Goal: Task Accomplishment & Management: Use online tool/utility

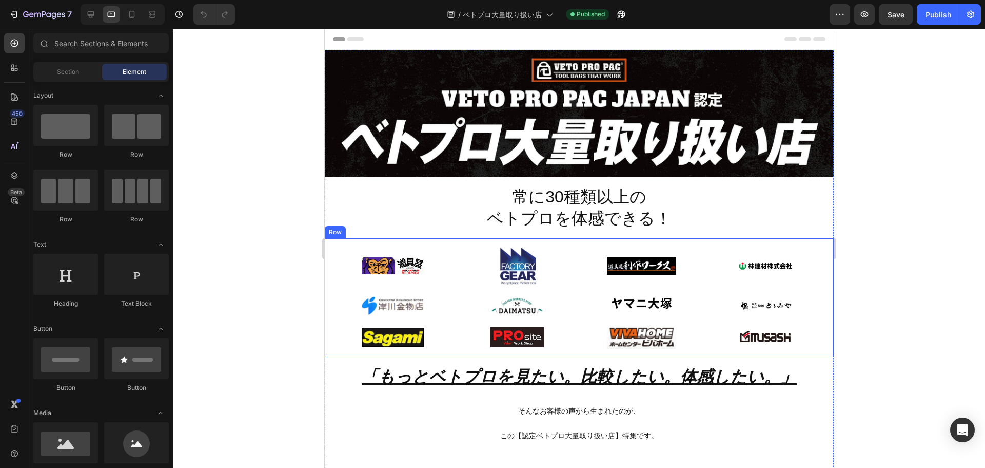
click at [824, 319] on div "Image Image Image Image Row Image Image Image Image Row Image Image Image Image…" at bounding box center [578, 297] width 509 height 119
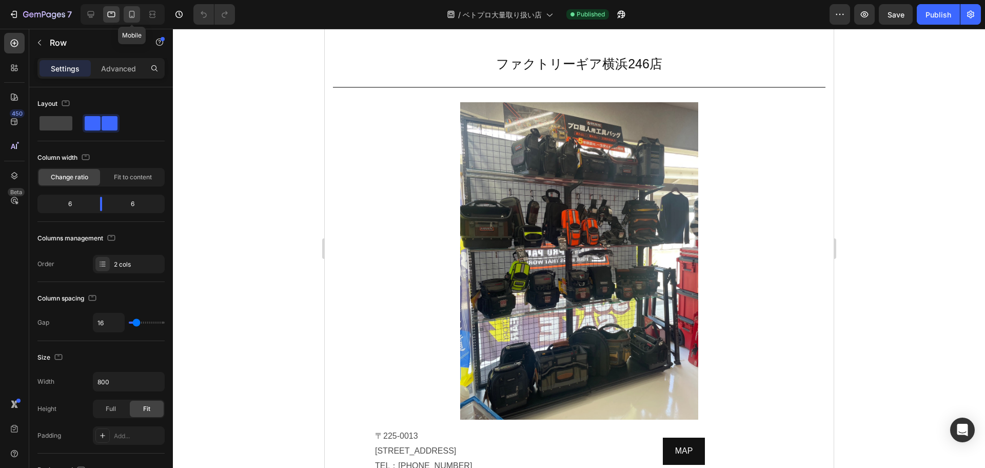
click at [129, 12] on icon at bounding box center [132, 14] width 10 height 10
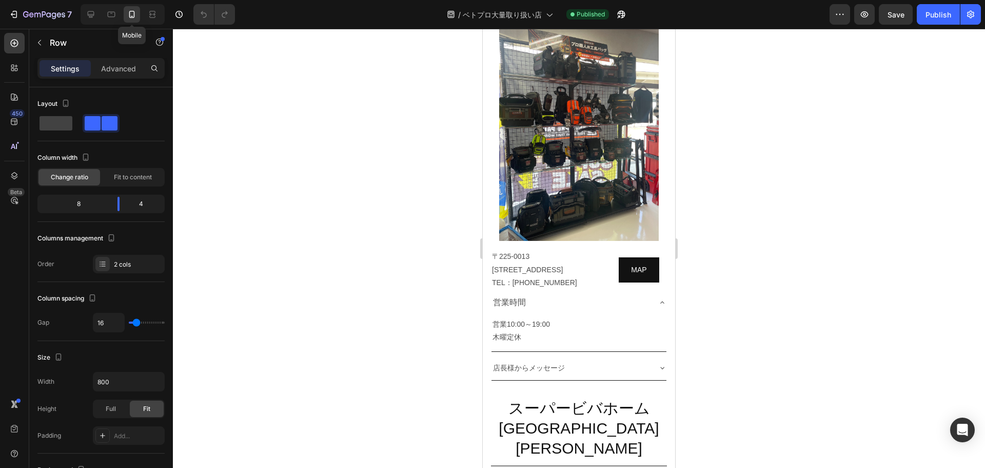
scroll to position [2224, 0]
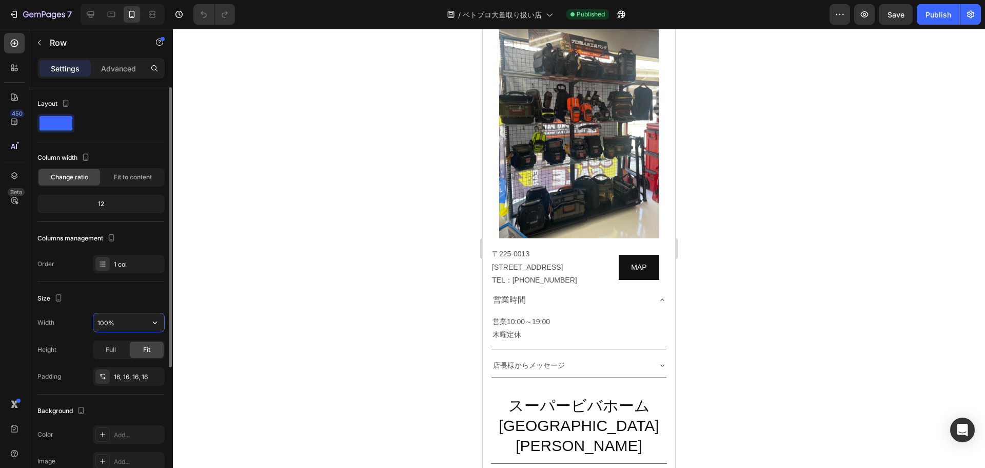
click at [133, 321] on input "100%" at bounding box center [128, 322] width 71 height 18
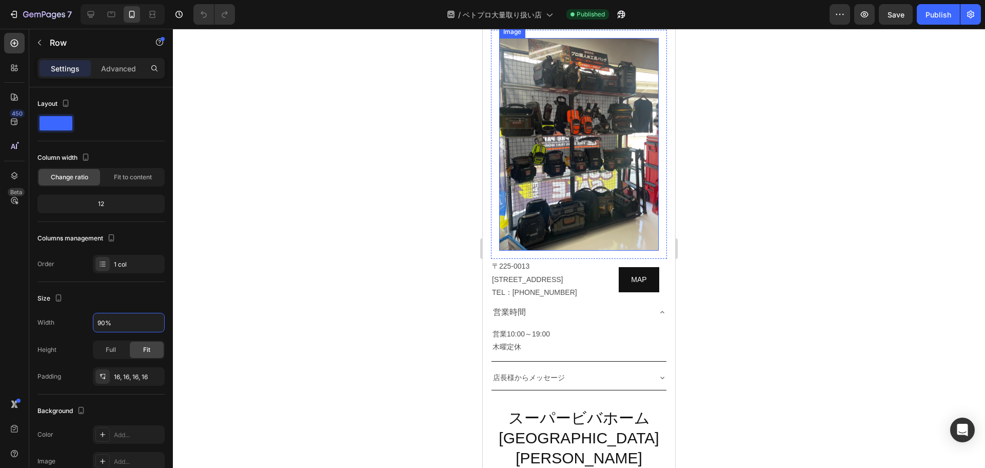
type input "100%"
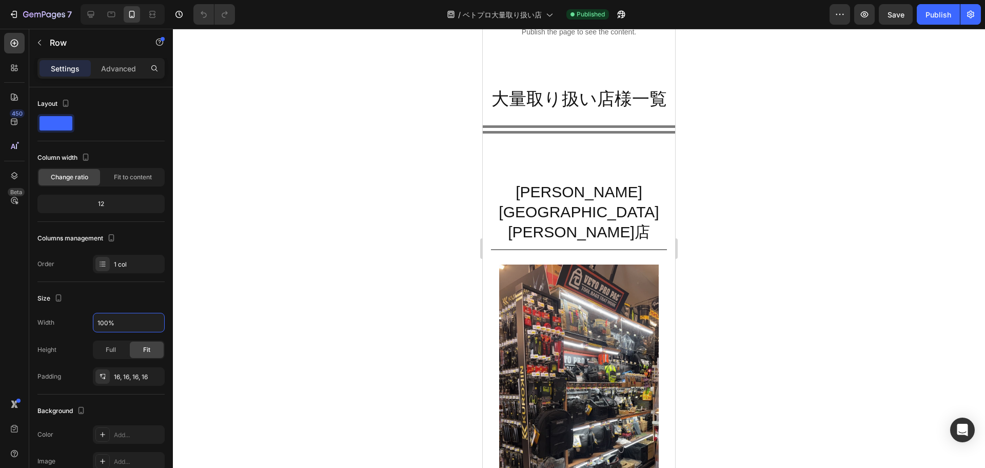
scroll to position [317, 0]
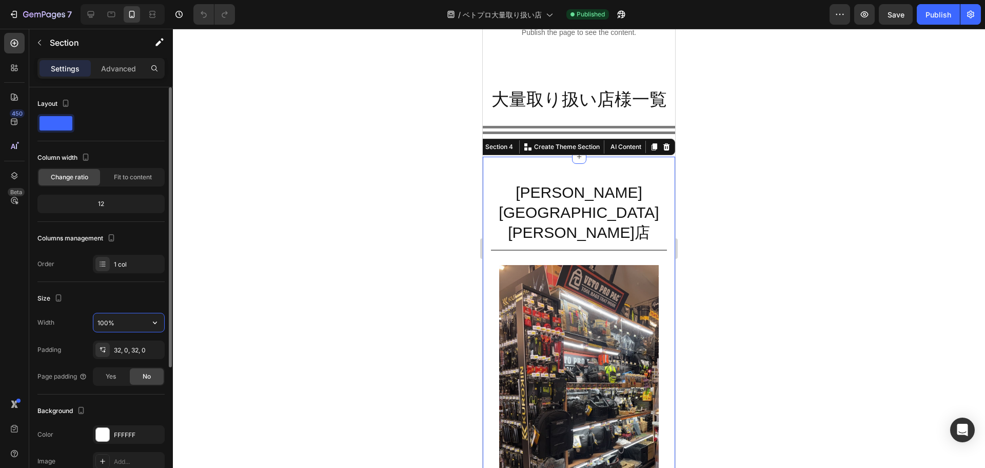
click at [122, 321] on input "100%" at bounding box center [128, 322] width 71 height 18
type input "90%"
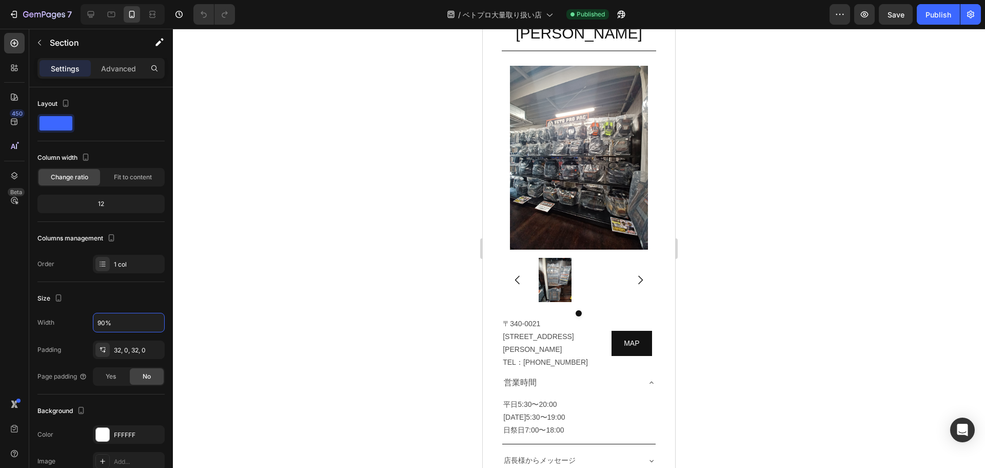
scroll to position [1120, 0]
click at [107, 321] on input "100%" at bounding box center [128, 322] width 71 height 18
type input "90%"
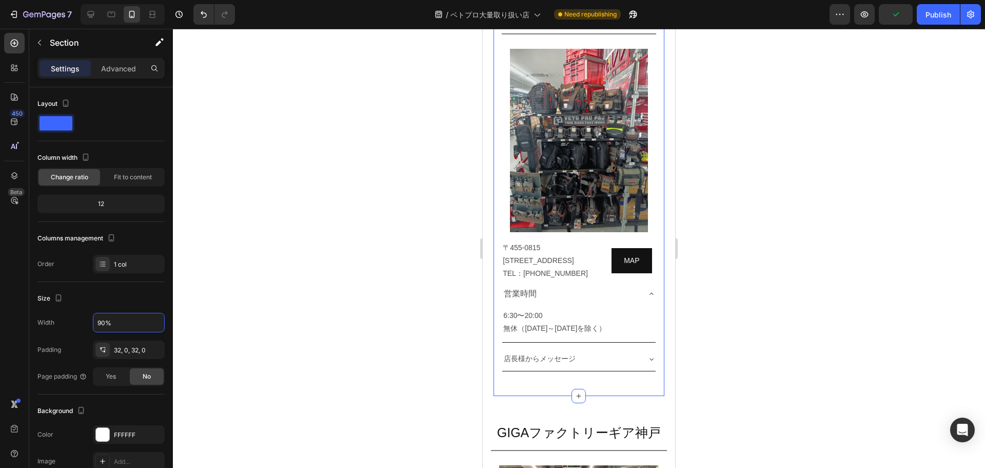
scroll to position [4486, 0]
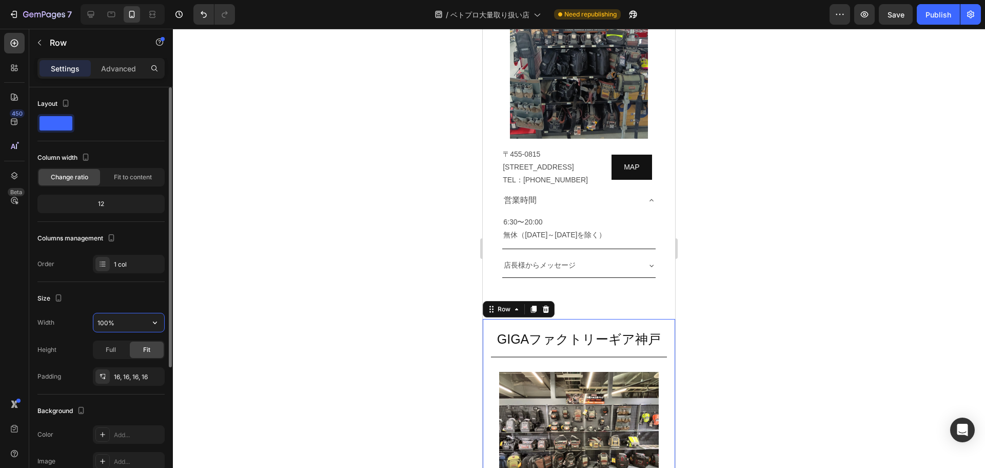
click at [114, 323] on input "100%" at bounding box center [128, 322] width 71 height 18
type input "90%"
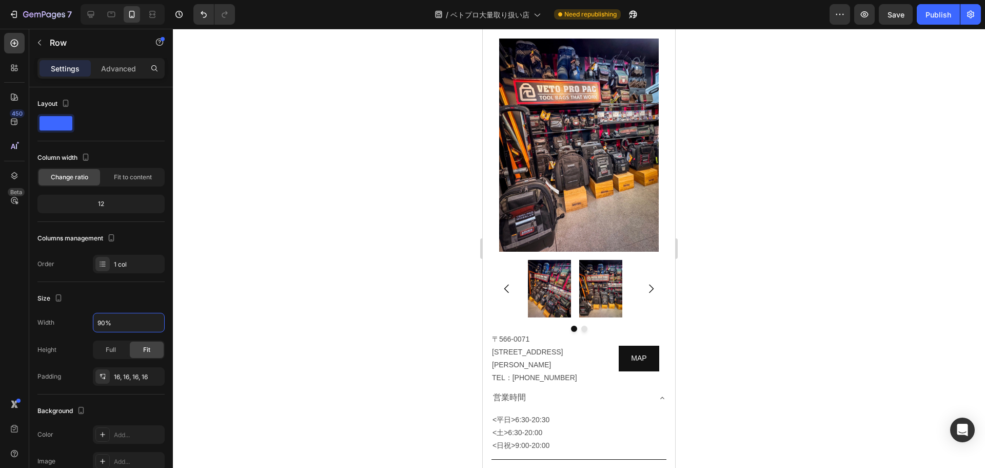
scroll to position [4945, 0]
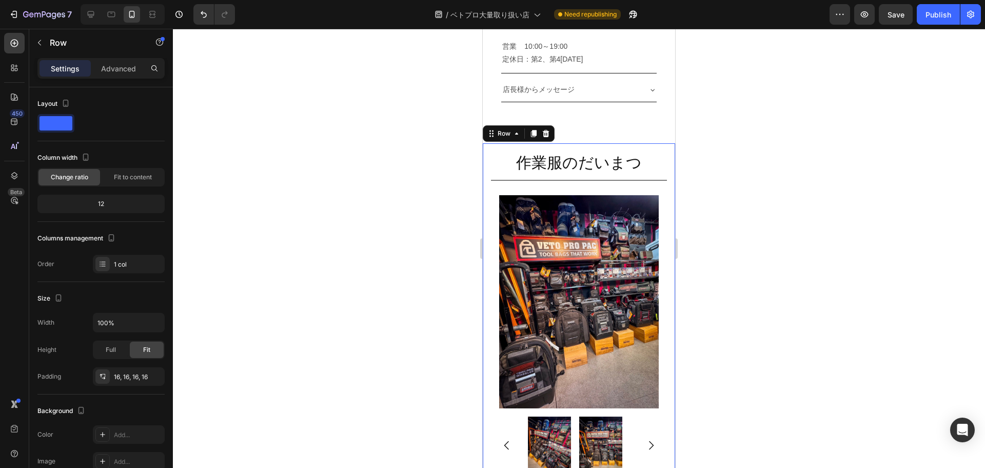
click at [664, 144] on div "作業服のだいまつ Heading Title Line Image Image Row Image Row Image Image Carousel [STR…" at bounding box center [579, 398] width 192 height 510
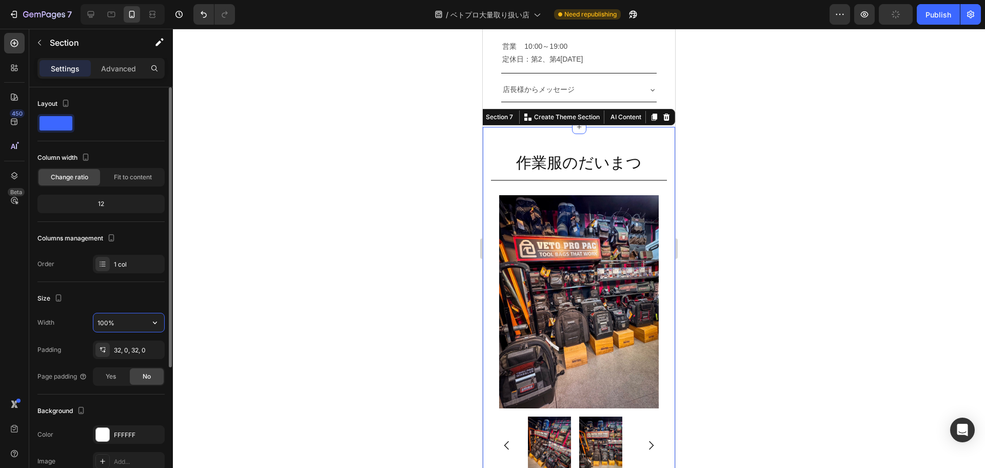
click at [109, 323] on input "100%" at bounding box center [128, 322] width 71 height 18
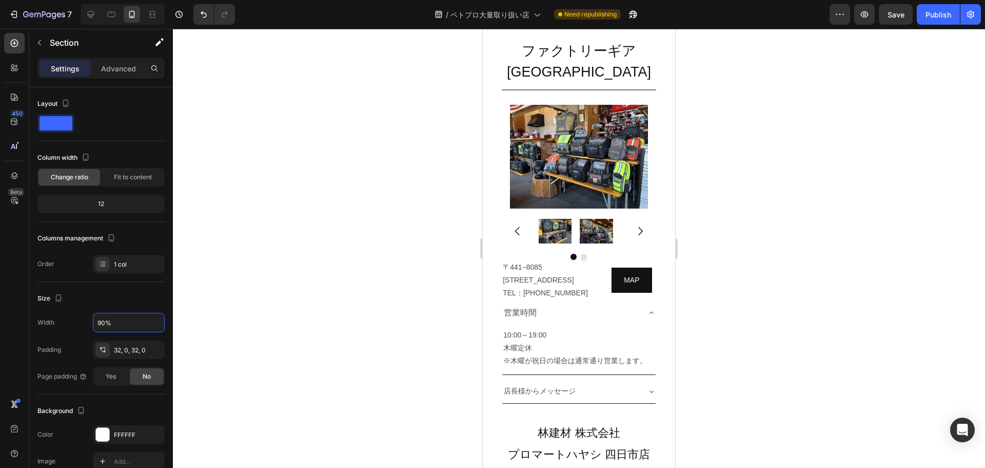
scroll to position [3125, 0]
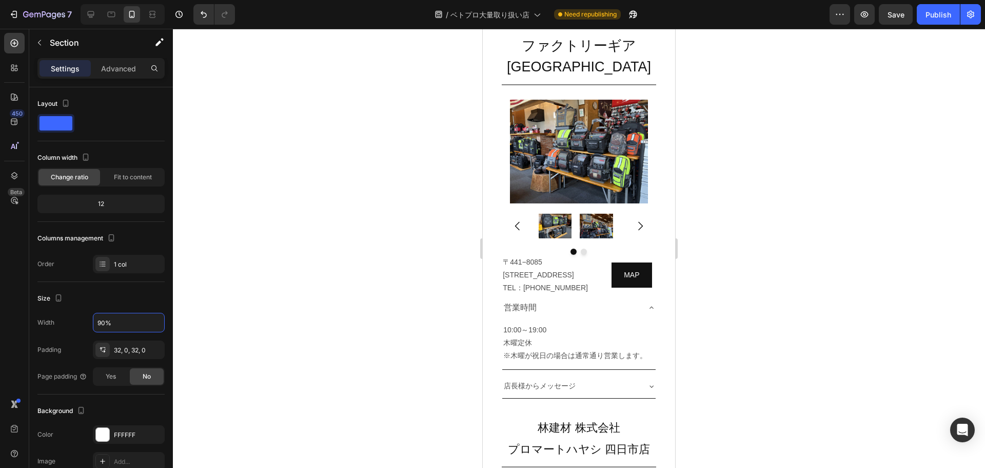
type input "90%"
click at [930, 30] on div at bounding box center [579, 248] width 812 height 439
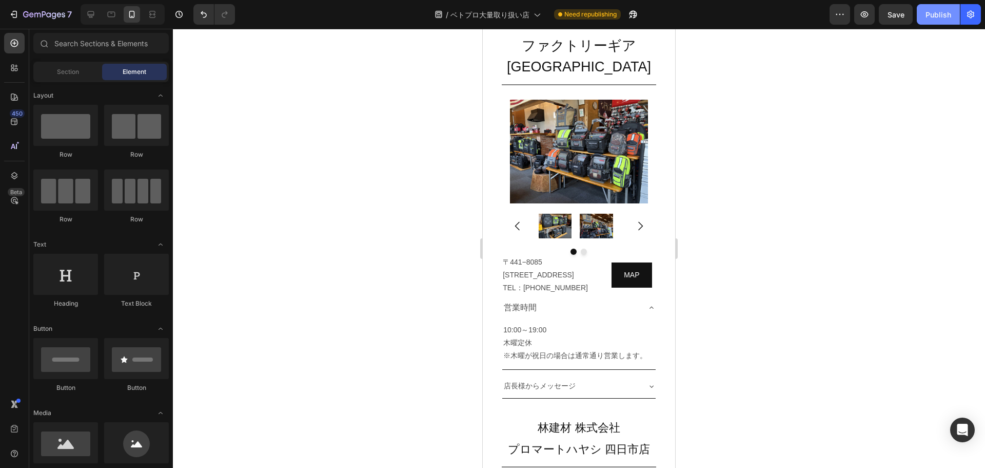
click at [931, 24] on button "Publish" at bounding box center [938, 14] width 43 height 21
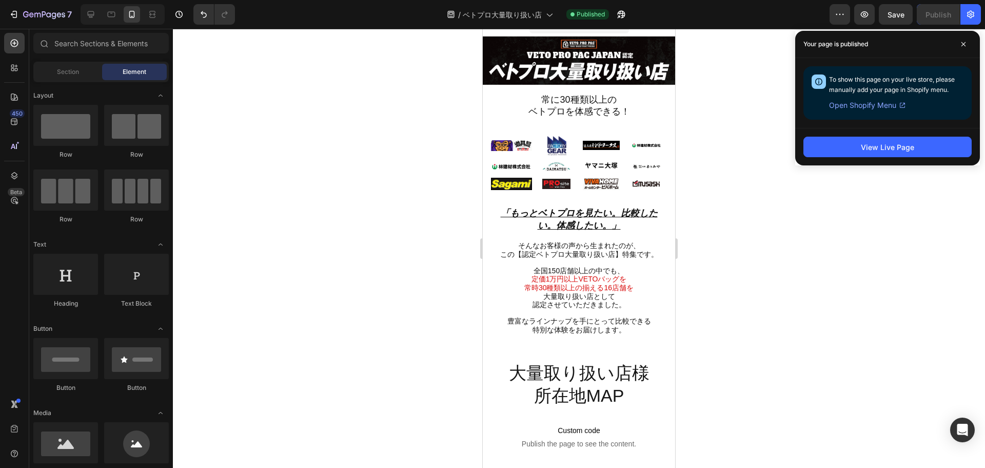
scroll to position [13, 0]
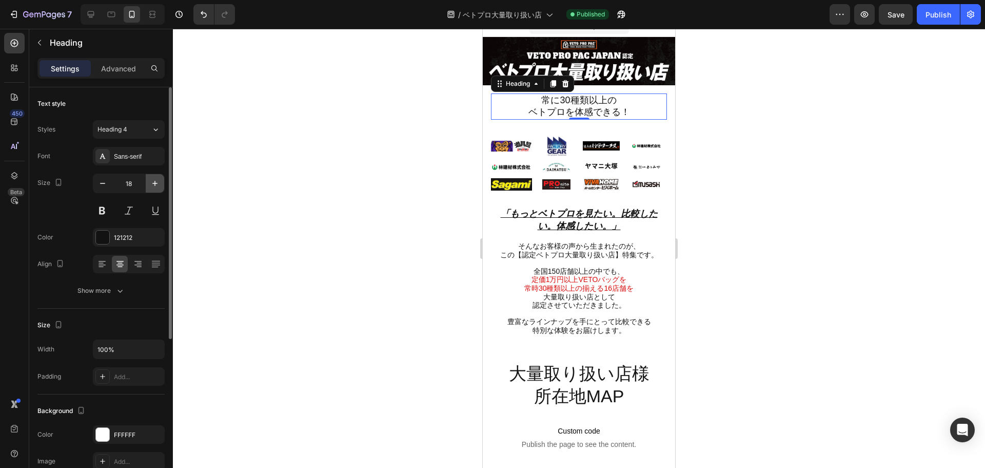
click at [150, 183] on icon "button" at bounding box center [155, 183] width 10 height 10
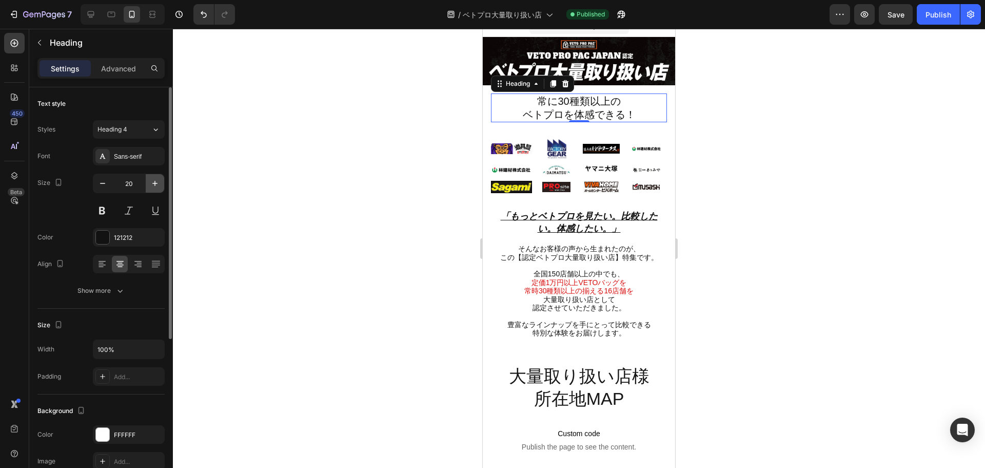
click at [150, 183] on icon "button" at bounding box center [155, 183] width 10 height 10
type input "22"
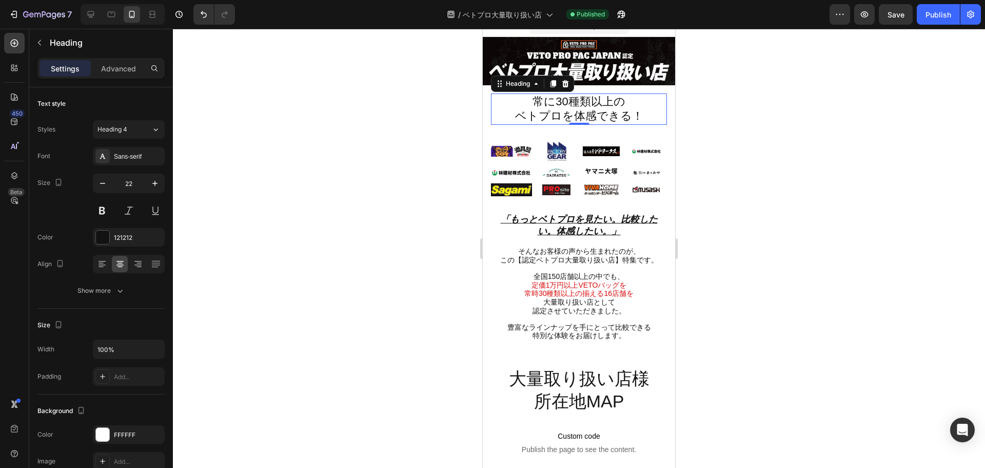
click at [598, 96] on h2 "常に30種類以上の ベトプロを体感できる！" at bounding box center [579, 108] width 176 height 31
click at [598, 96] on p "常に30種類以上の ベトプロを体感できる！" at bounding box center [579, 108] width 174 height 29
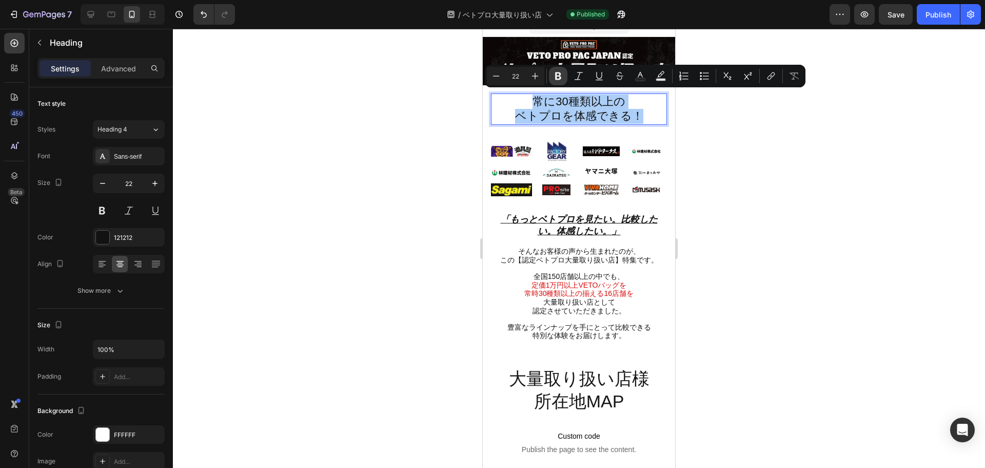
click at [553, 71] on button "Bold" at bounding box center [558, 76] width 18 height 18
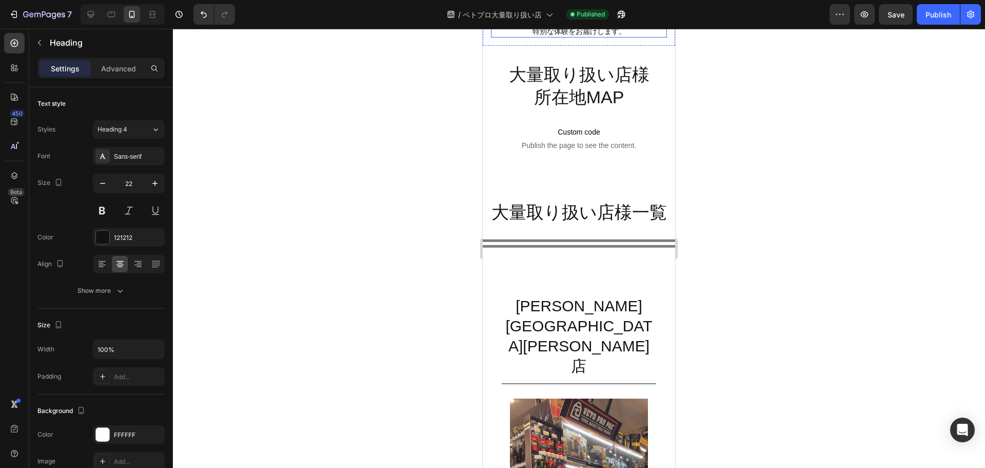
scroll to position [319, 0]
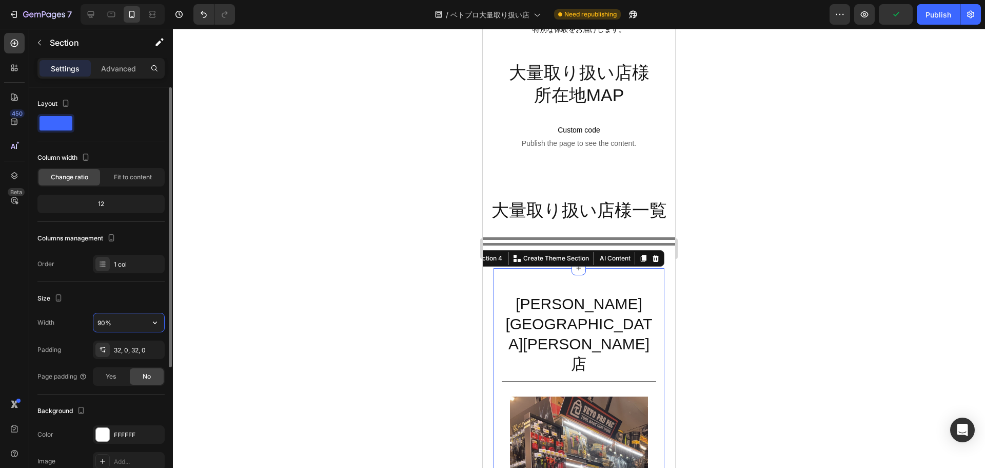
click at [111, 322] on input "90%" at bounding box center [128, 322] width 71 height 18
type input "100%"
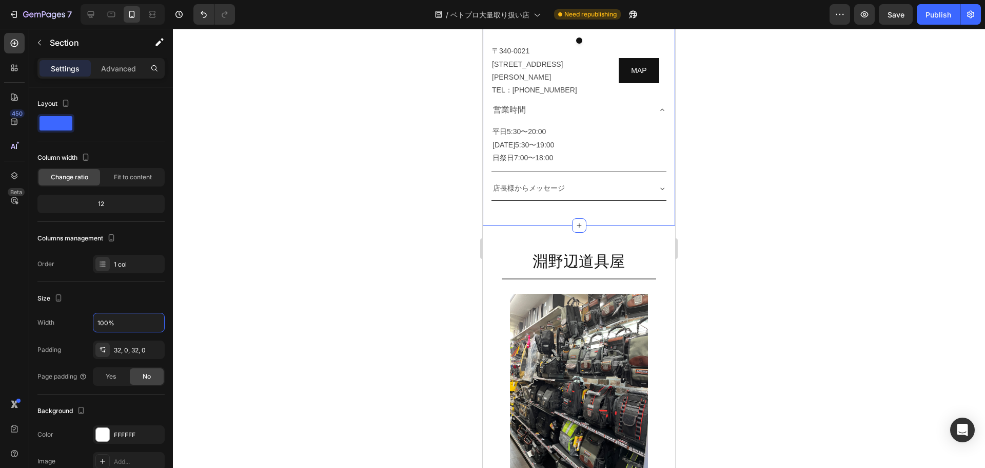
scroll to position [1519, 0]
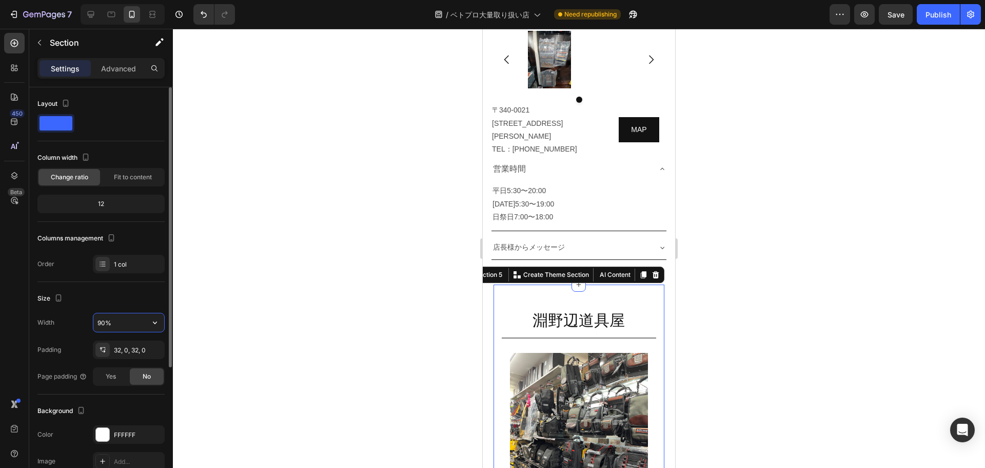
click at [94, 319] on input "90%" at bounding box center [128, 322] width 71 height 18
type input "100%"
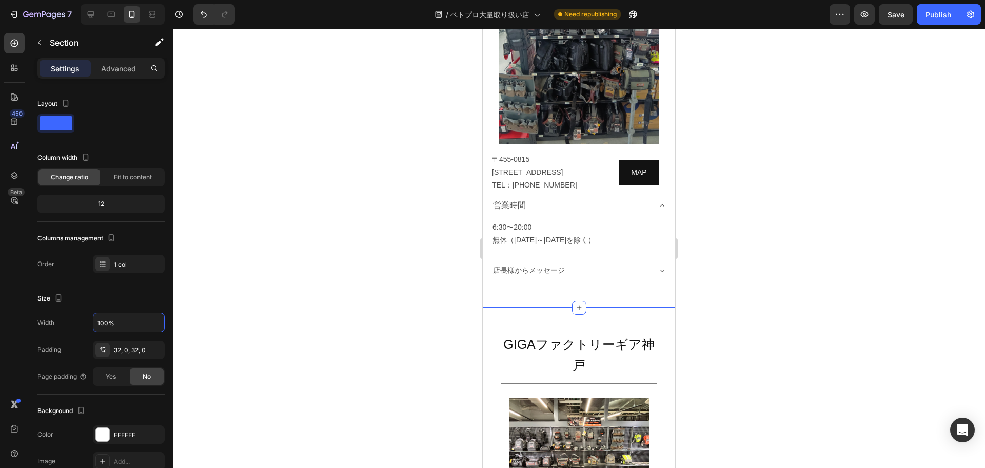
scroll to position [4825, 0]
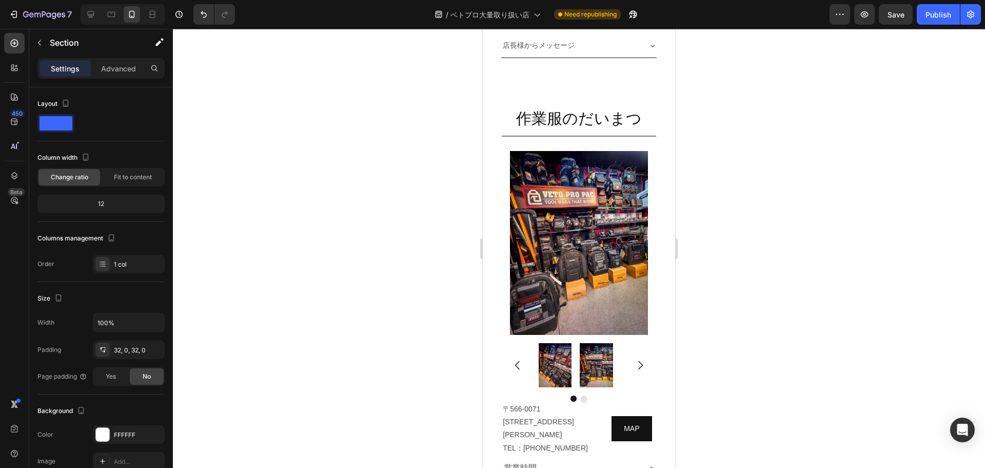
scroll to position [5285, 0]
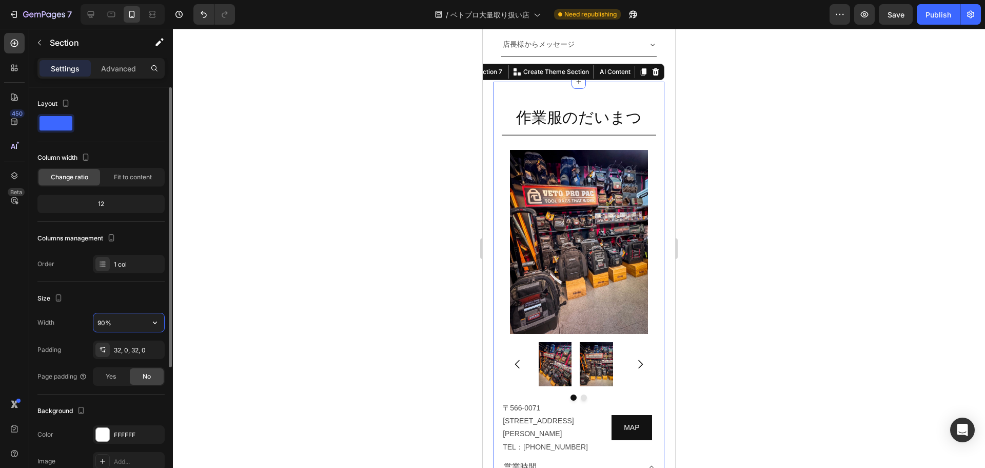
click at [111, 322] on input "90%" at bounding box center [128, 322] width 71 height 18
type input "100%"
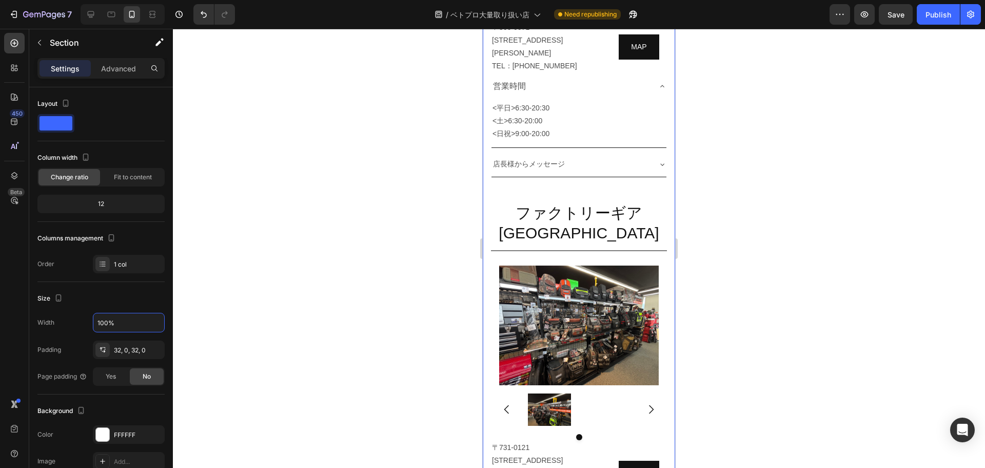
scroll to position [5703, 0]
click at [662, 193] on div "ファクトリーギア広島店 Heading Title Line Image Image Row Image Row Image Carousel [STREET…" at bounding box center [579, 405] width 192 height 424
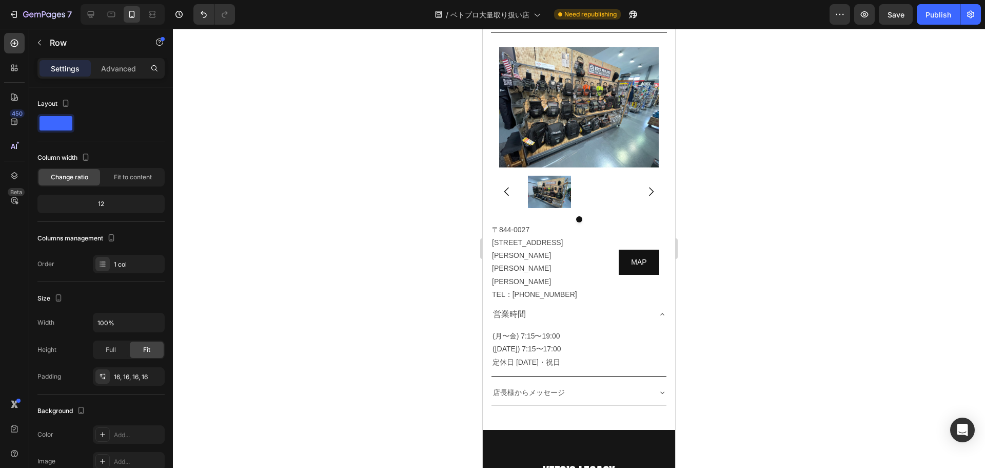
scroll to position [6205, 0]
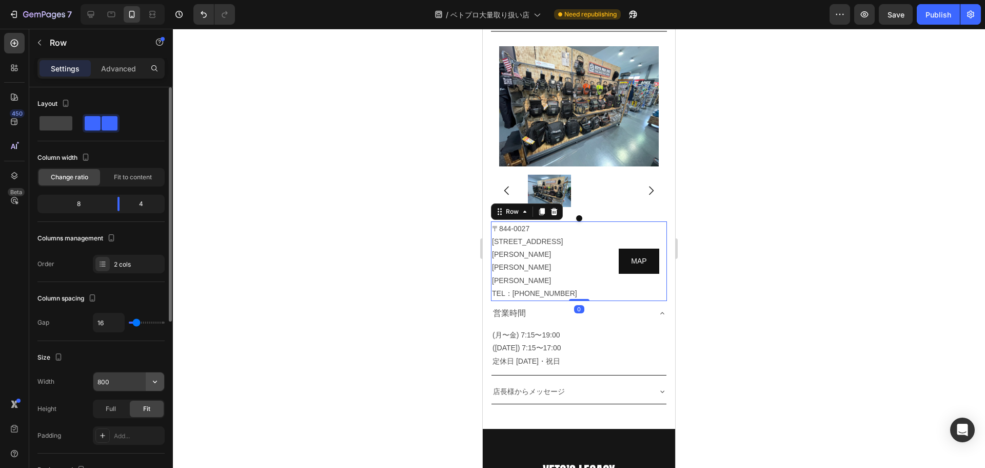
click at [153, 378] on icon "button" at bounding box center [155, 381] width 10 height 10
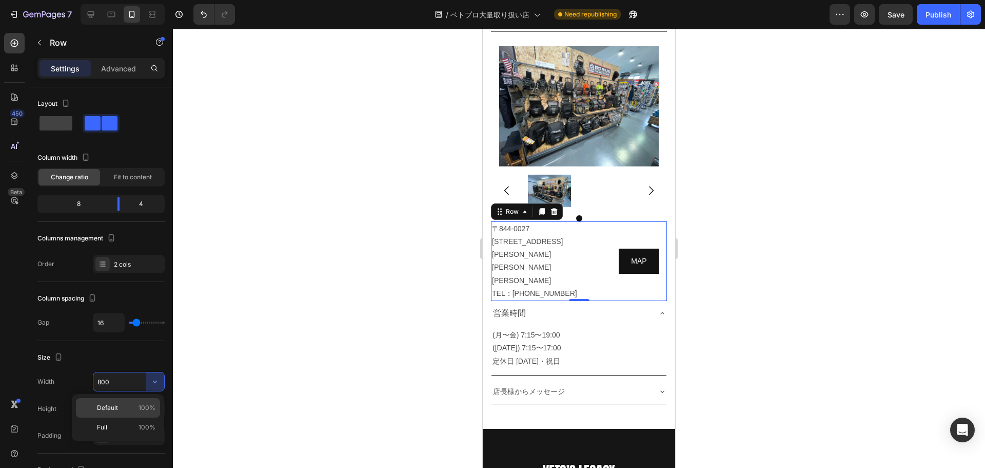
click at [127, 410] on p "Default 100%" at bounding box center [126, 407] width 59 height 9
click at [121, 388] on input "100%" at bounding box center [128, 381] width 71 height 18
type input "90%"
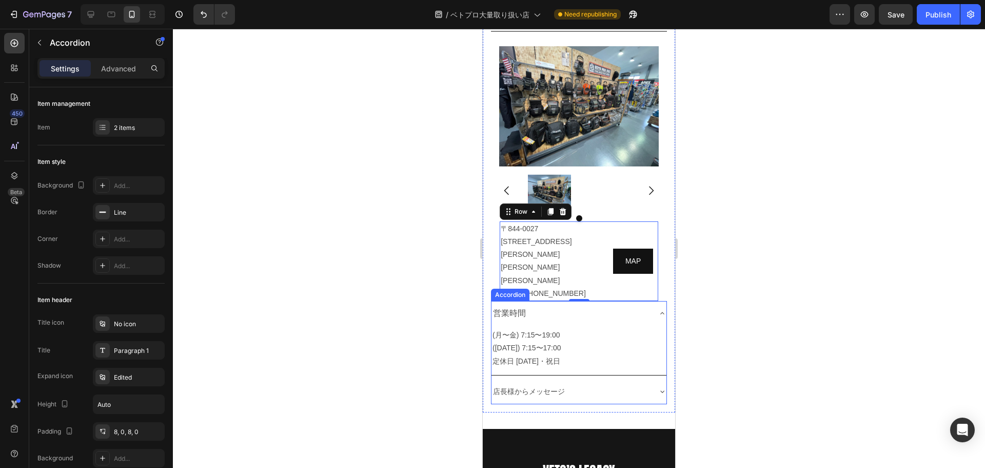
click at [590, 305] on div "営業時間" at bounding box center [571, 313] width 159 height 16
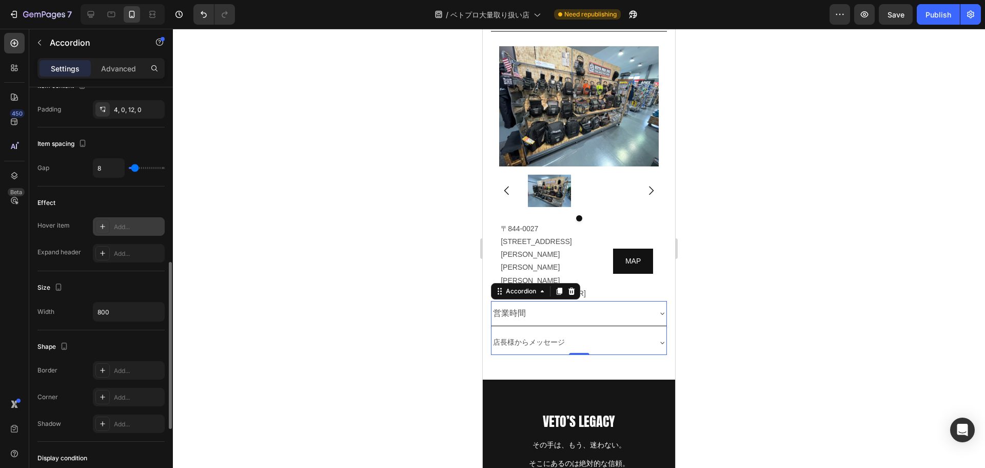
scroll to position [440, 0]
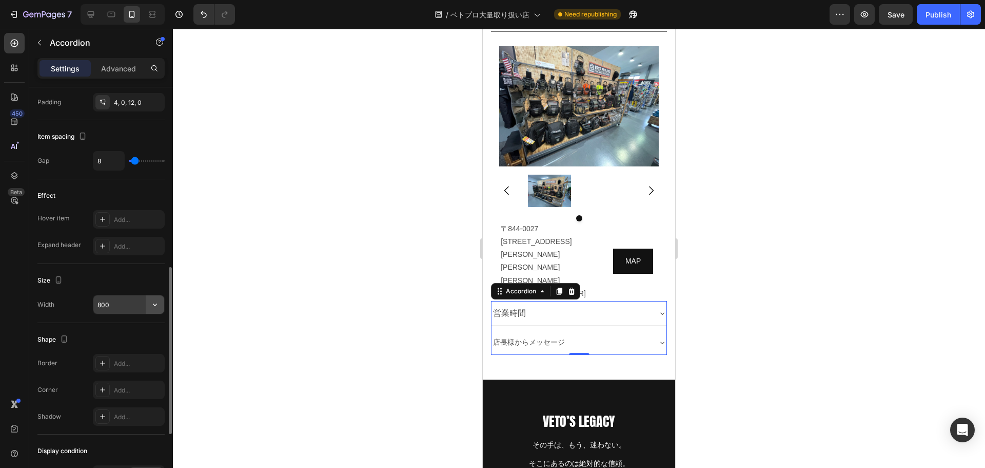
click at [156, 305] on icon "button" at bounding box center [155, 304] width 4 height 3
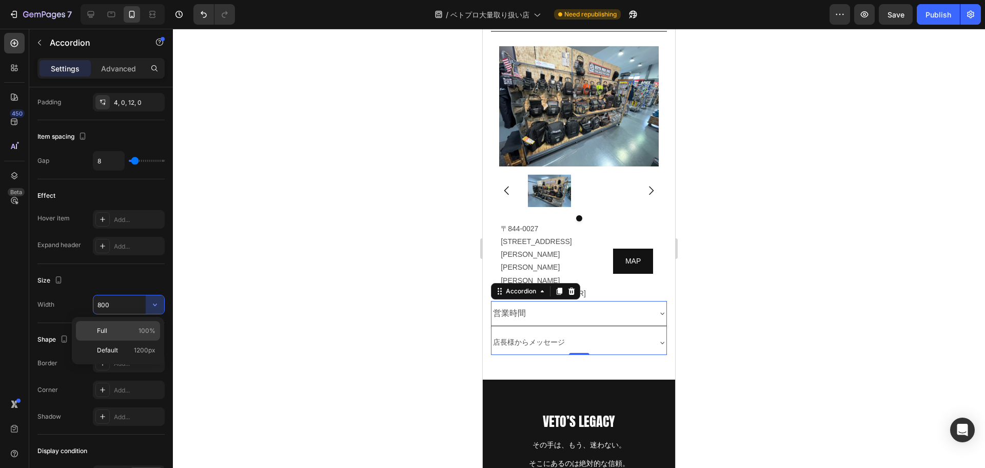
click at [123, 340] on div "Full 100%" at bounding box center [118, 350] width 84 height 20
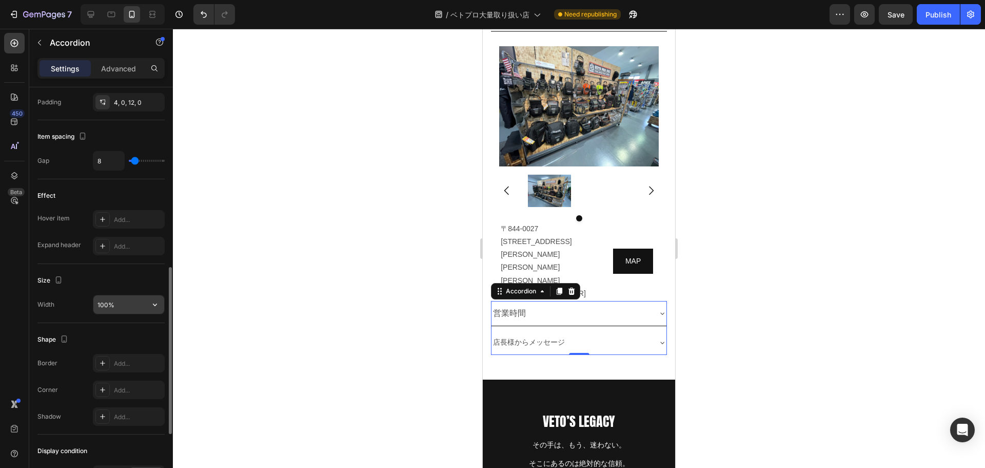
click at [116, 307] on input "100%" at bounding box center [128, 304] width 71 height 18
type input "90%"
click at [939, 13] on div "Publish" at bounding box center [939, 14] width 26 height 11
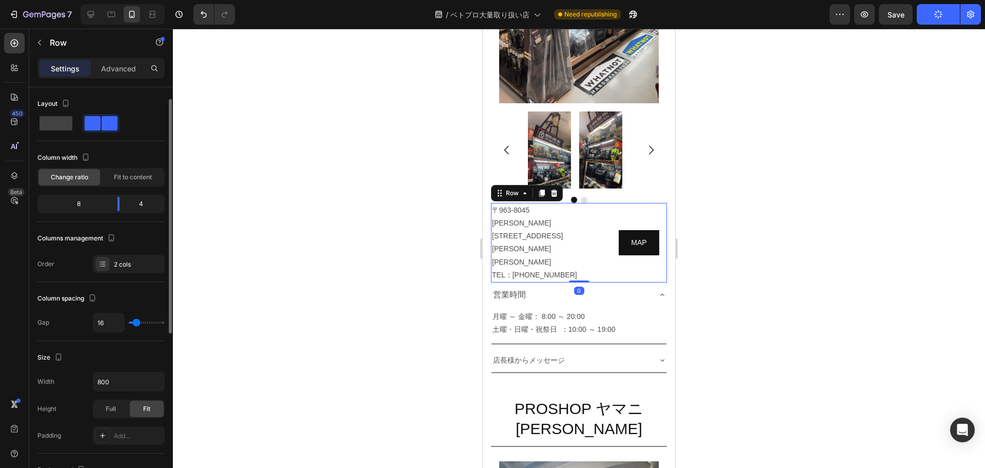
scroll to position [139, 0]
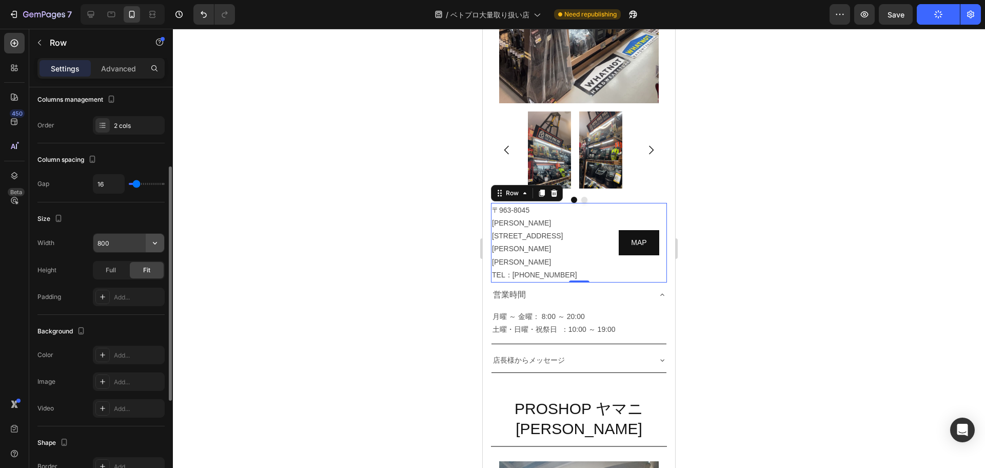
drag, startPoint x: 163, startPoint y: 242, endPoint x: 159, endPoint y: 238, distance: 5.5
click at [159, 238] on icon "button" at bounding box center [155, 243] width 10 height 10
click at [120, 267] on p "Default 100%" at bounding box center [126, 268] width 59 height 9
click at [118, 242] on input "100%" at bounding box center [128, 243] width 71 height 18
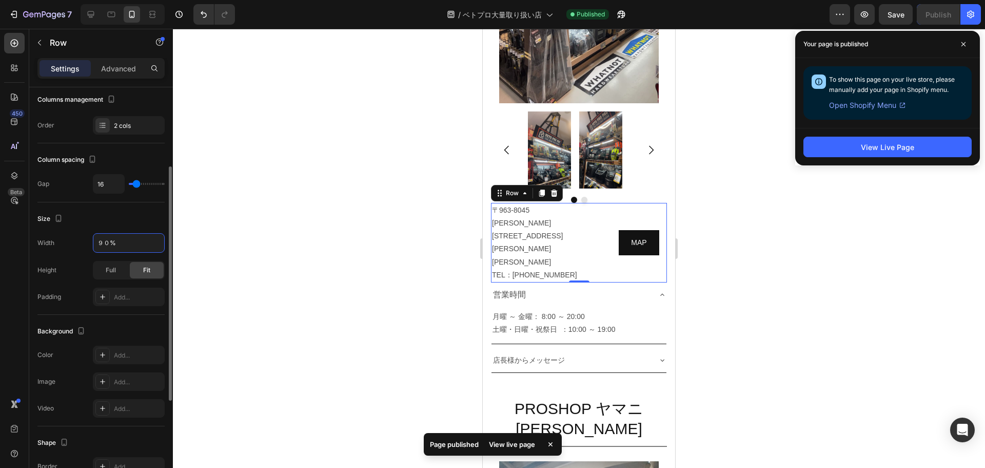
type input "90%"
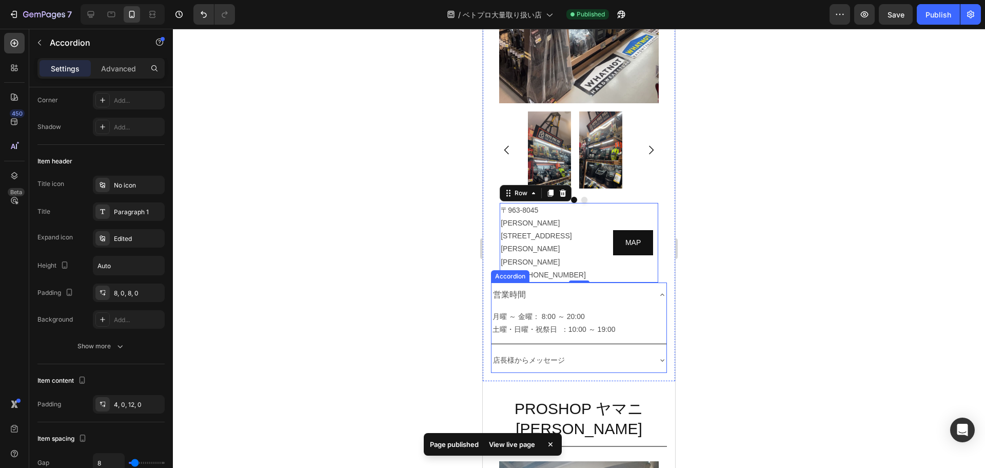
click at [604, 286] on div "営業時間" at bounding box center [571, 294] width 159 height 16
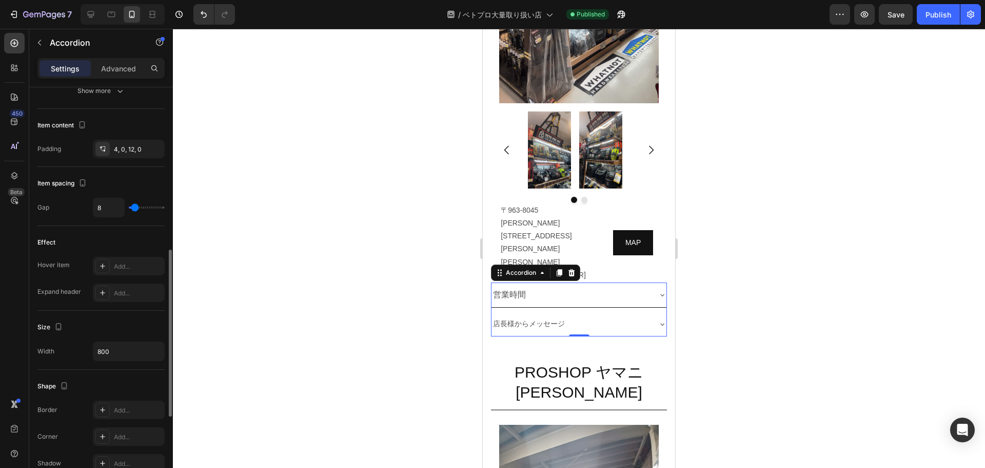
scroll to position [395, 0]
click at [153, 351] on icon "button" at bounding box center [155, 350] width 10 height 10
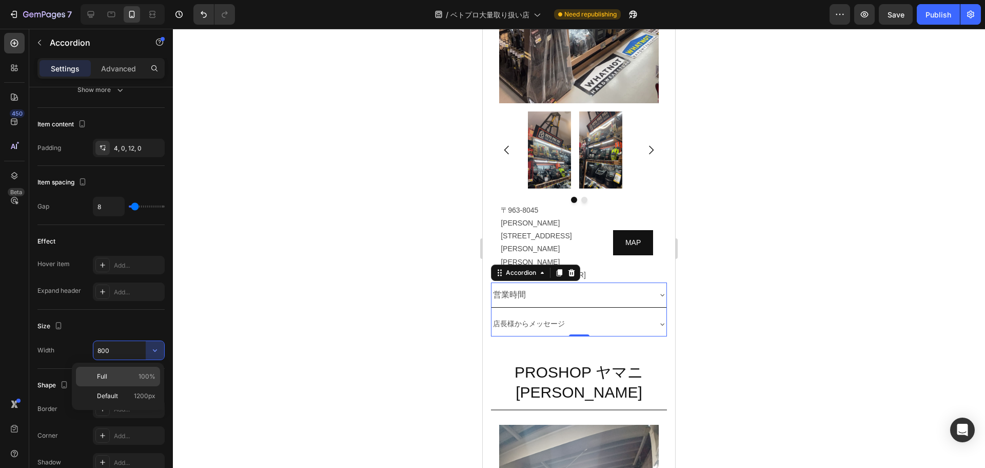
click at [129, 376] on p "Full 100%" at bounding box center [126, 376] width 59 height 9
click at [113, 343] on input "100%" at bounding box center [128, 350] width 71 height 18
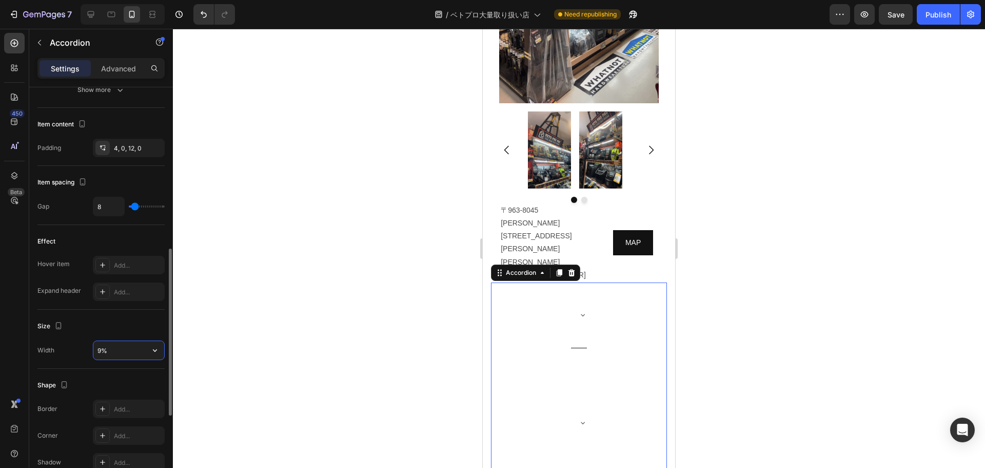
type input "90%"
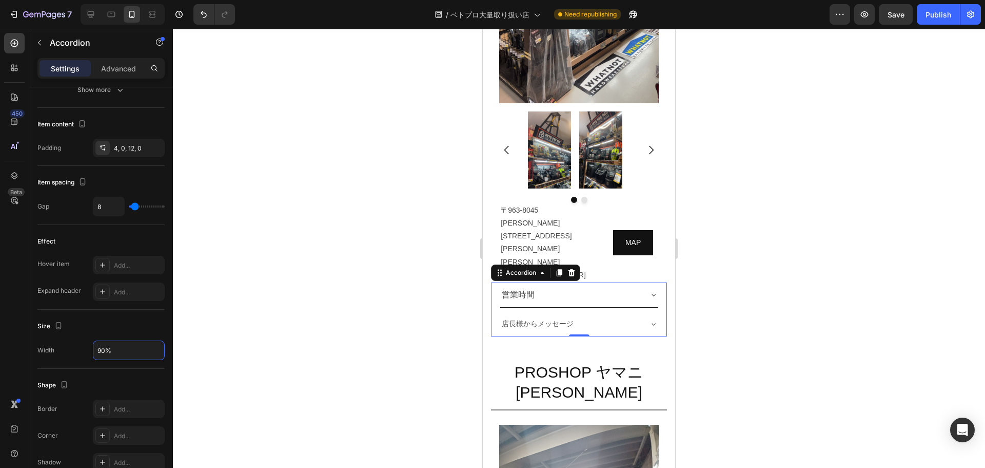
click at [754, 217] on div at bounding box center [579, 248] width 812 height 439
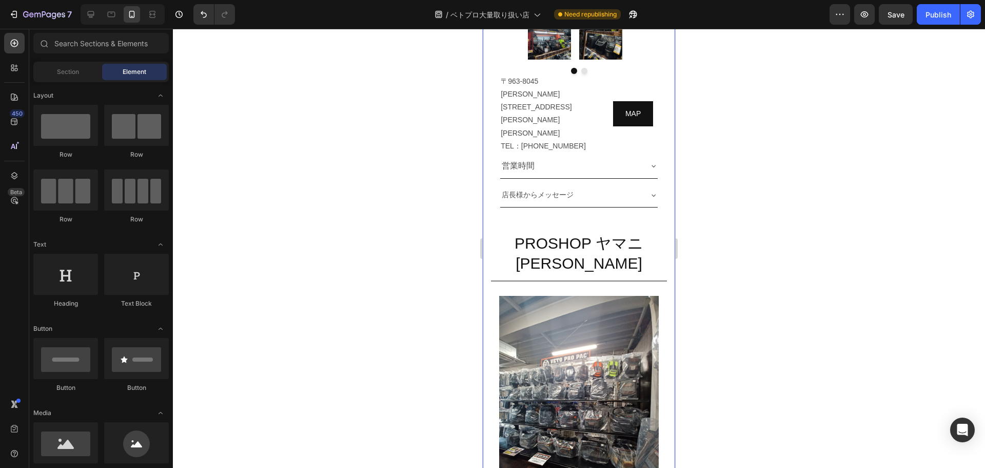
scroll to position [1271, 0]
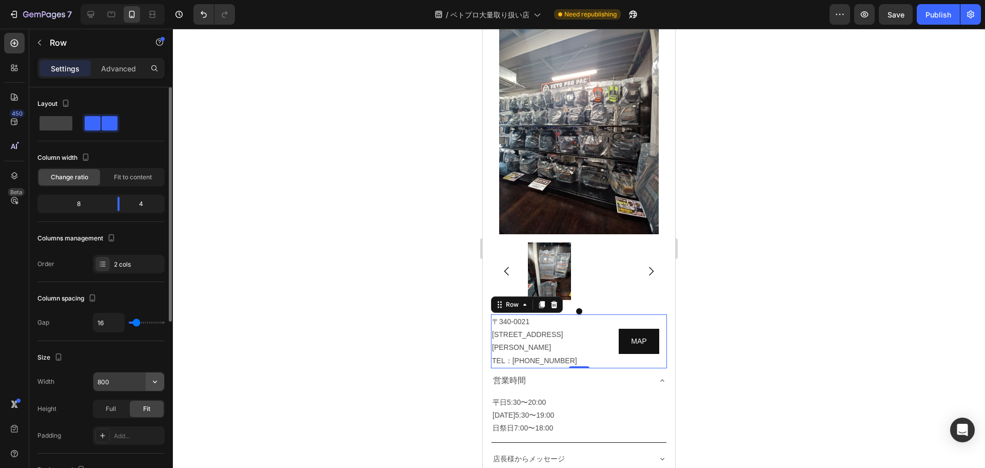
click at [161, 380] on button "button" at bounding box center [155, 381] width 18 height 18
click at [123, 404] on p "Default 100%" at bounding box center [126, 407] width 59 height 9
click at [121, 379] on input "100%" at bounding box center [128, 381] width 71 height 18
type input "90%"
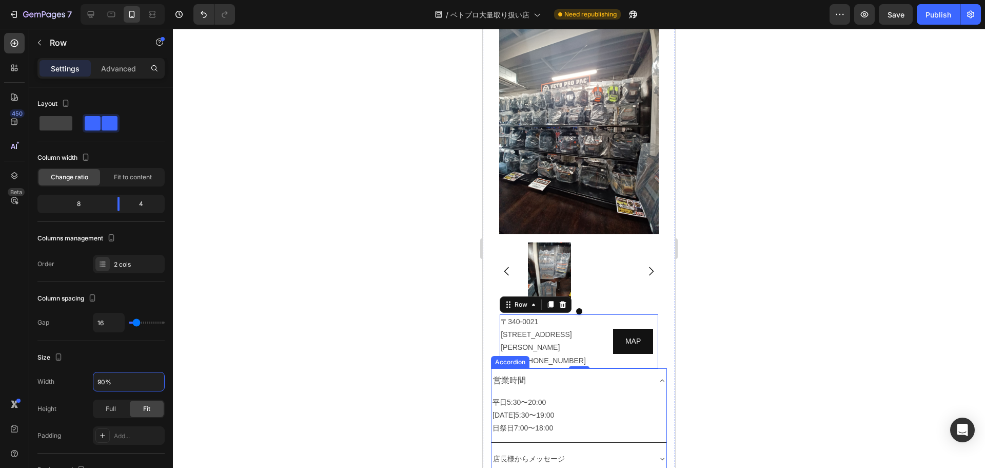
click at [590, 368] on div "営業時間" at bounding box center [579, 380] width 175 height 25
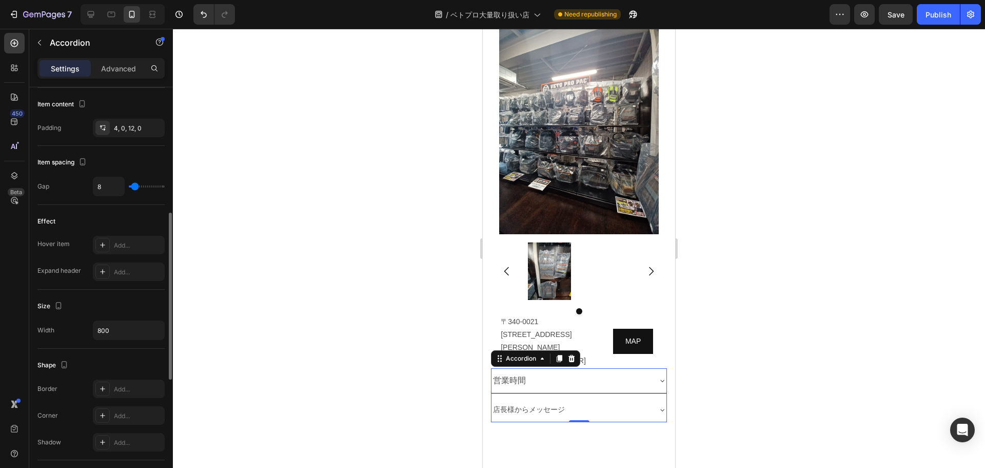
scroll to position [422, 0]
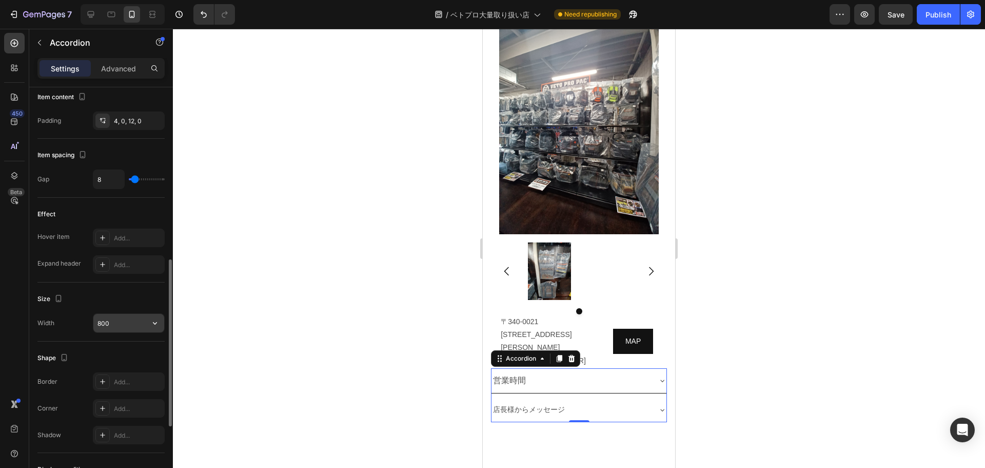
click at [156, 321] on icon "button" at bounding box center [155, 323] width 10 height 10
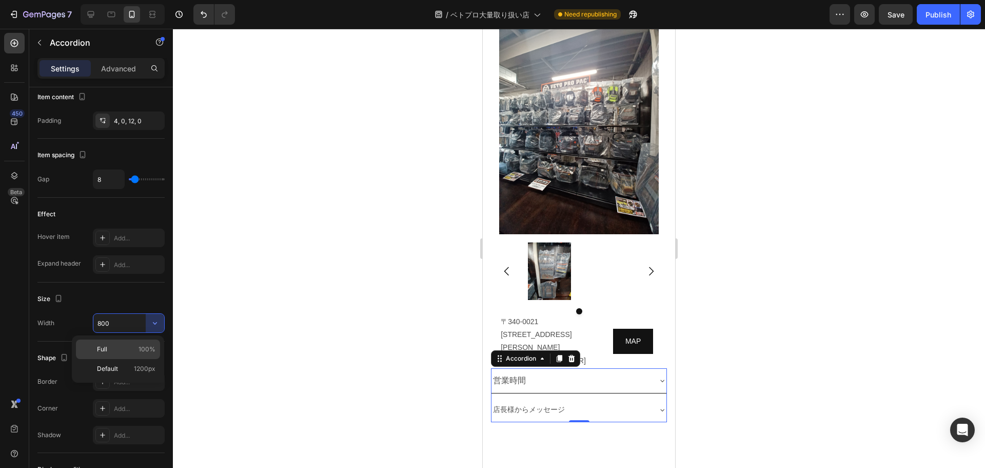
click at [112, 359] on div "Full 100%" at bounding box center [118, 369] width 84 height 20
click at [117, 329] on input "100%" at bounding box center [128, 323] width 71 height 18
type input "90%"
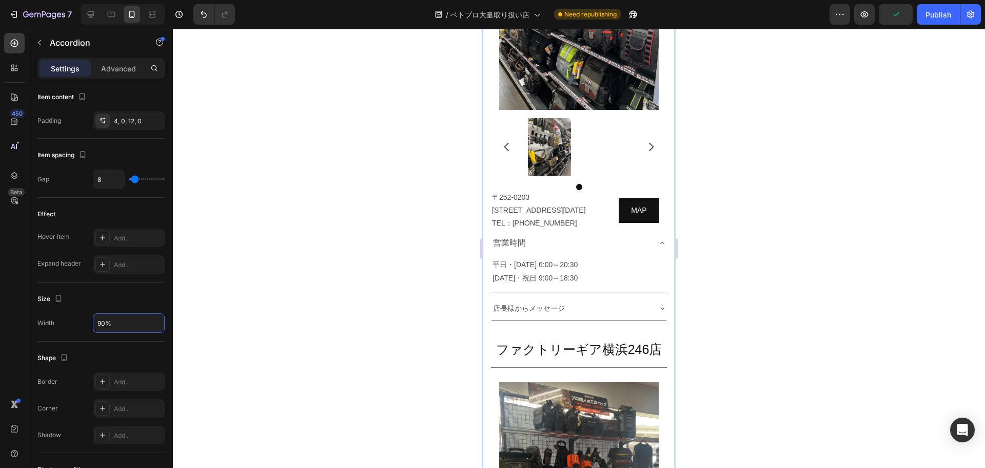
scroll to position [1768, 0]
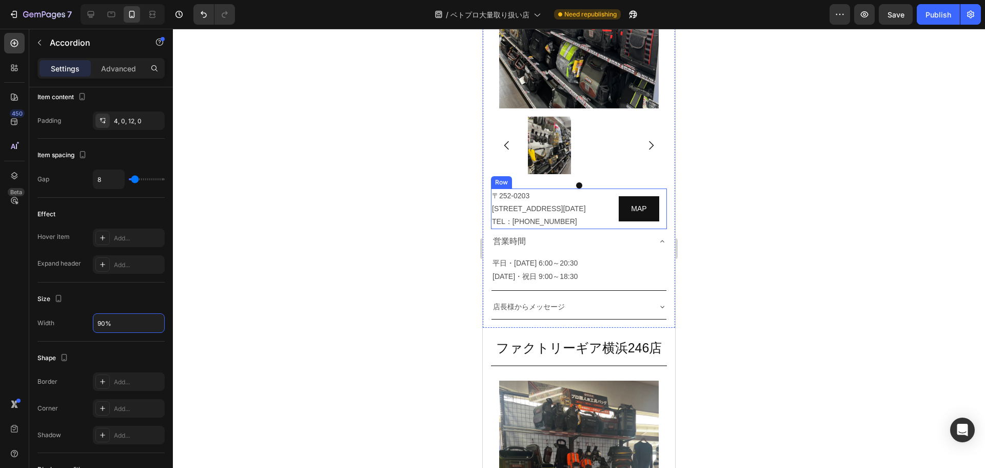
click at [600, 207] on div "[STREET_ADDRESS][DATE] TEL：[PHONE_NUMBER] [GEOGRAPHIC_DATA]" at bounding box center [579, 208] width 176 height 41
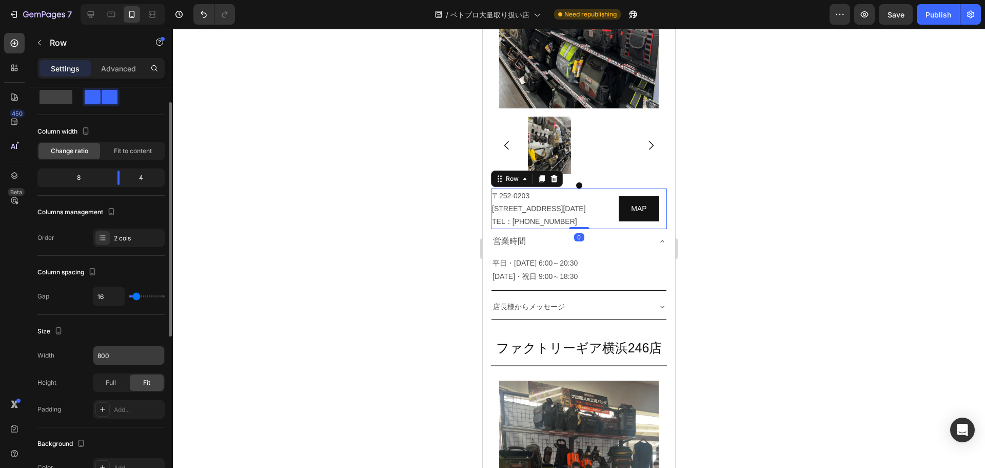
scroll to position [27, 0]
click at [158, 352] on icon "button" at bounding box center [155, 355] width 10 height 10
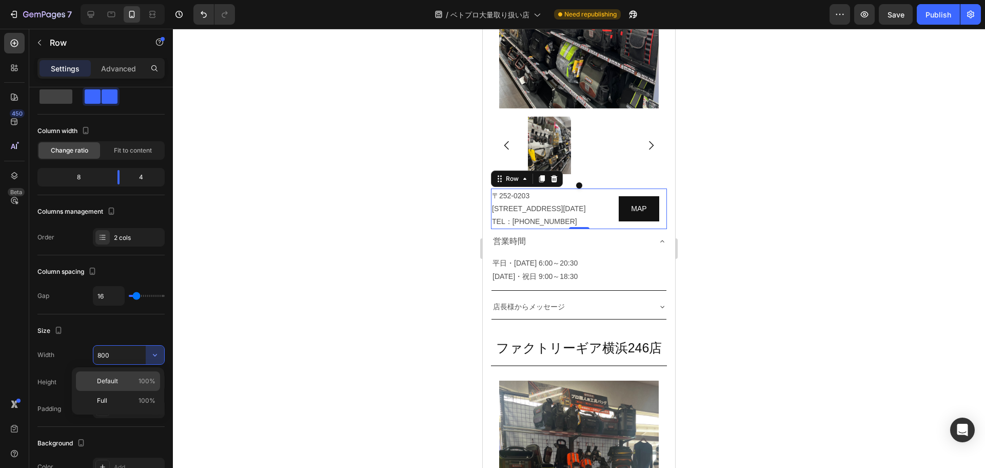
click at [116, 381] on span "Default" at bounding box center [107, 380] width 21 height 9
click at [122, 357] on input "100%" at bounding box center [128, 354] width 71 height 18
type input "90%"
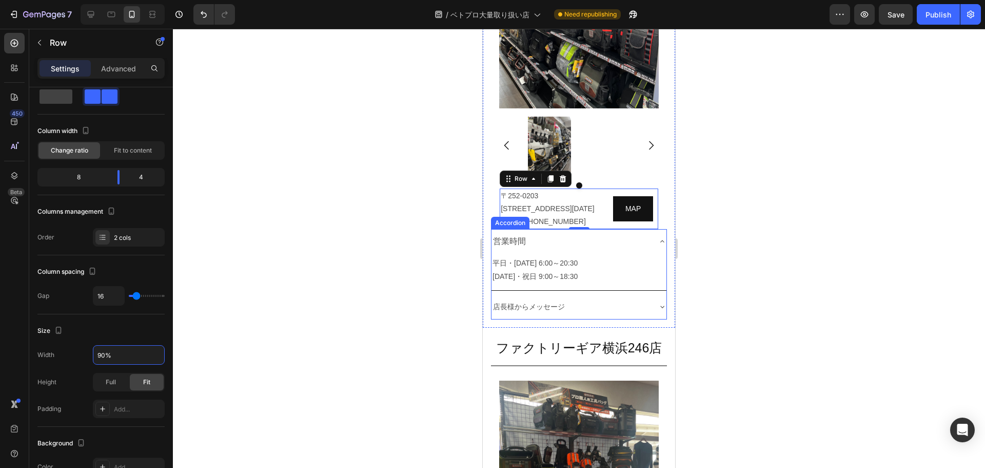
click at [595, 254] on div "営業時間" at bounding box center [579, 241] width 175 height 25
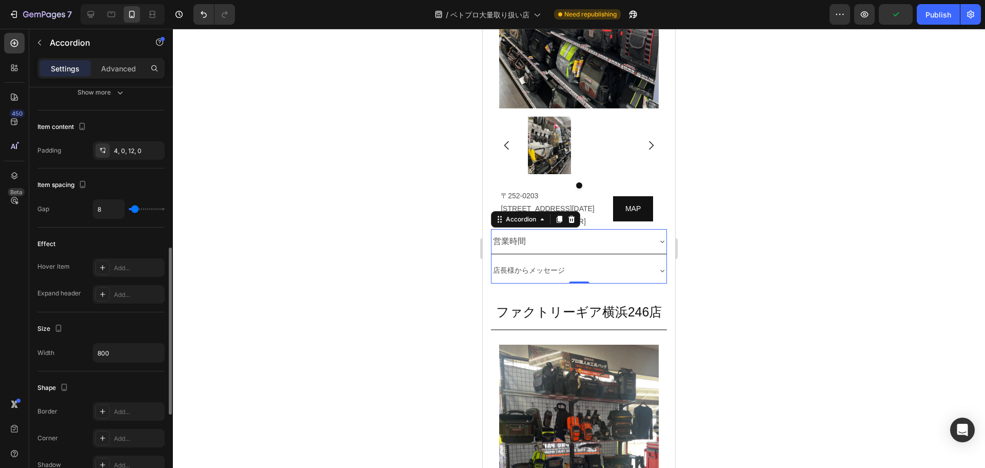
scroll to position [393, 0]
click at [164, 353] on button "button" at bounding box center [155, 352] width 18 height 18
click at [107, 388] on div "Full 100%" at bounding box center [118, 398] width 84 height 20
click at [119, 356] on input "100%" at bounding box center [128, 352] width 71 height 18
type input "90%"
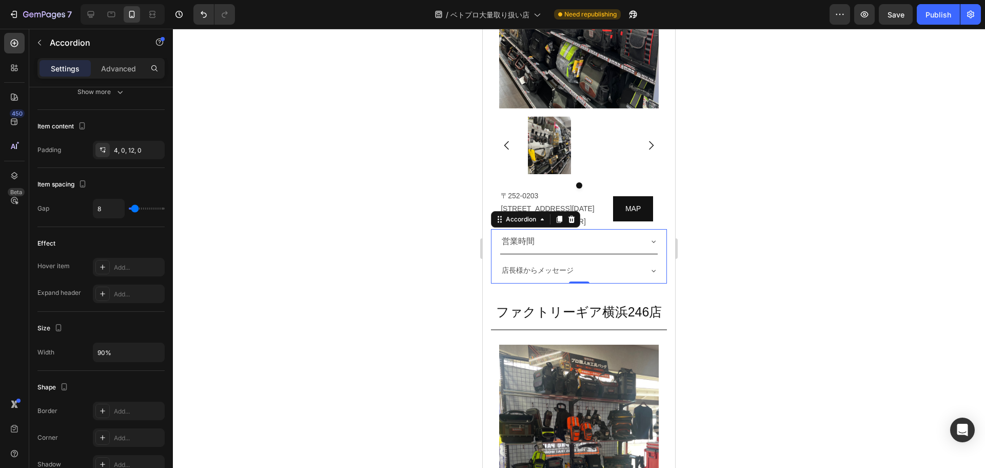
click at [351, 339] on div at bounding box center [579, 248] width 812 height 439
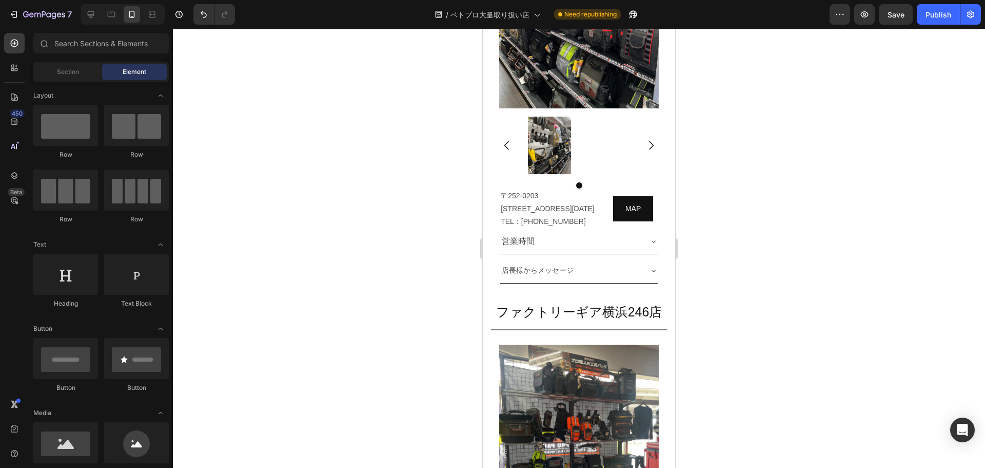
click at [709, 164] on div at bounding box center [579, 248] width 812 height 439
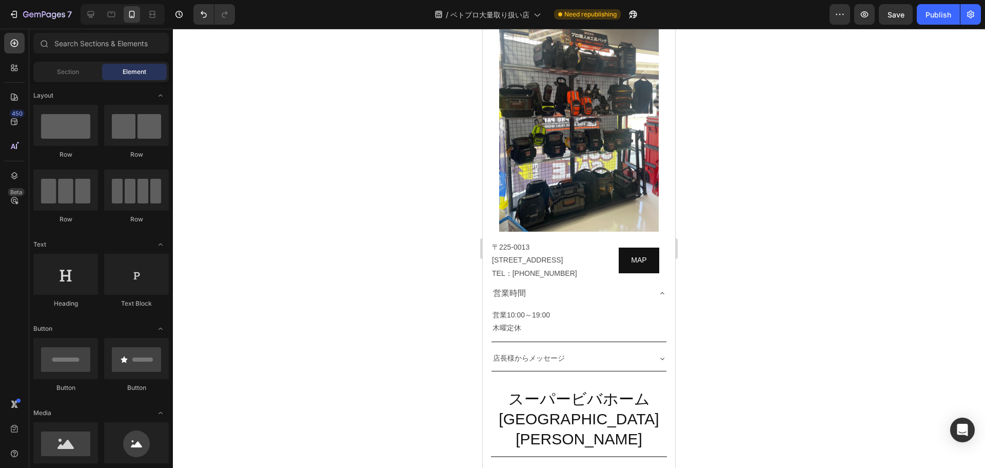
scroll to position [2094, 0]
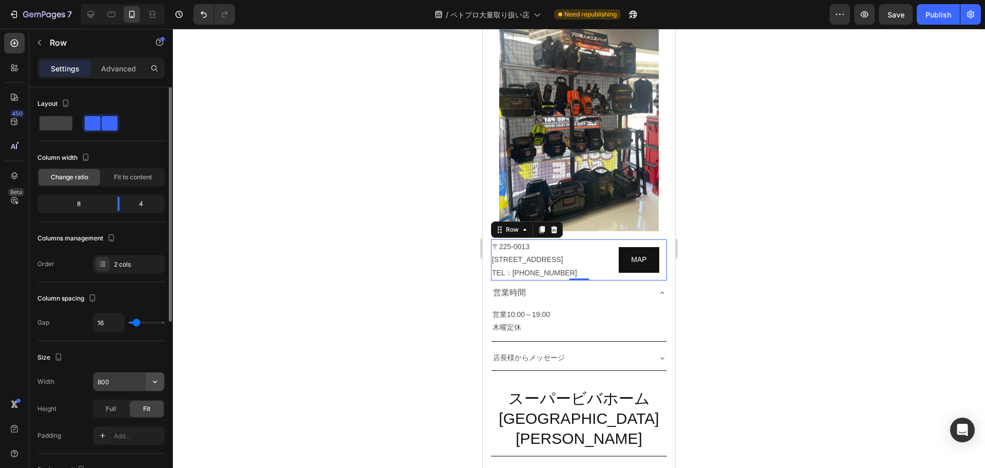
click at [156, 380] on icon "button" at bounding box center [155, 381] width 10 height 10
click at [118, 404] on p "Default 100%" at bounding box center [126, 407] width 59 height 9
click at [118, 379] on input "100%" at bounding box center [128, 381] width 71 height 18
type input "90%"
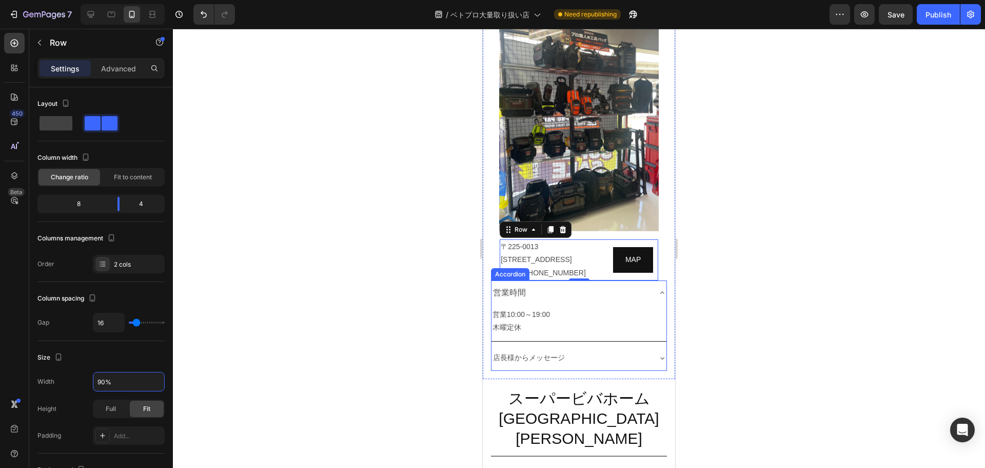
click at [589, 299] on div "営業時間" at bounding box center [571, 292] width 159 height 16
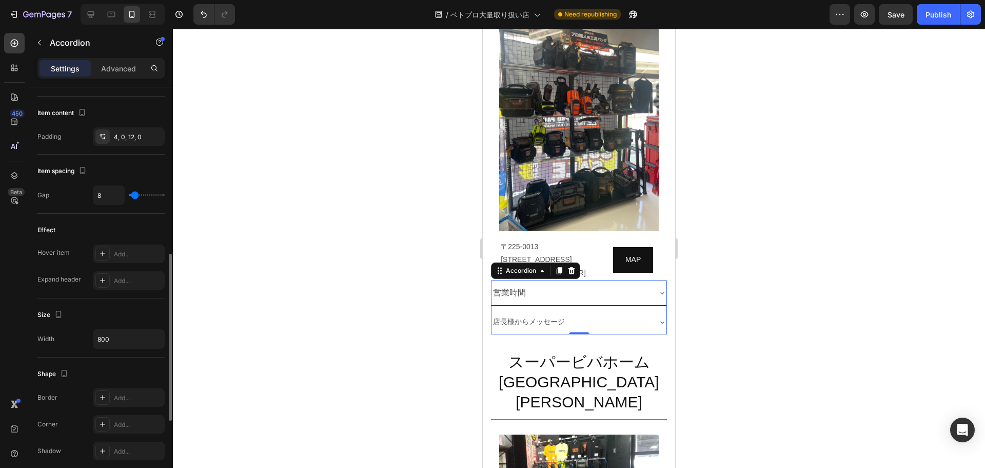
scroll to position [406, 0]
click at [158, 332] on button "button" at bounding box center [155, 338] width 18 height 18
click at [114, 374] on div "Full 100%" at bounding box center [118, 384] width 84 height 20
click at [111, 340] on input "100%" at bounding box center [128, 338] width 71 height 18
type input "90%"
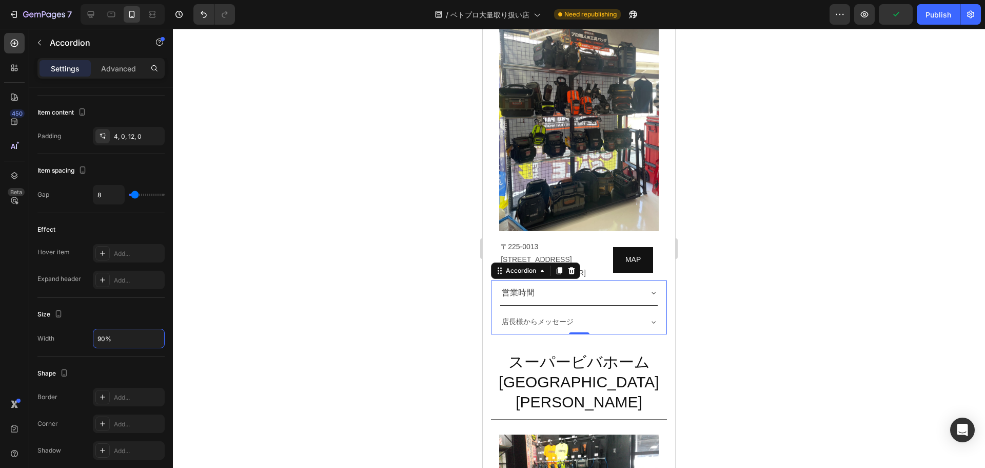
click at [745, 338] on div at bounding box center [579, 248] width 812 height 439
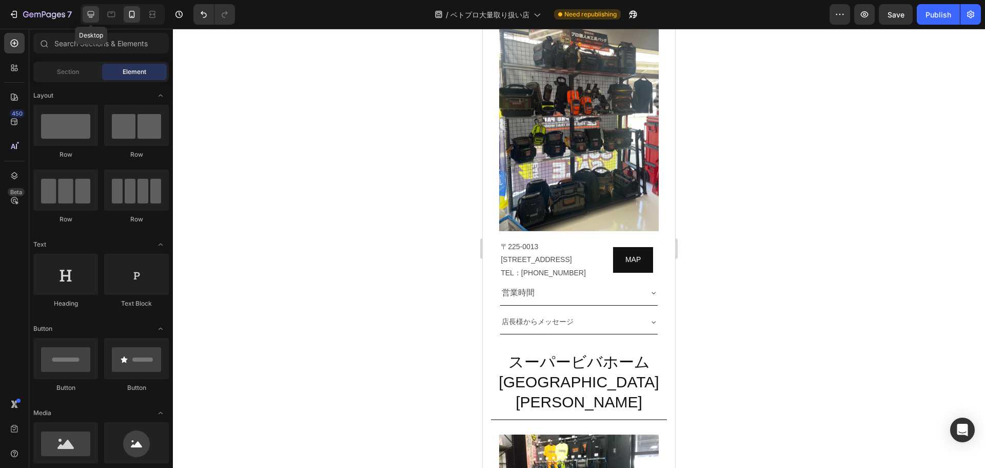
click at [91, 12] on icon at bounding box center [91, 14] width 7 height 7
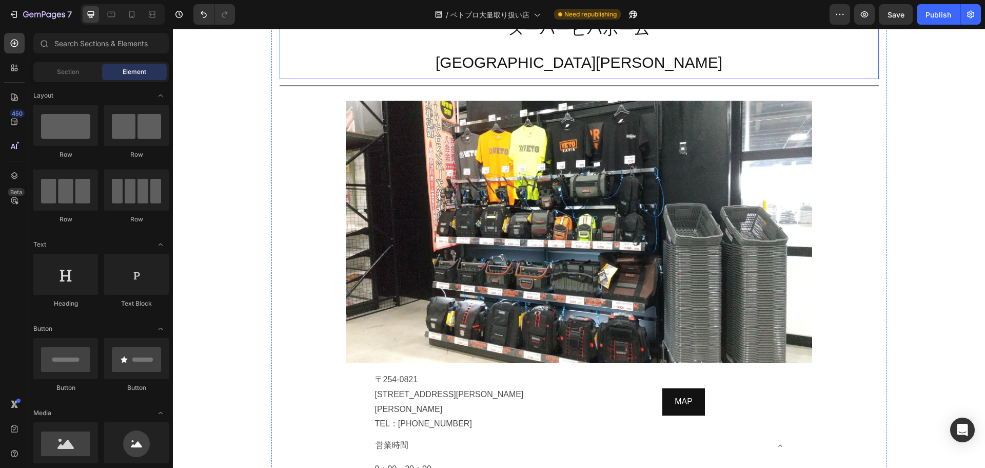
scroll to position [2633, 0]
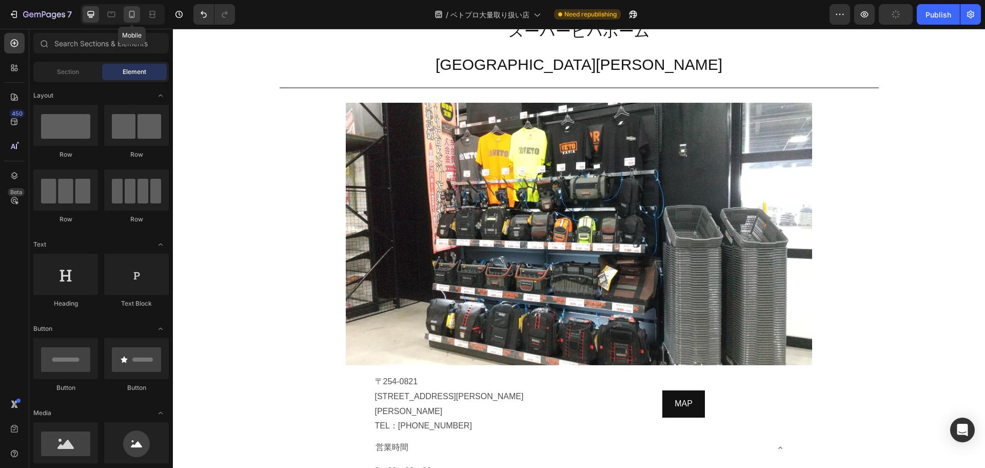
click at [129, 14] on icon at bounding box center [132, 14] width 10 height 10
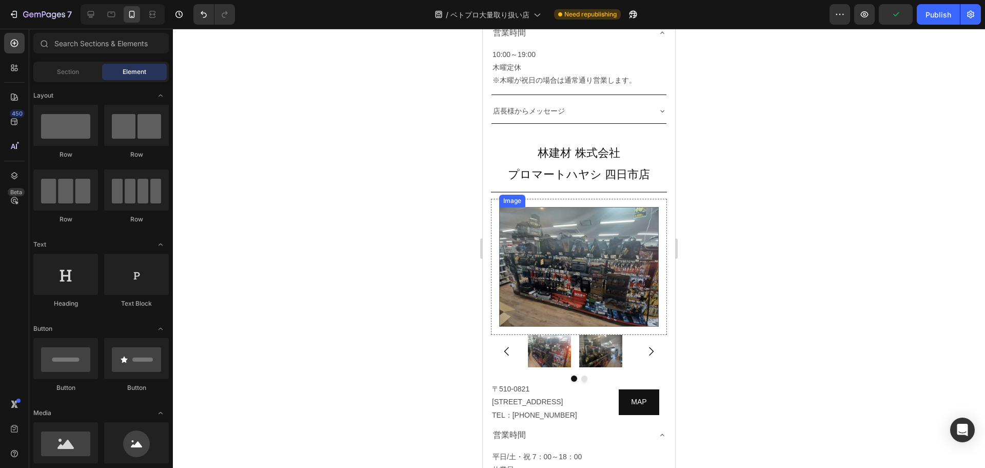
scroll to position [3591, 0]
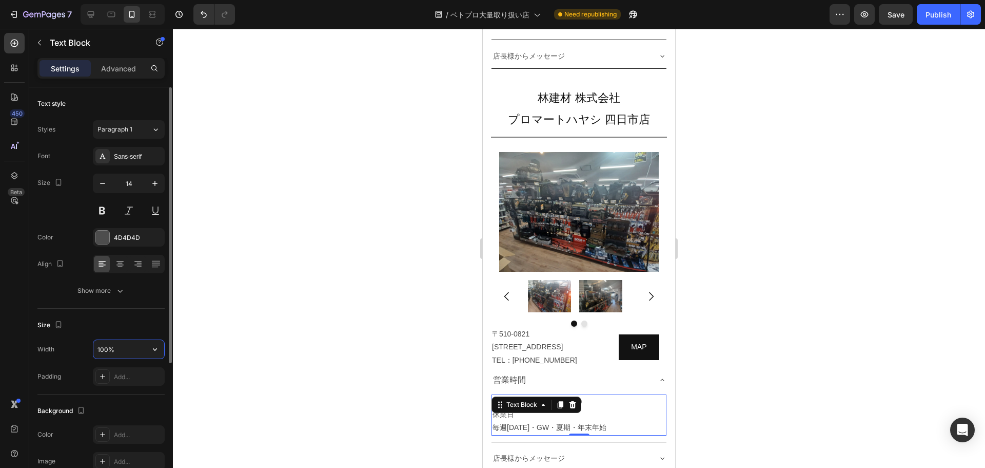
click at [118, 353] on input "100%" at bounding box center [128, 349] width 71 height 18
type input "100%"
click at [779, 243] on div at bounding box center [579, 248] width 812 height 439
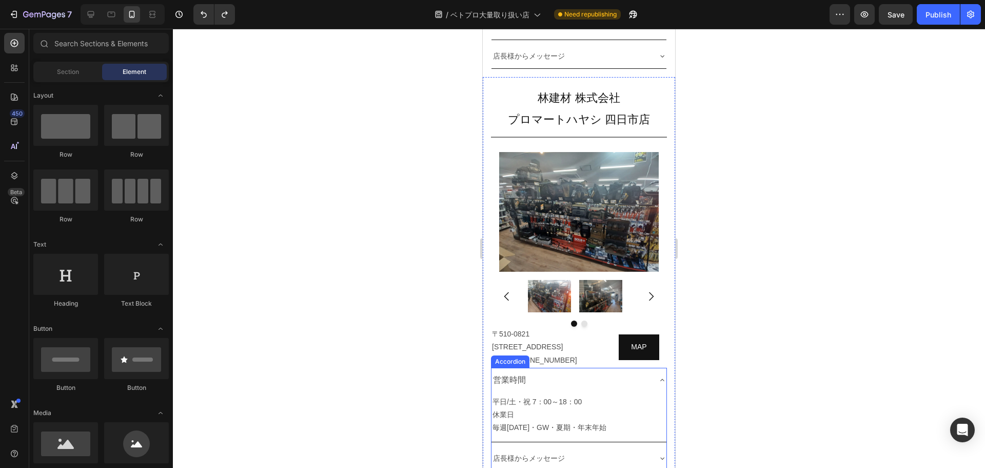
click at [595, 372] on div "営業時間" at bounding box center [571, 380] width 159 height 16
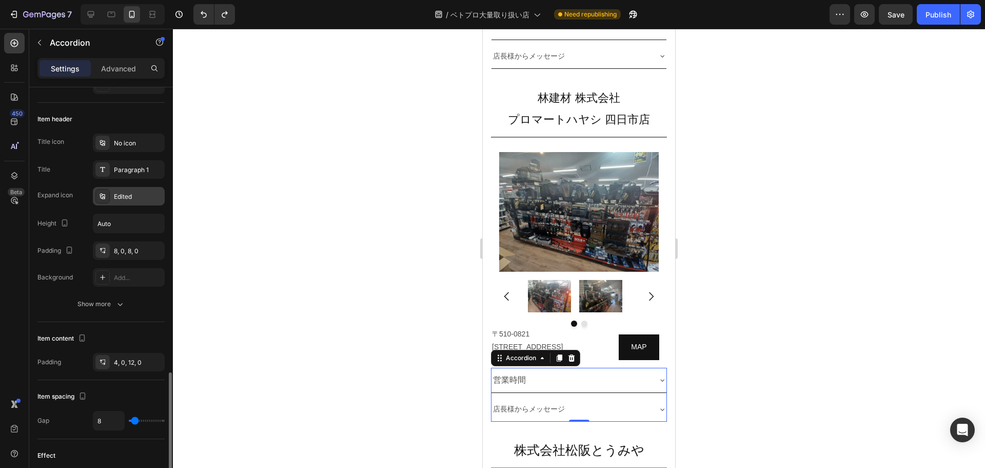
scroll to position [333, 0]
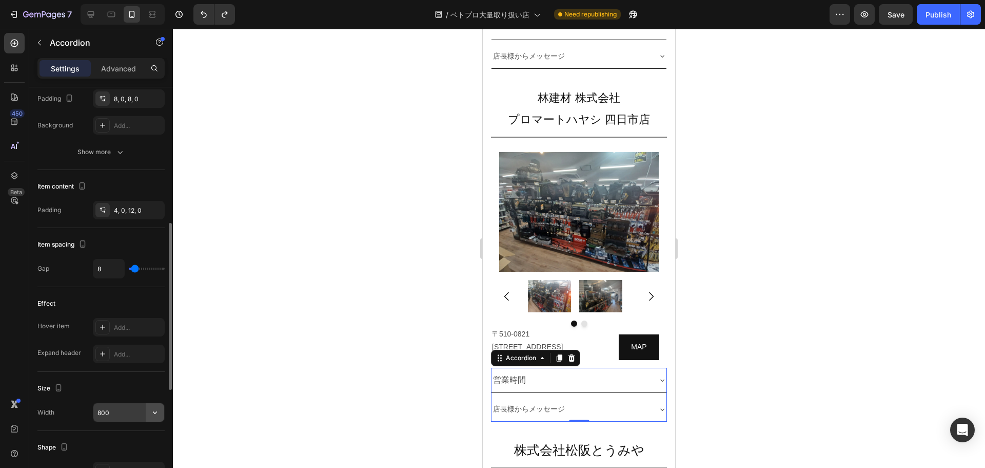
click at [157, 409] on icon "button" at bounding box center [155, 412] width 10 height 10
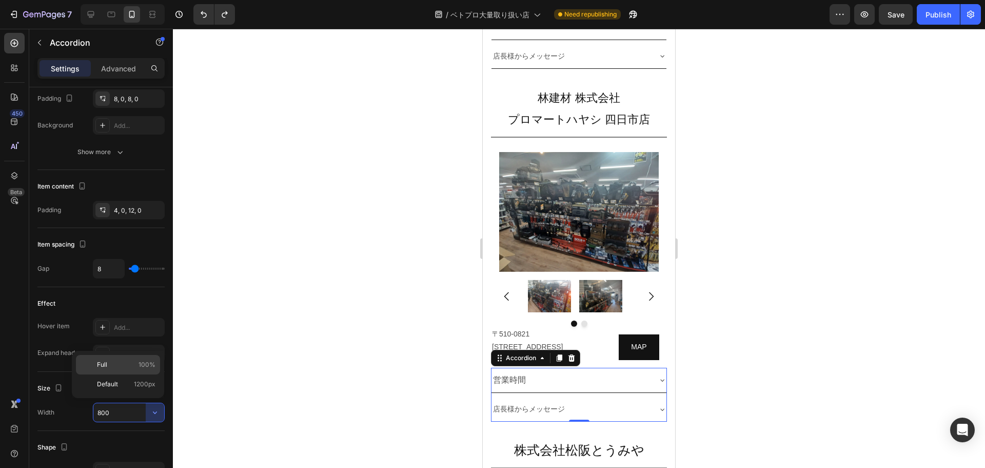
click at [122, 374] on div "Full 100%" at bounding box center [118, 384] width 84 height 20
click at [123, 415] on input "100%" at bounding box center [128, 412] width 71 height 18
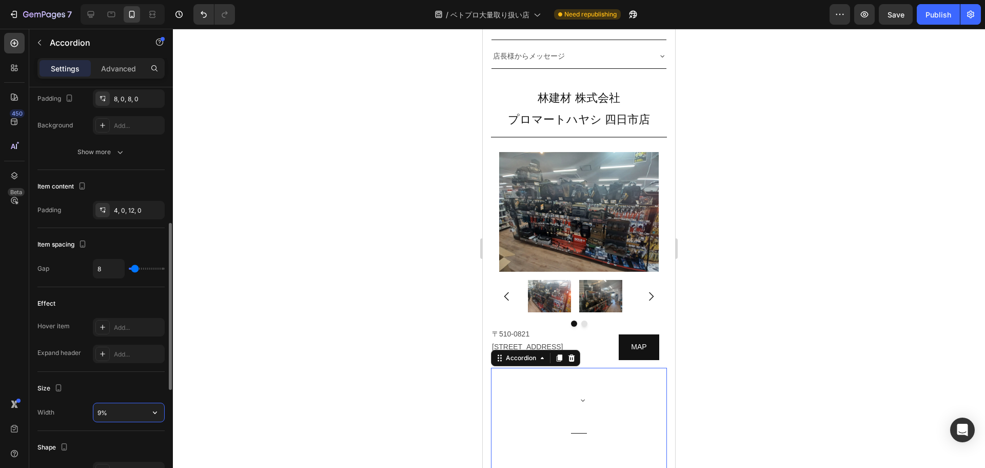
type input "90%"
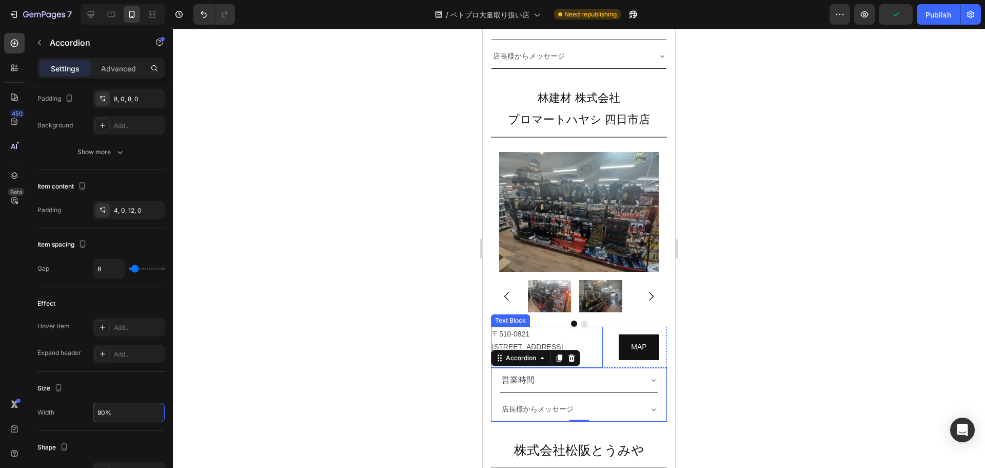
click at [579, 327] on p "[STREET_ADDRESS][PERSON_NAME]：[PHONE_NUMBER]" at bounding box center [547, 346] width 110 height 39
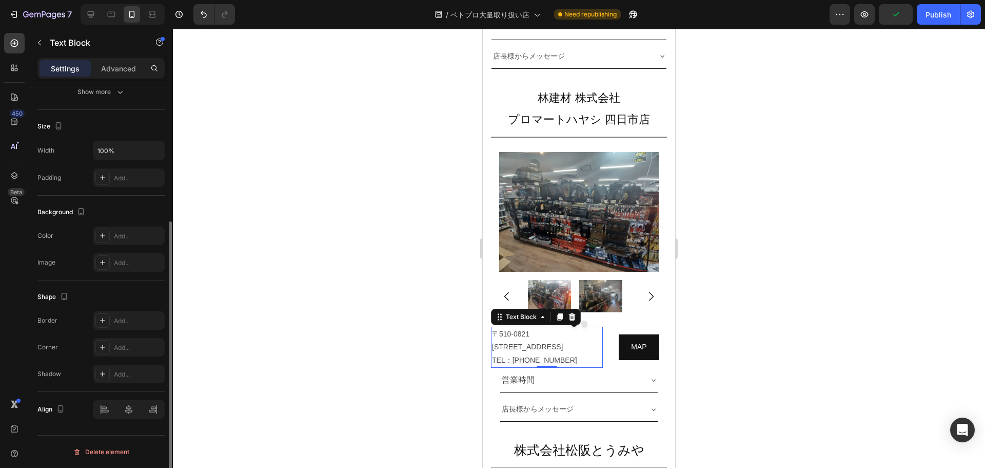
scroll to position [0, 0]
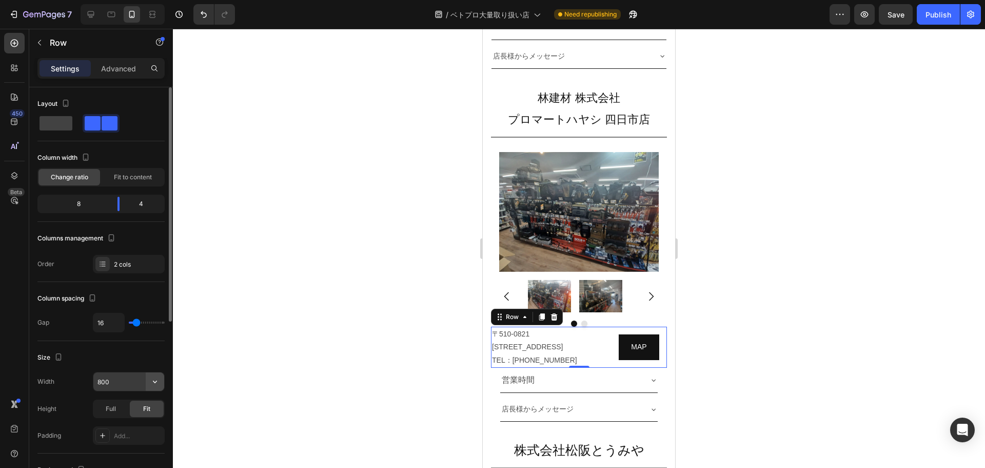
click at [162, 379] on button "button" at bounding box center [155, 381] width 18 height 18
click at [108, 410] on span "Default" at bounding box center [107, 407] width 21 height 9
click at [130, 382] on input "100%" at bounding box center [128, 381] width 71 height 18
type input "90%"
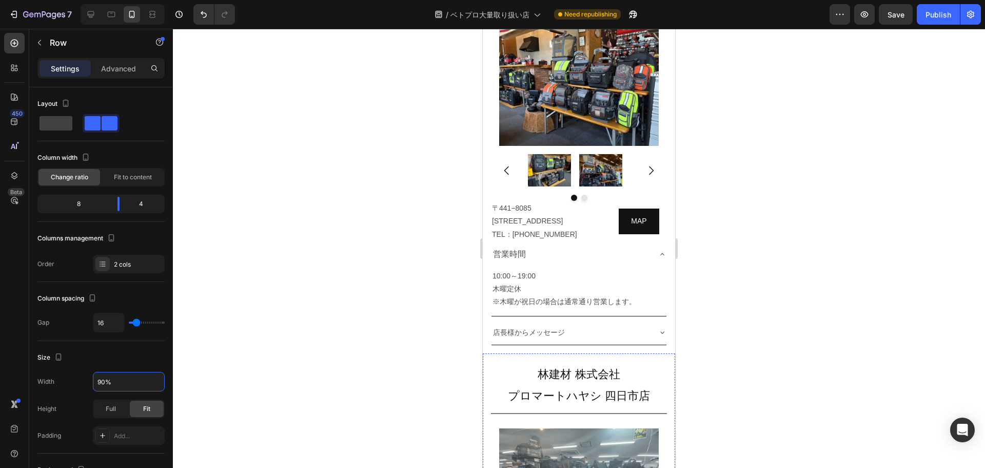
scroll to position [3308, 0]
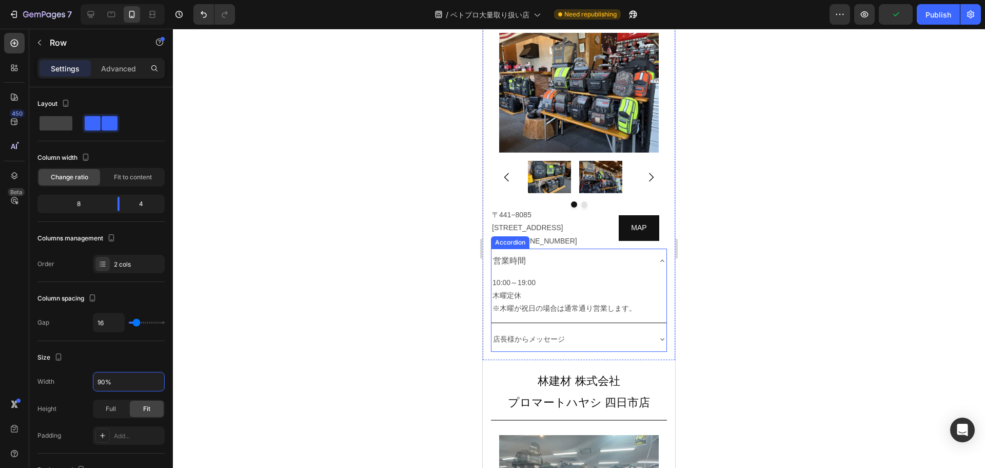
click at [599, 253] on div "営業時間" at bounding box center [571, 261] width 159 height 16
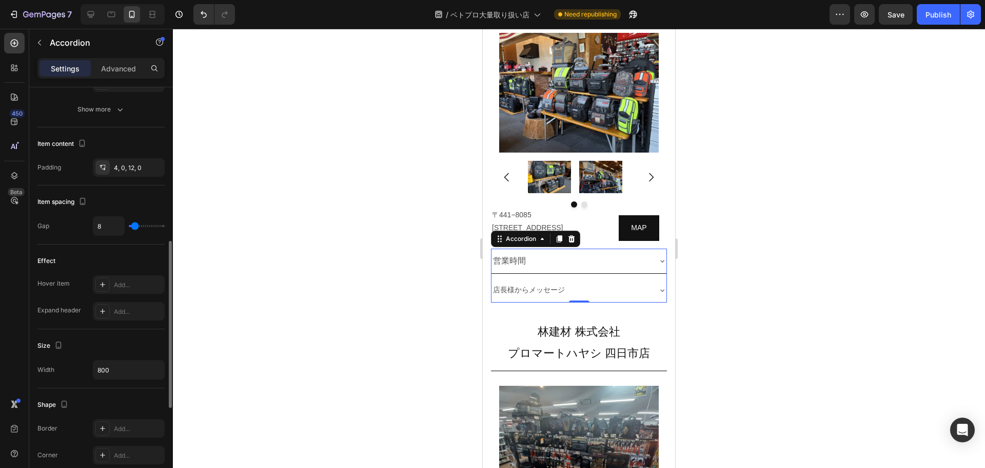
scroll to position [376, 0]
click at [157, 364] on icon "button" at bounding box center [155, 369] width 10 height 10
click at [134, 405] on div "Full 100%" at bounding box center [118, 415] width 84 height 20
click at [131, 368] on input "100%" at bounding box center [128, 369] width 71 height 18
type input "90%"
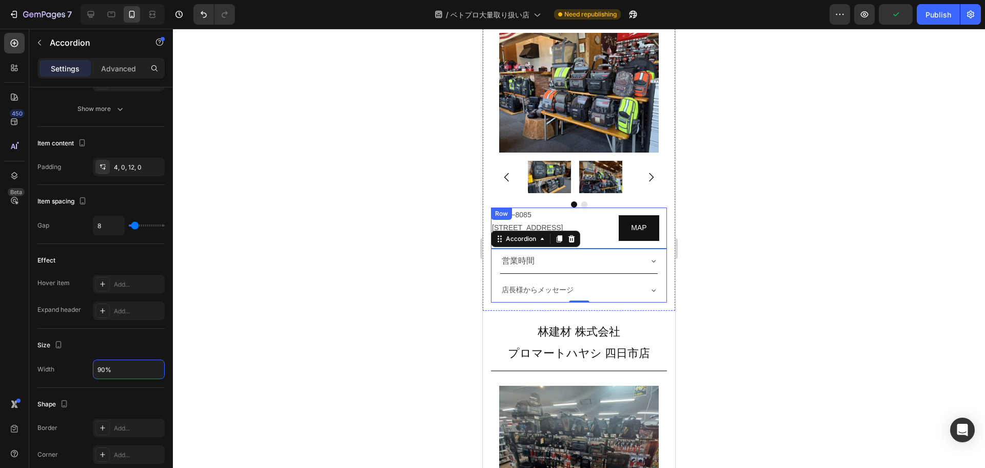
click at [599, 207] on div "[STREET_ADDRESS] TEL：[PHONE_NUMBER][GEOGRAPHIC_DATA]" at bounding box center [579, 227] width 176 height 41
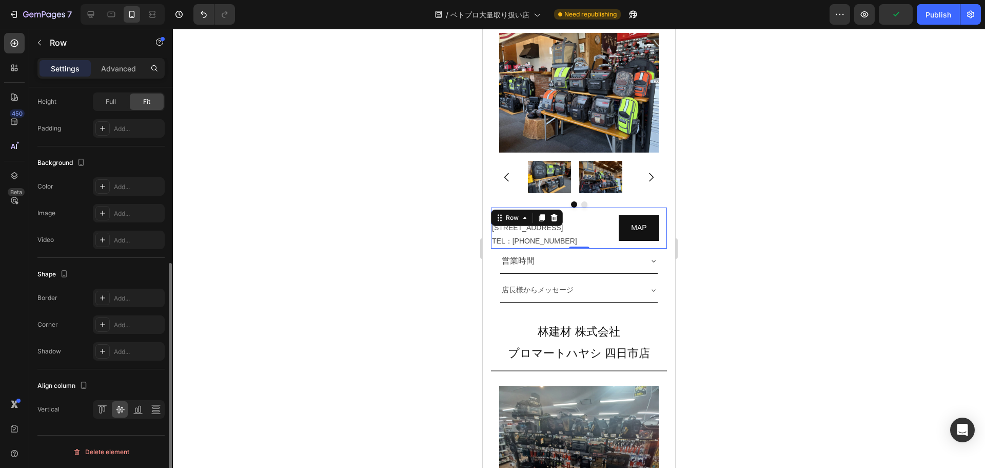
scroll to position [0, 0]
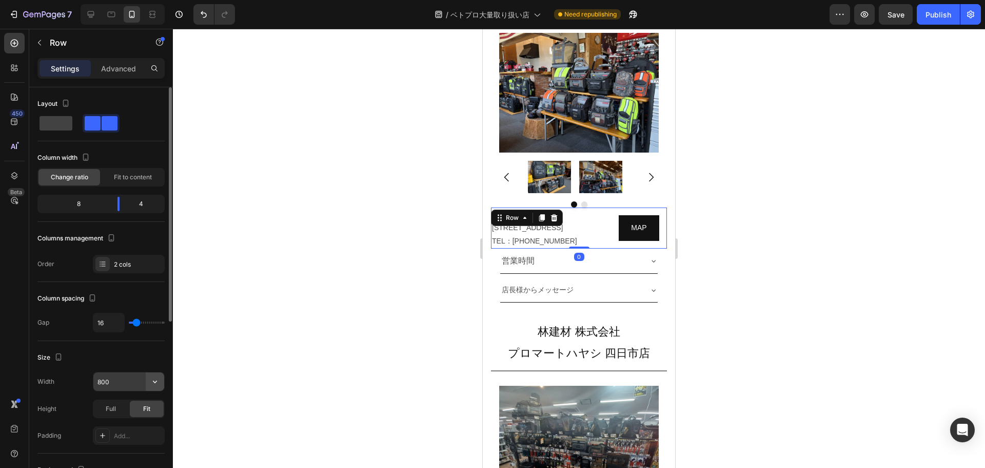
click at [152, 377] on icon "button" at bounding box center [155, 381] width 10 height 10
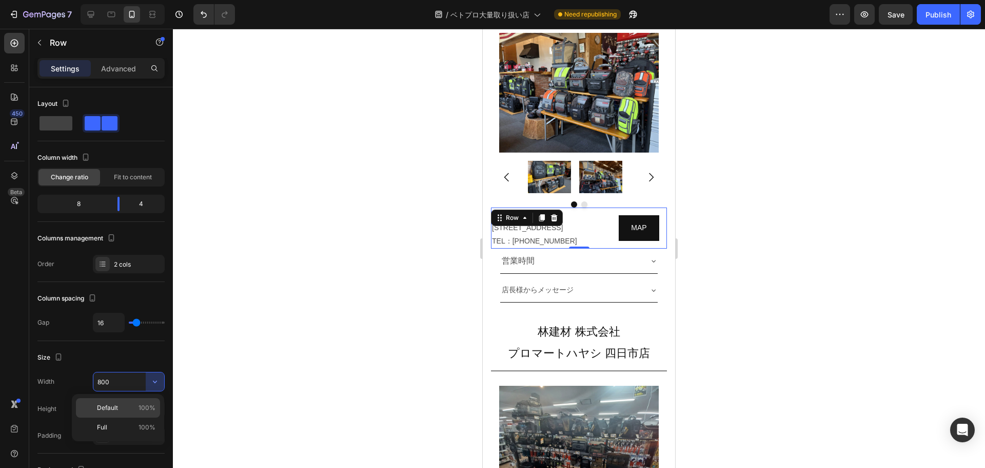
click at [124, 405] on p "Default 100%" at bounding box center [126, 407] width 59 height 9
click at [125, 380] on input "100%" at bounding box center [128, 381] width 71 height 18
type input "90%"
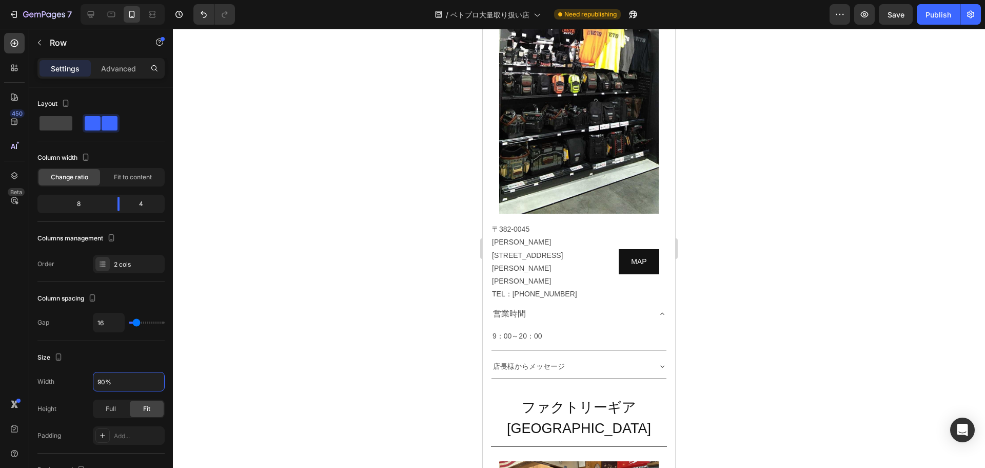
scroll to position [2826, 0]
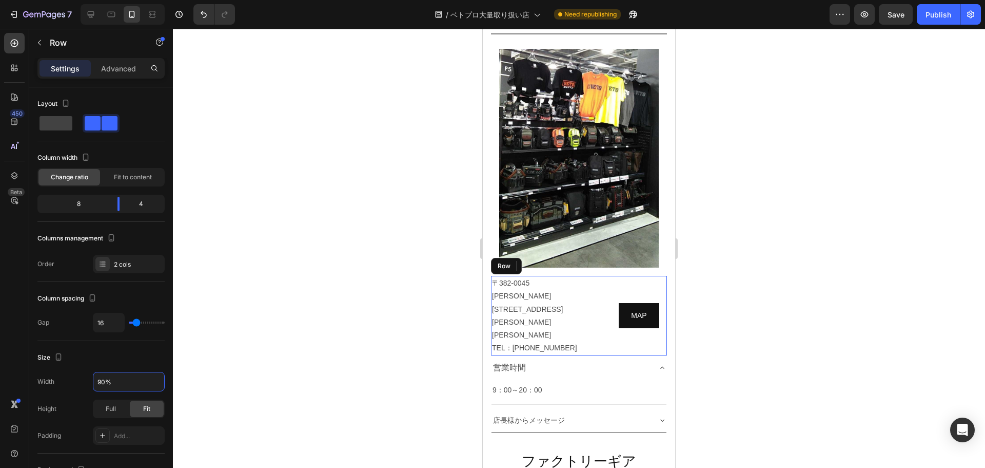
click at [602, 276] on div "[STREET_ADDRESS][PERSON_NAME][PERSON_NAME][PERSON_NAME] TEL：[PHONE_NUMBER] Text…" at bounding box center [579, 316] width 176 height 80
click at [158, 384] on icon "button" at bounding box center [155, 381] width 10 height 10
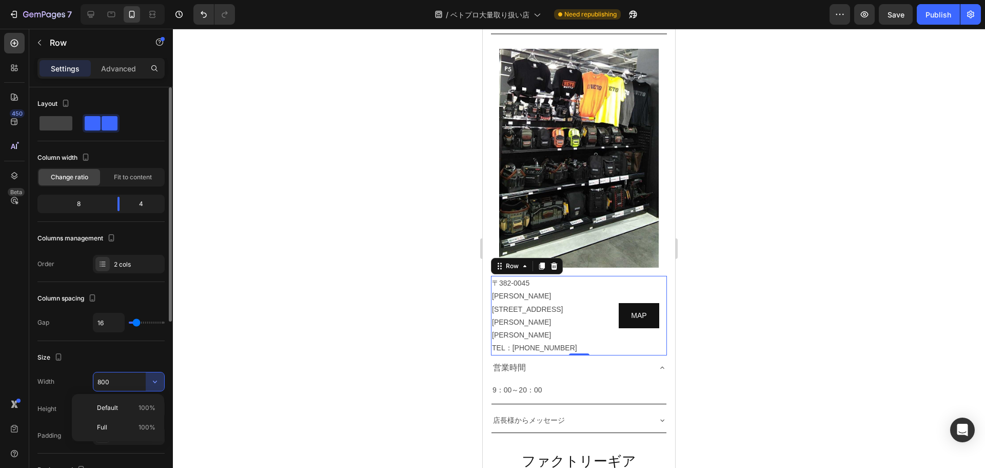
click at [114, 385] on input "800" at bounding box center [128, 381] width 71 height 18
click at [158, 377] on icon "button" at bounding box center [155, 381] width 10 height 10
click at [125, 424] on p "Full 100%" at bounding box center [126, 426] width 59 height 9
click at [116, 380] on input "100%" at bounding box center [128, 381] width 71 height 18
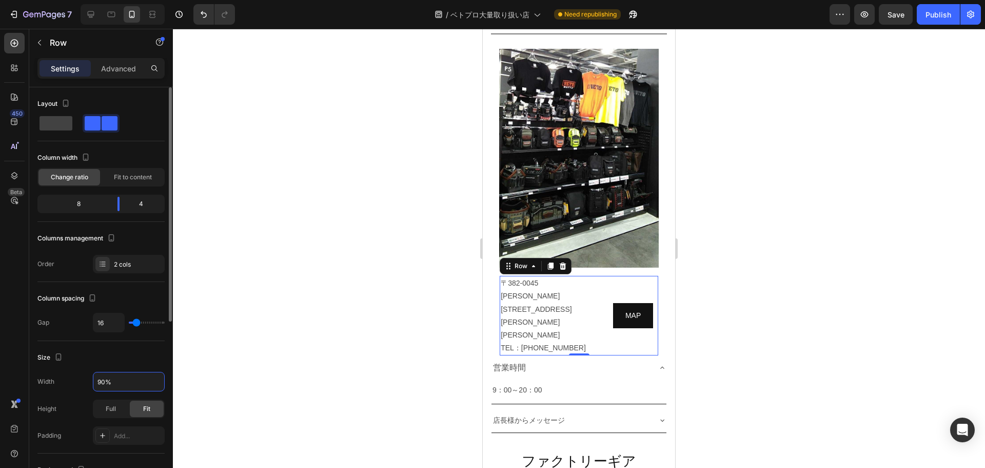
type input "90%"
click at [165, 368] on div "Layout Column width Change ratio Fit to content 8 4 Columns management Order 2 …" at bounding box center [101, 445] width 144 height 716
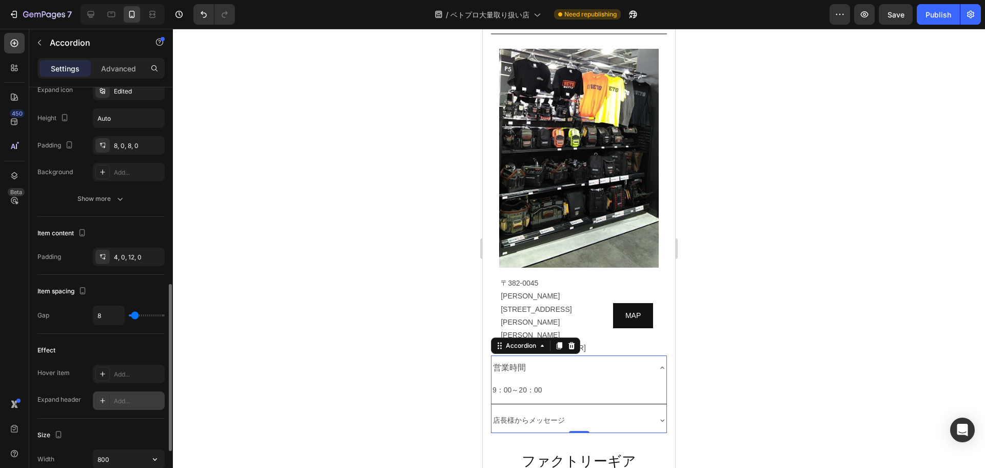
scroll to position [345, 0]
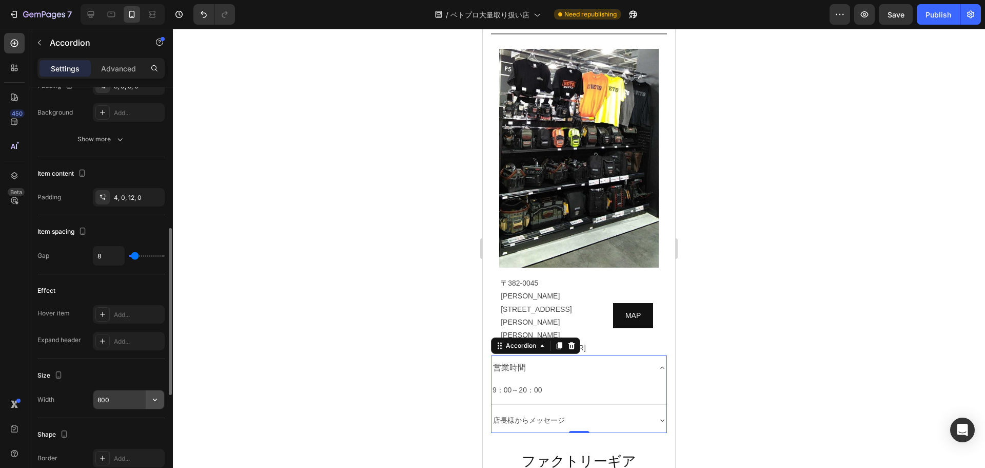
click at [154, 399] on icon "button" at bounding box center [155, 399] width 4 height 3
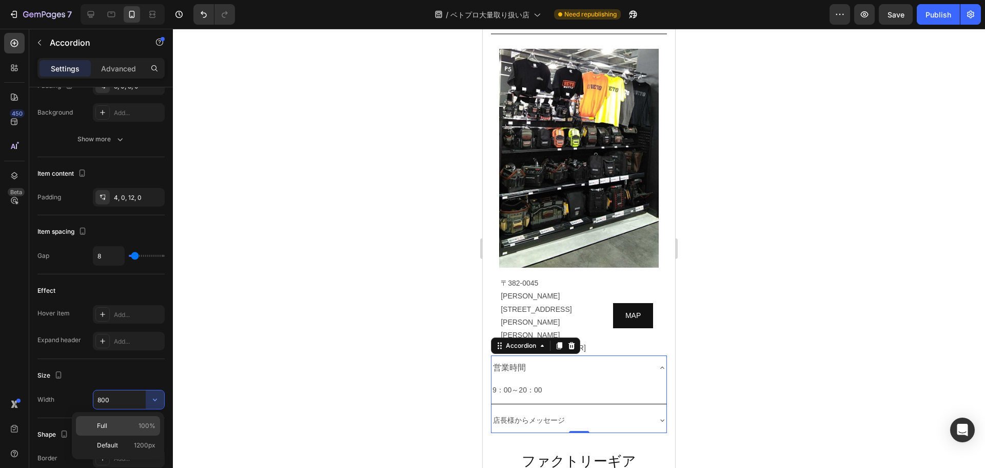
click at [131, 422] on p "Full 100%" at bounding box center [126, 425] width 59 height 9
click at [119, 401] on input "100%" at bounding box center [128, 399] width 71 height 18
type input "90%"
click at [176, 386] on div at bounding box center [579, 248] width 812 height 439
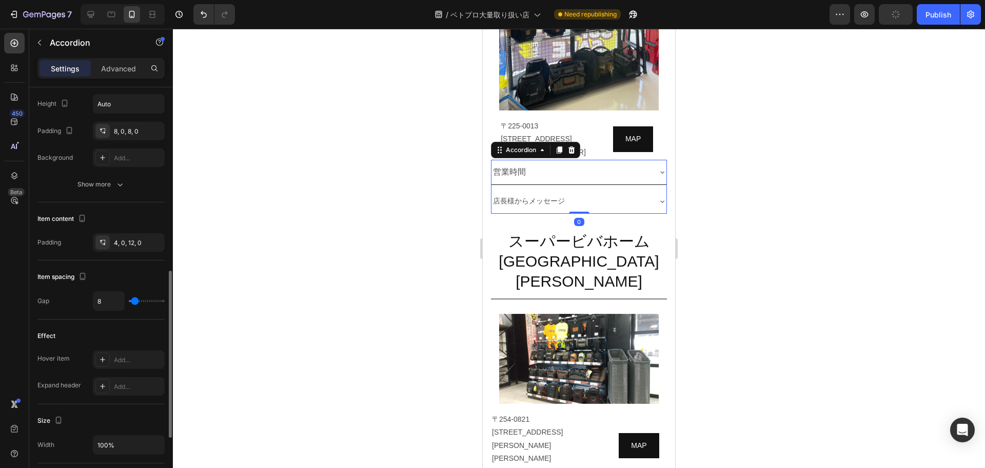
scroll to position [343, 0]
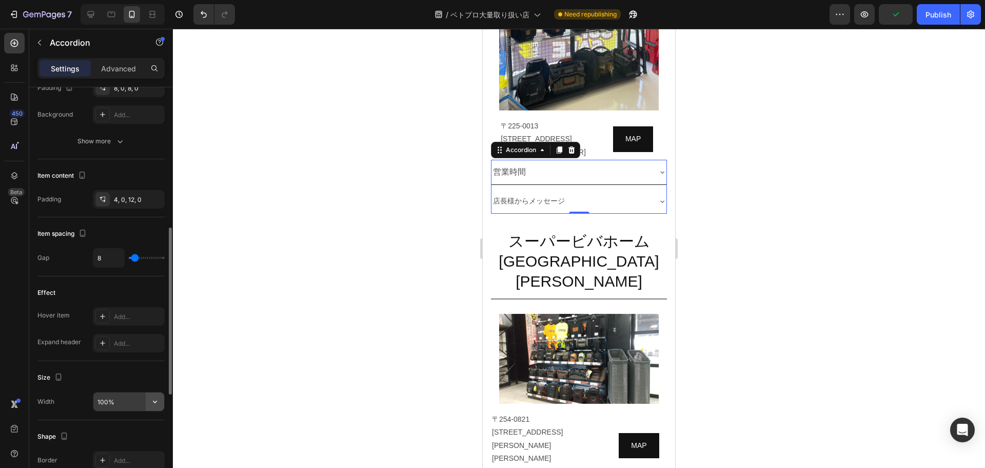
click at [147, 405] on button "button" at bounding box center [155, 401] width 18 height 18
click at [117, 398] on input "100%" at bounding box center [128, 401] width 71 height 18
type input "90%"
click at [118, 363] on div "Size Width 90%" at bounding box center [100, 390] width 127 height 59
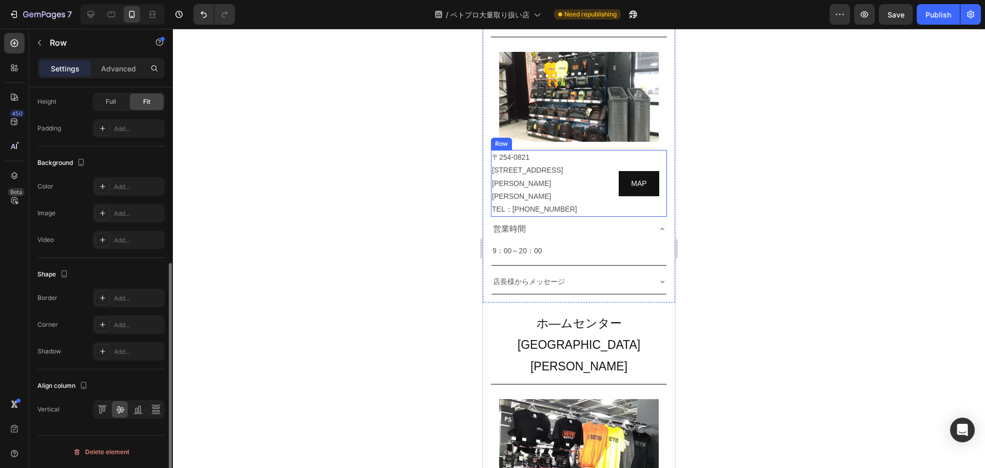
scroll to position [0, 0]
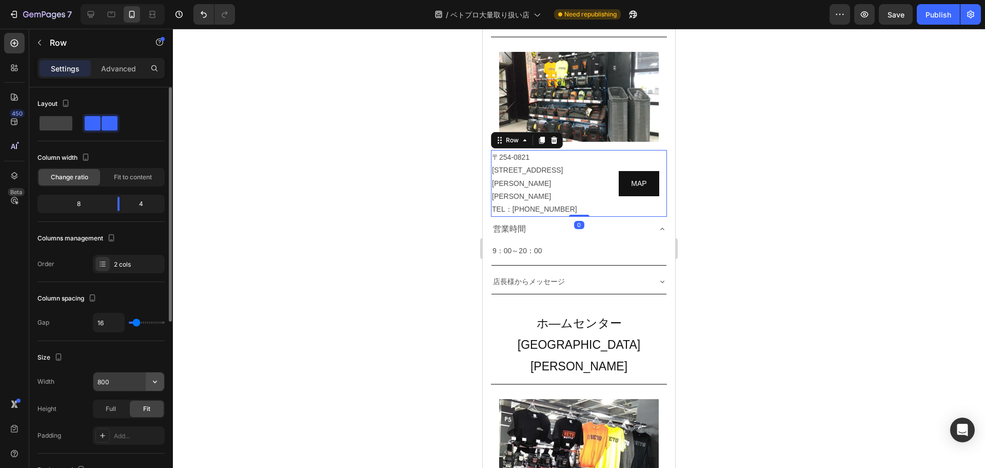
click at [160, 382] on button "button" at bounding box center [155, 381] width 18 height 18
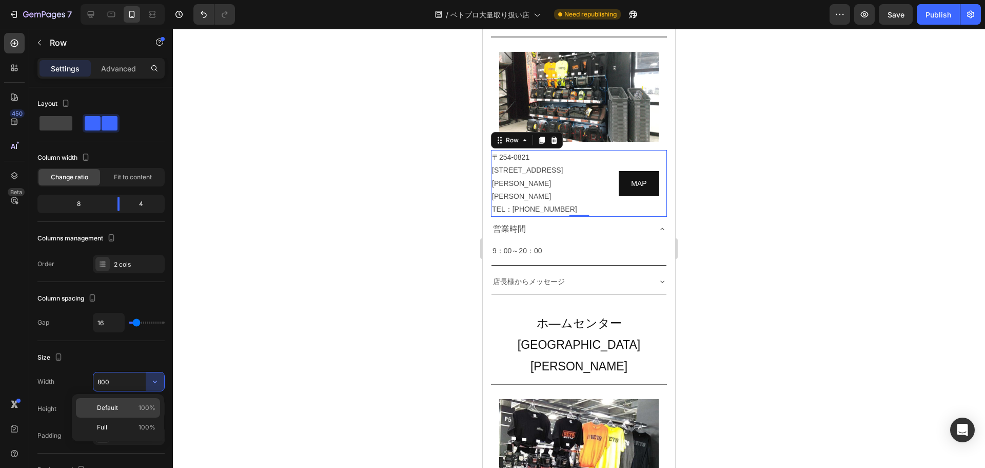
click at [131, 405] on p "Default 100%" at bounding box center [126, 407] width 59 height 9
click at [123, 377] on input "100%" at bounding box center [128, 381] width 71 height 18
type input "90%"
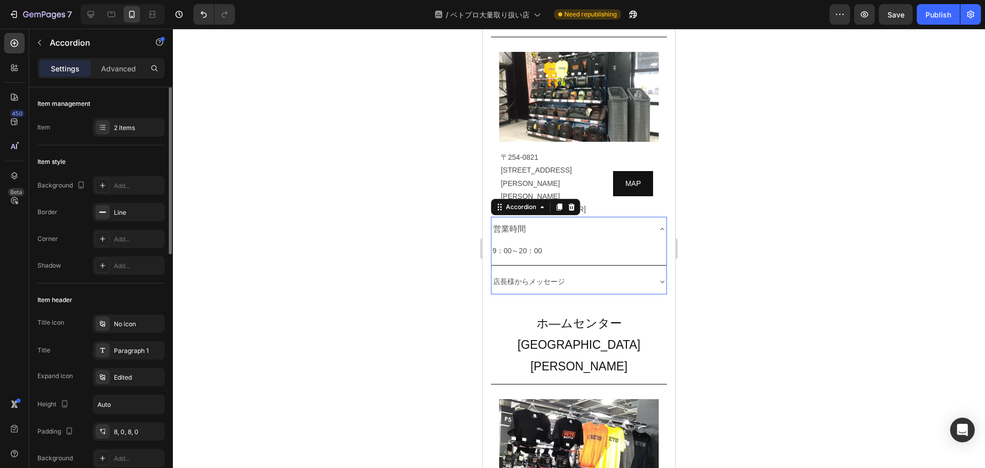
click at [601, 221] on div "営業時間" at bounding box center [571, 229] width 159 height 16
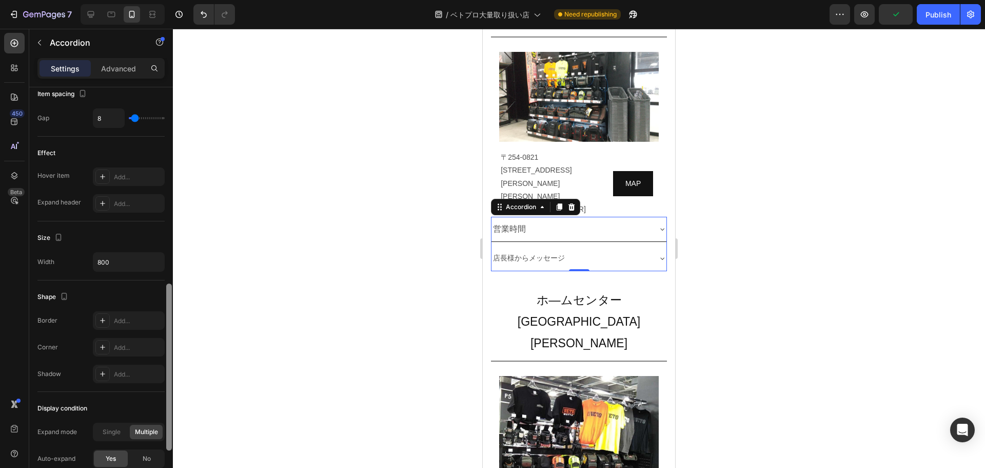
scroll to position [484, 0]
click at [154, 254] on button "button" at bounding box center [155, 260] width 18 height 18
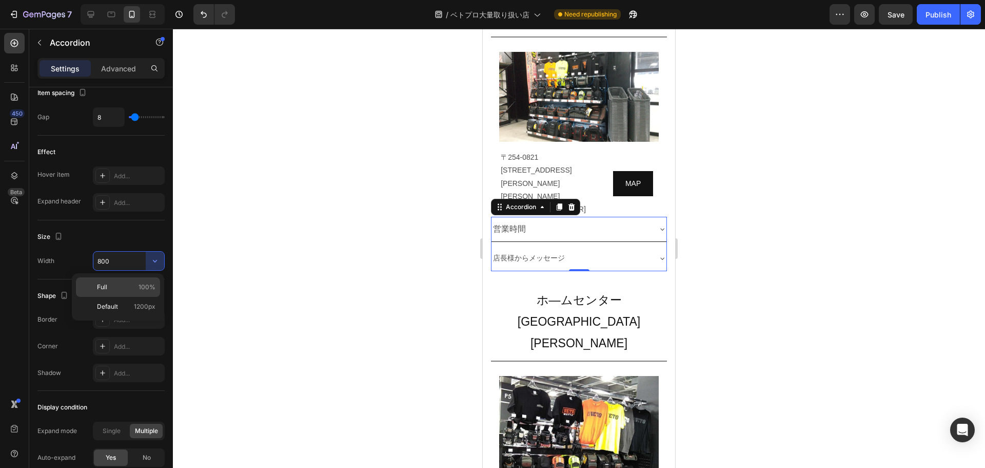
click at [139, 288] on p "Full 100%" at bounding box center [126, 286] width 59 height 9
click at [125, 260] on input "100%" at bounding box center [128, 260] width 71 height 18
type input "90%"
click at [724, 172] on div at bounding box center [579, 248] width 812 height 439
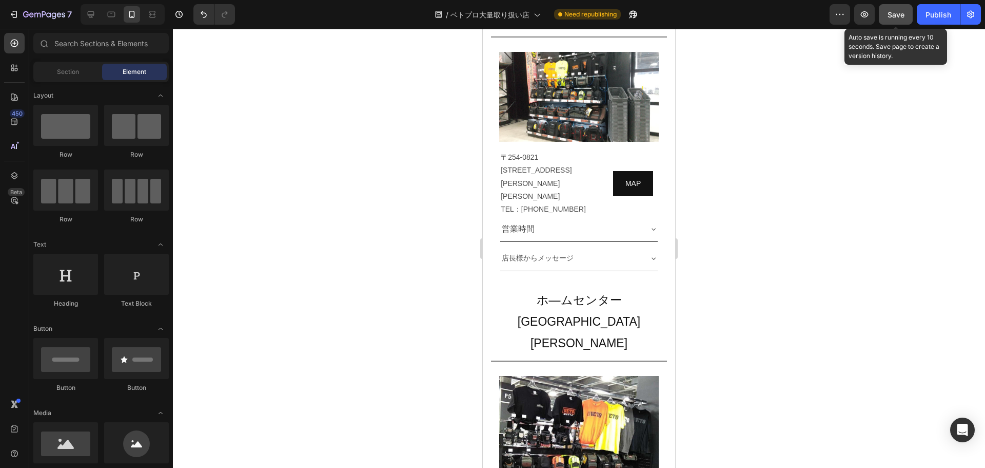
click at [899, 14] on span "Save" at bounding box center [896, 14] width 17 height 9
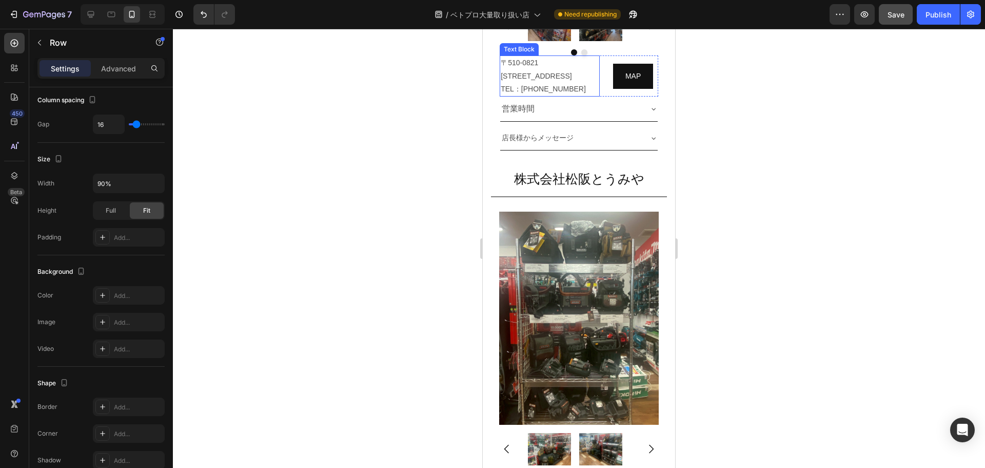
scroll to position [3877, 0]
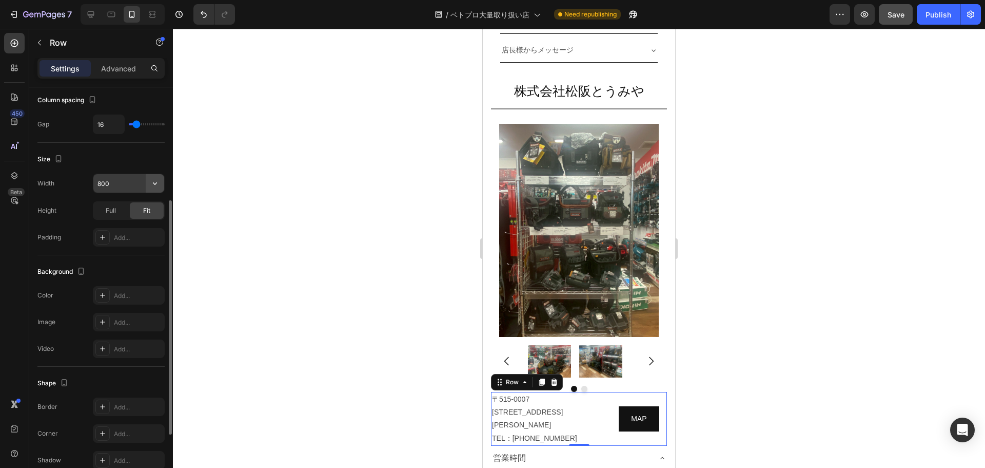
click at [159, 179] on icon "button" at bounding box center [155, 183] width 10 height 10
click at [144, 219] on div "Default 100%" at bounding box center [118, 229] width 84 height 20
click at [128, 186] on input "100%" at bounding box center [128, 183] width 71 height 18
type input "90%"
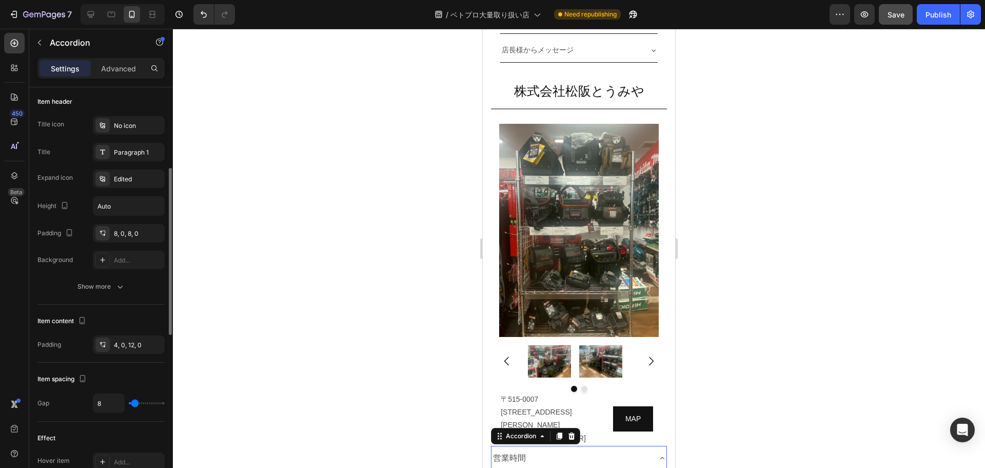
click at [594, 450] on div "営業時間" at bounding box center [571, 458] width 159 height 16
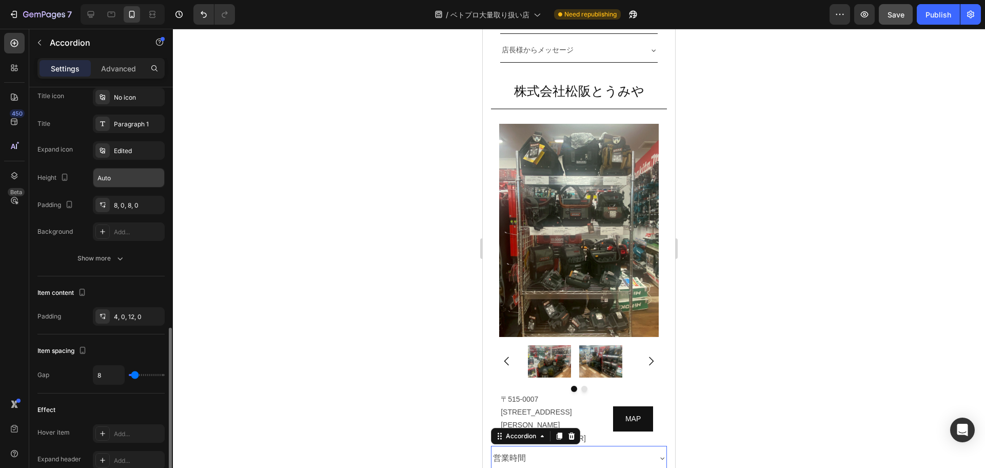
scroll to position [332, 0]
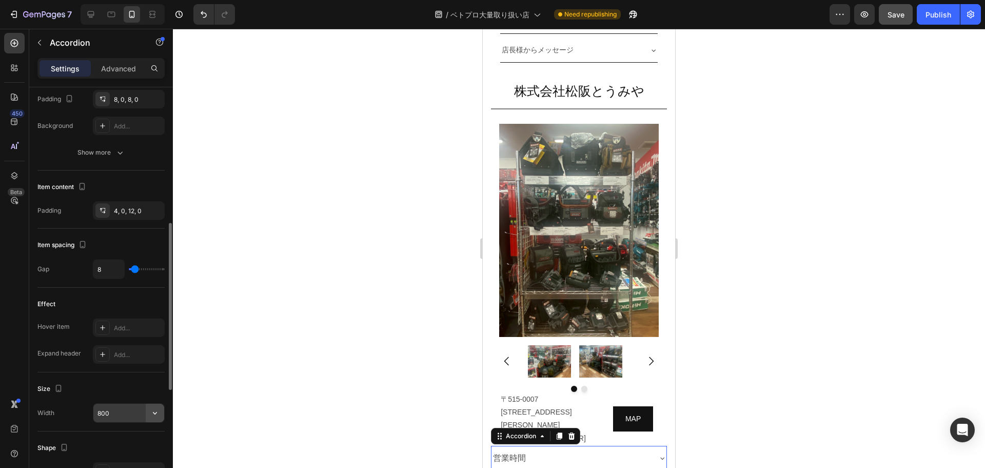
click at [161, 413] on button "button" at bounding box center [155, 412] width 18 height 18
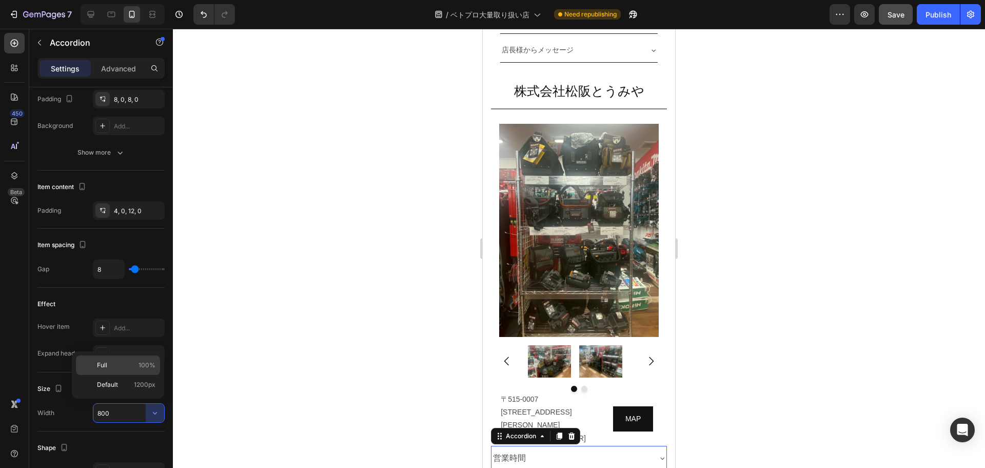
click at [123, 375] on div "Full 100%" at bounding box center [118, 385] width 84 height 20
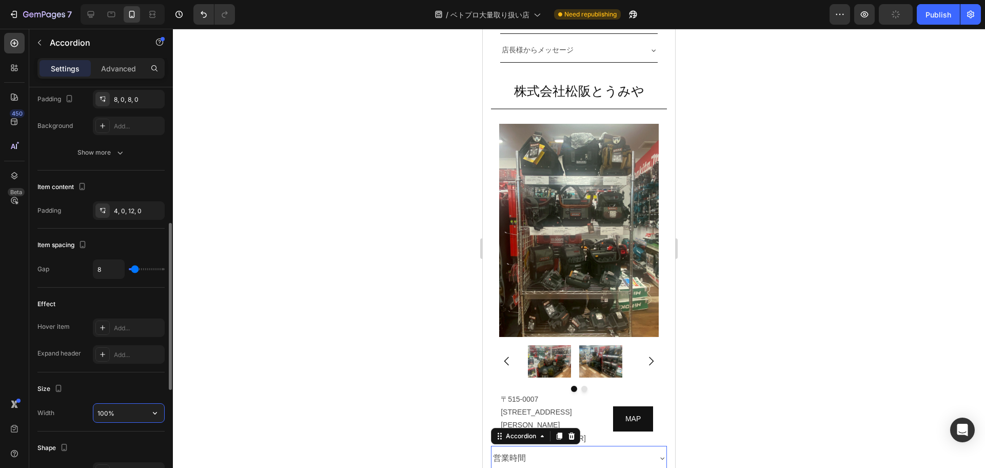
click at [120, 413] on input "100%" at bounding box center [128, 412] width 71 height 18
type input "90%"
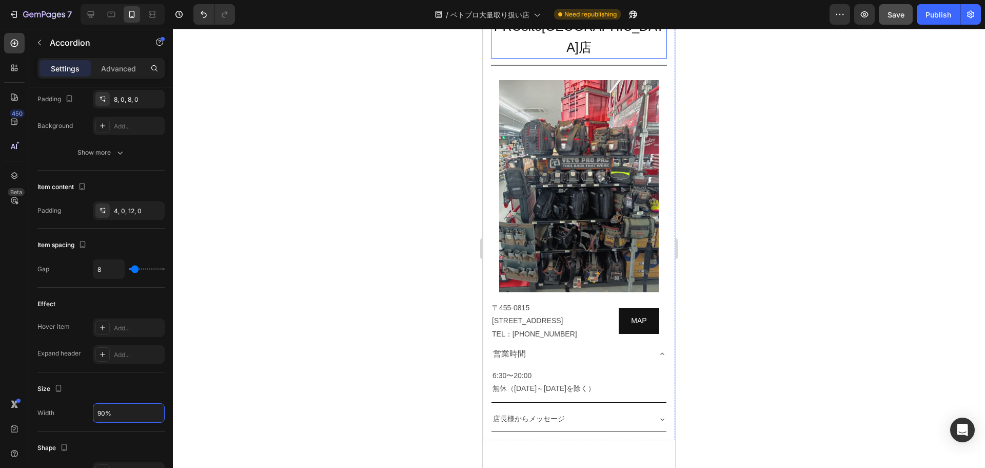
scroll to position [4379, 0]
click at [605, 300] on div "[STREET_ADDRESS] TEL：[PHONE_NUMBER] [GEOGRAPHIC_DATA]" at bounding box center [579, 320] width 176 height 41
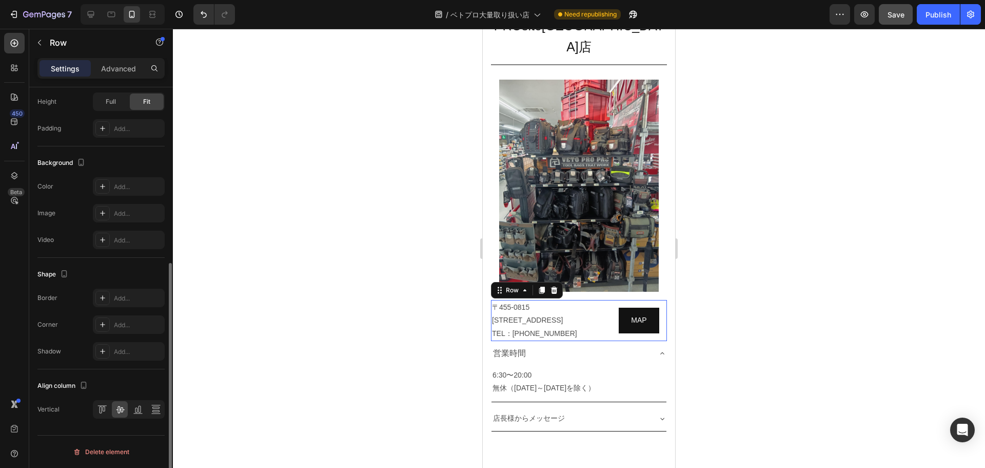
scroll to position [0, 0]
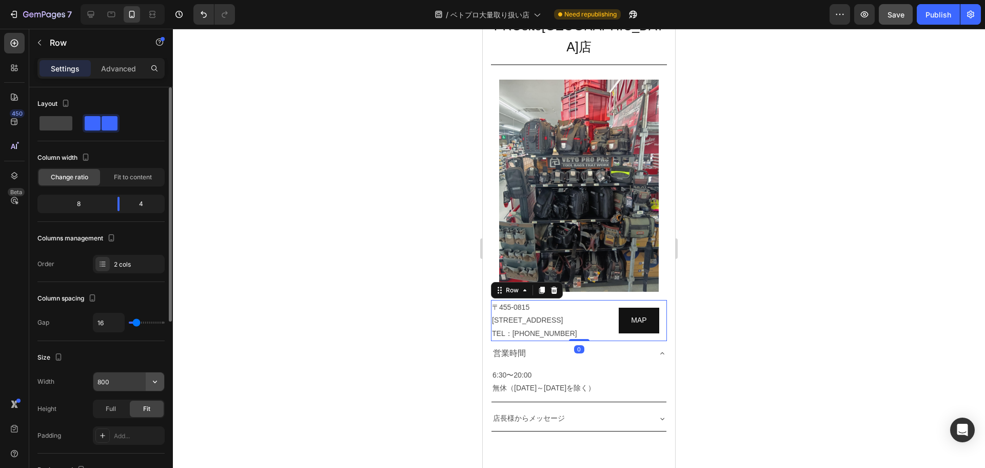
click at [156, 383] on icon "button" at bounding box center [155, 381] width 10 height 10
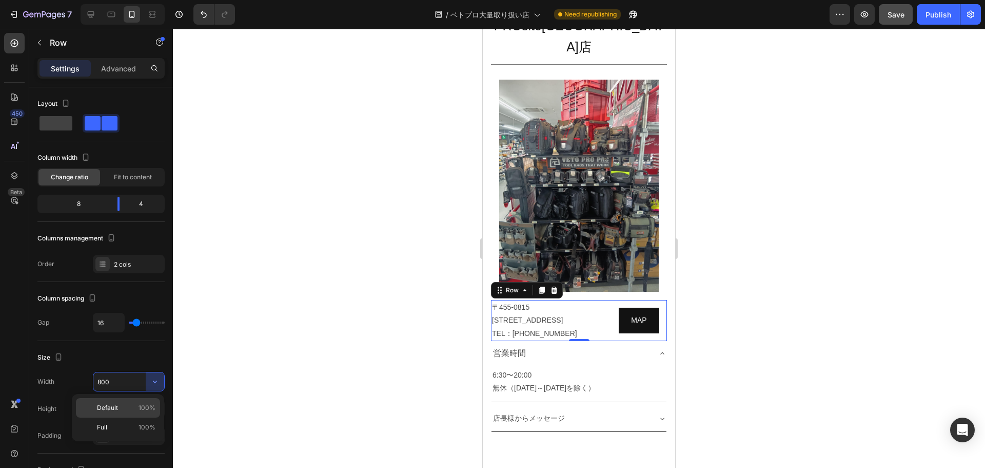
click at [123, 409] on p "Default 100%" at bounding box center [126, 407] width 59 height 9
click at [122, 382] on input "100%" at bounding box center [128, 381] width 71 height 18
type input "90%"
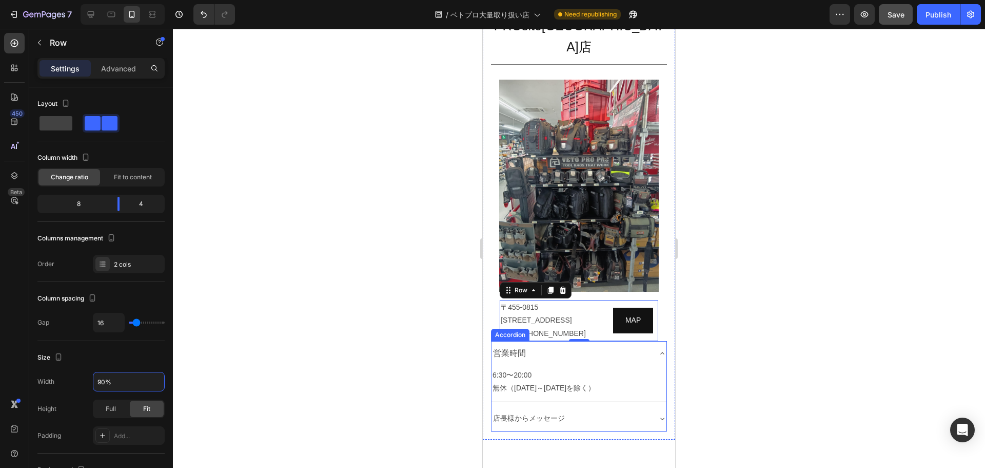
click at [605, 345] on div "営業時間" at bounding box center [571, 353] width 159 height 16
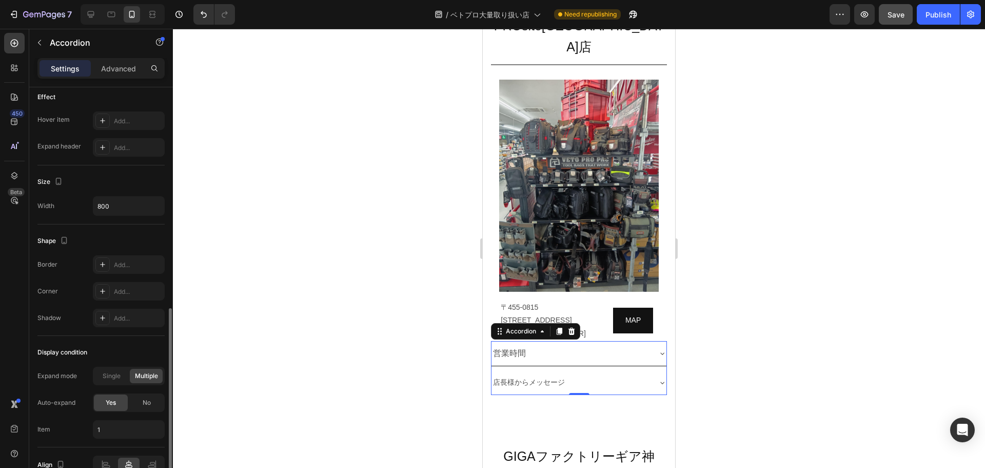
scroll to position [539, 0]
click at [154, 204] on icon "button" at bounding box center [155, 205] width 10 height 10
click at [133, 231] on p "Full 100%" at bounding box center [126, 231] width 59 height 9
click at [126, 206] on input "100%" at bounding box center [128, 205] width 71 height 18
type input "90%"
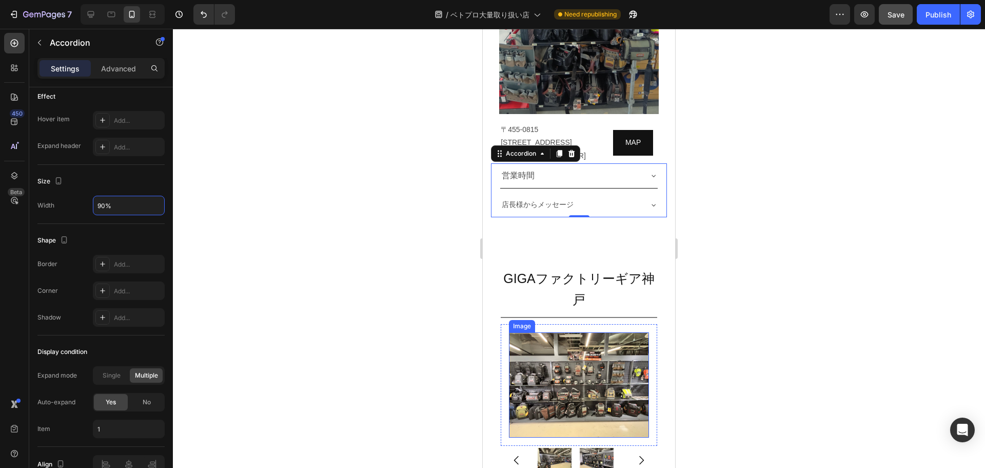
scroll to position [4564, 0]
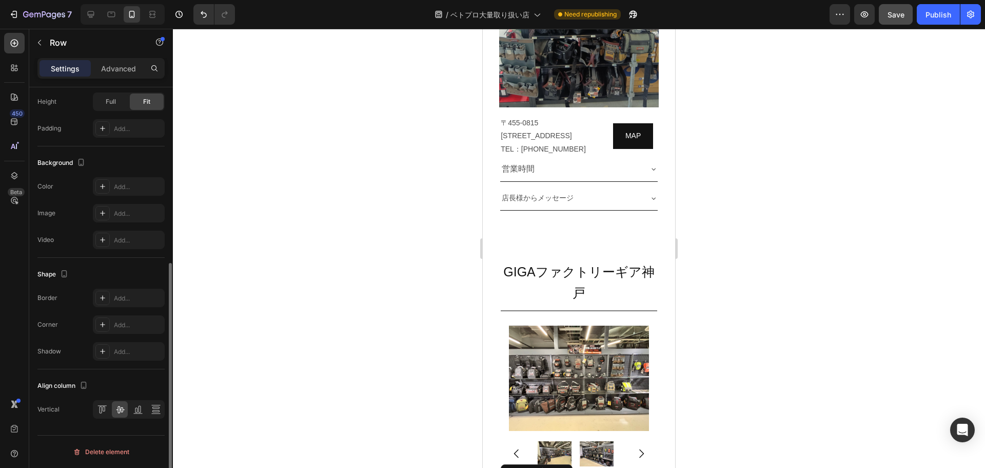
scroll to position [0, 0]
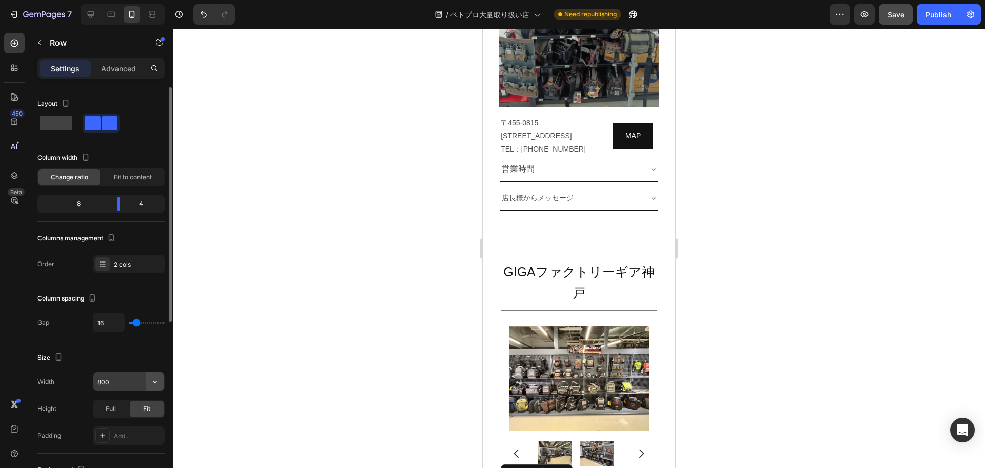
click at [157, 384] on icon "button" at bounding box center [155, 381] width 10 height 10
click at [114, 383] on input "800" at bounding box center [128, 381] width 71 height 18
click at [157, 380] on icon "button" at bounding box center [155, 381] width 10 height 10
click at [133, 407] on p "Default 100%" at bounding box center [126, 407] width 59 height 9
click at [123, 379] on input "100%" at bounding box center [128, 381] width 71 height 18
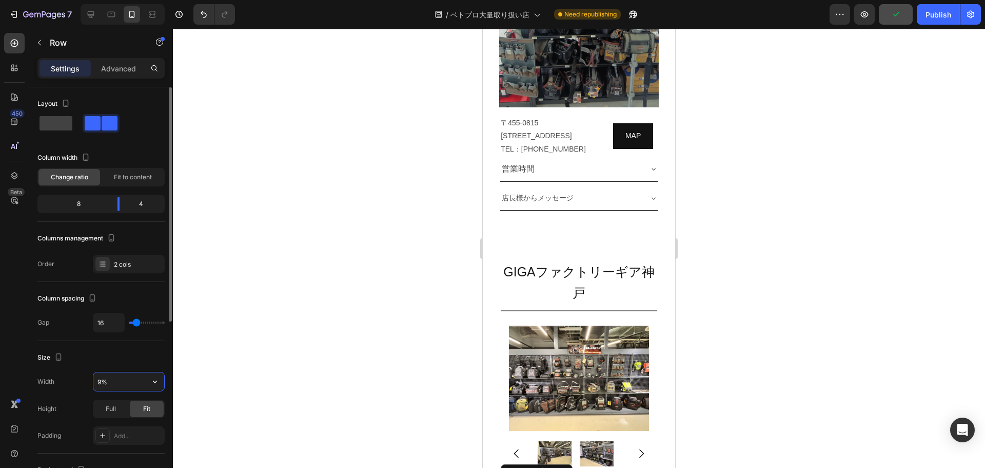
type input "90%"
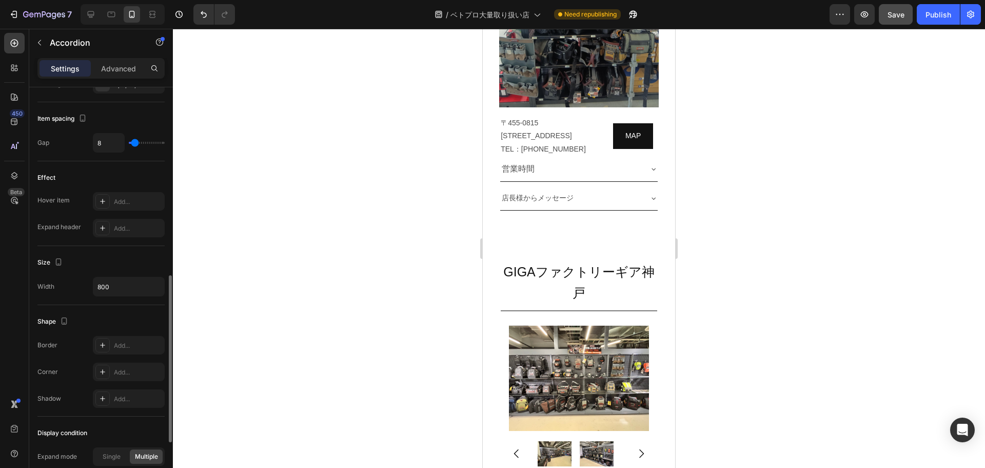
scroll to position [459, 0]
click at [155, 285] on icon "button" at bounding box center [155, 286] width 10 height 10
click at [117, 309] on p "Full 100%" at bounding box center [126, 311] width 59 height 9
click at [122, 285] on input "100%" at bounding box center [128, 286] width 71 height 18
type input "90%"
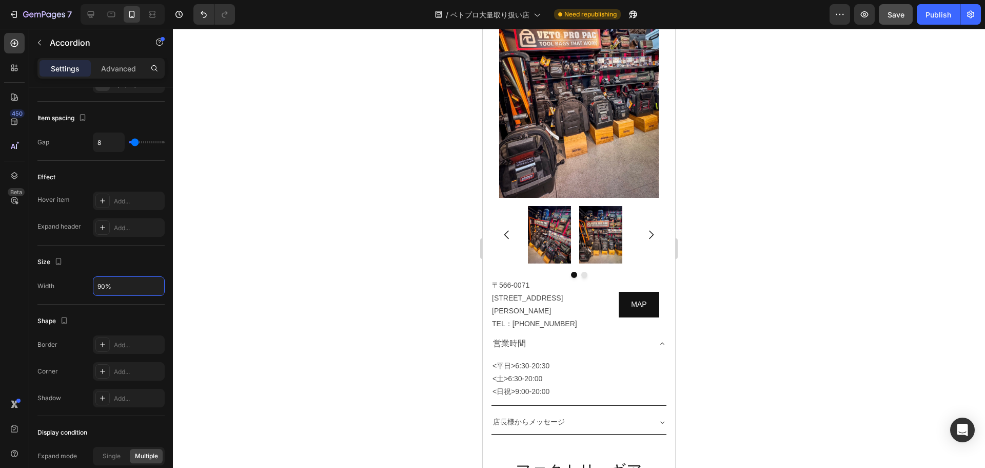
scroll to position [5071, 0]
click at [598, 286] on div "[STREET_ADDRESS][PERSON_NAME] TEL：[PHONE_NUMBER] [GEOGRAPHIC_DATA]" at bounding box center [579, 304] width 176 height 54
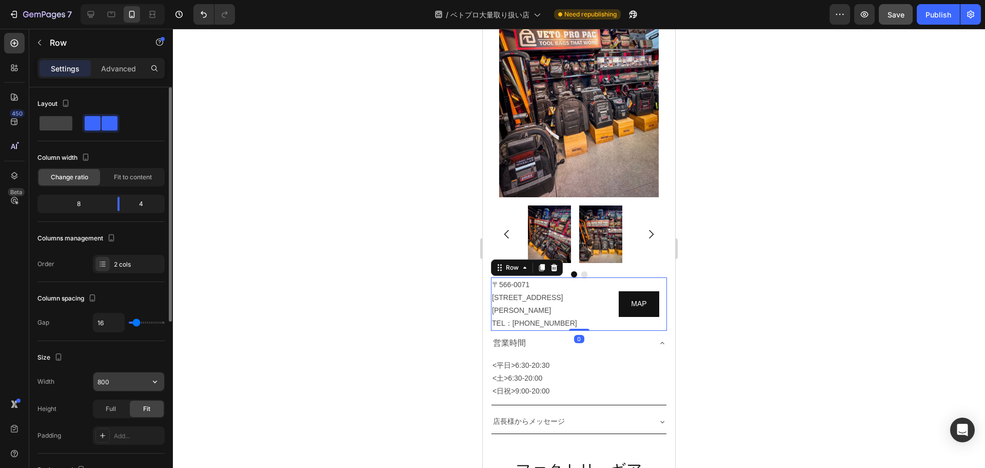
scroll to position [14, 0]
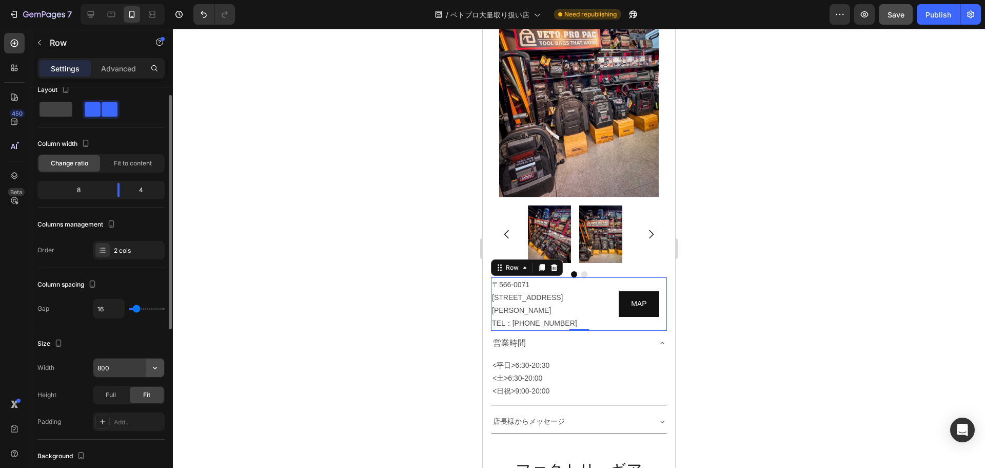
click at [150, 370] on icon "button" at bounding box center [155, 367] width 10 height 10
click at [135, 403] on div "Default 100%" at bounding box center [118, 413] width 84 height 20
click at [130, 367] on input "100%" at bounding box center [128, 367] width 71 height 18
type input "90%"
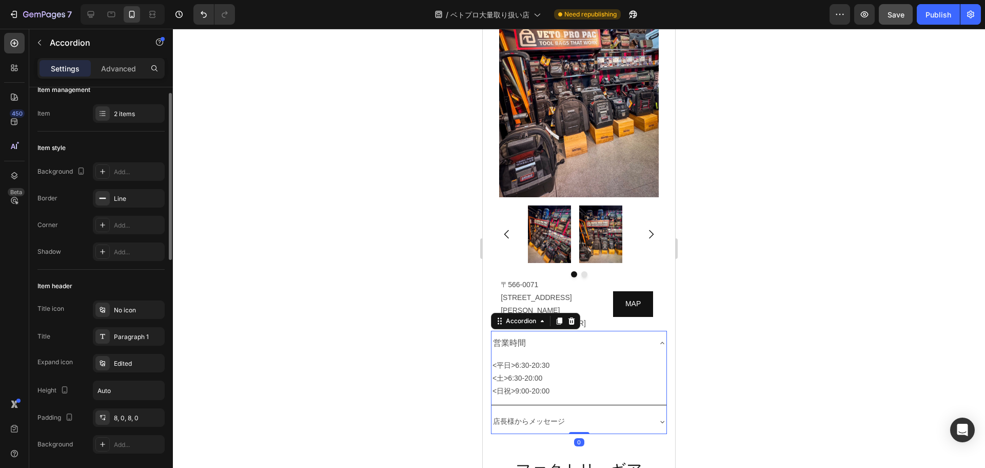
click at [583, 335] on div "営業時間" at bounding box center [571, 343] width 159 height 16
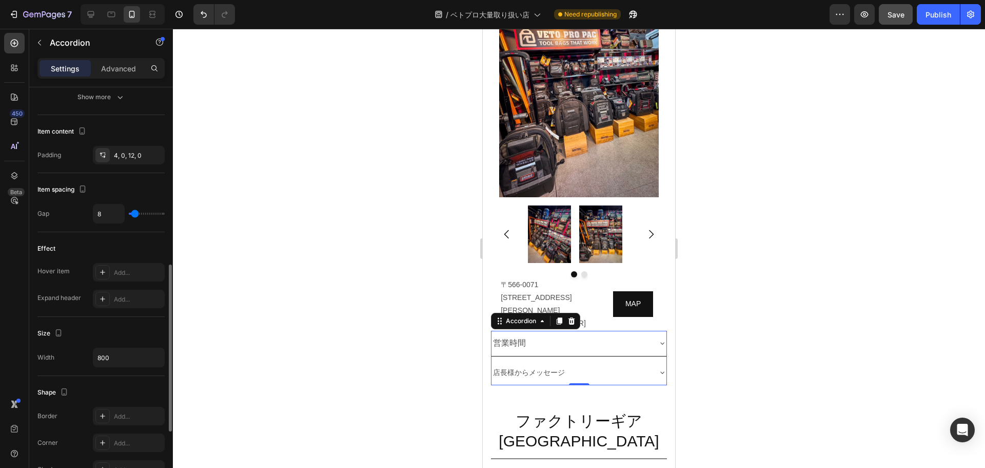
scroll to position [401, 0]
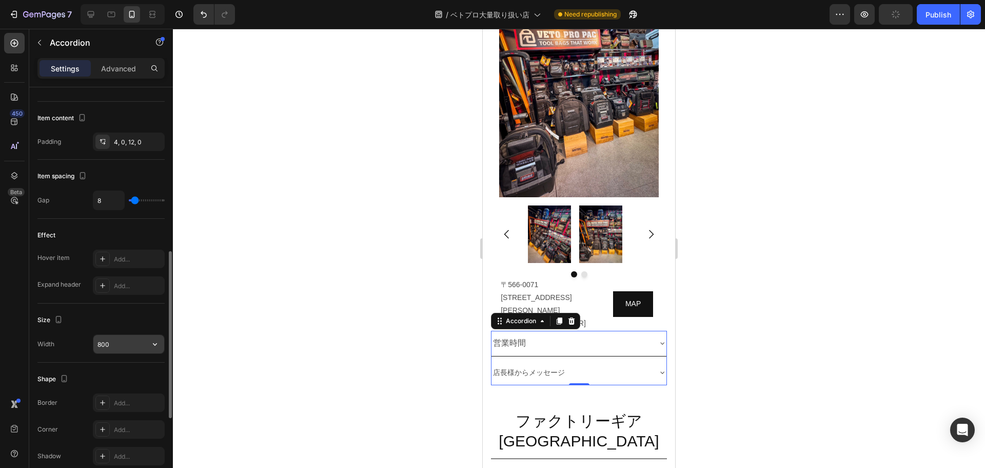
click at [157, 339] on icon "button" at bounding box center [155, 344] width 10 height 10
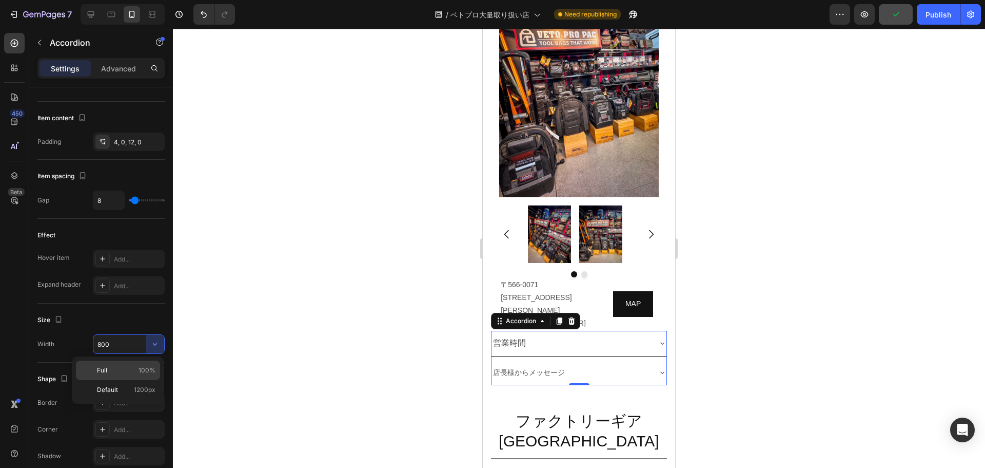
click at [112, 367] on p "Full 100%" at bounding box center [126, 369] width 59 height 9
click at [114, 342] on input "100%" at bounding box center [128, 344] width 71 height 18
type input "90%"
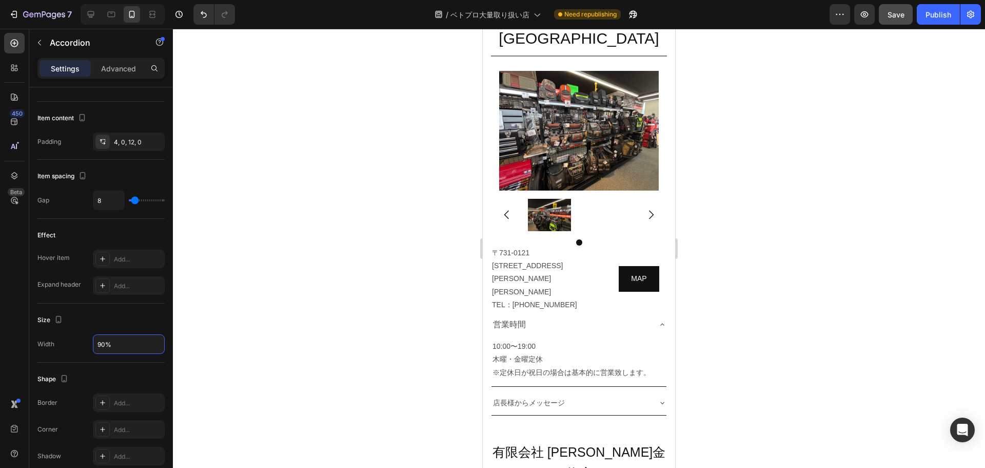
scroll to position [5480, 0]
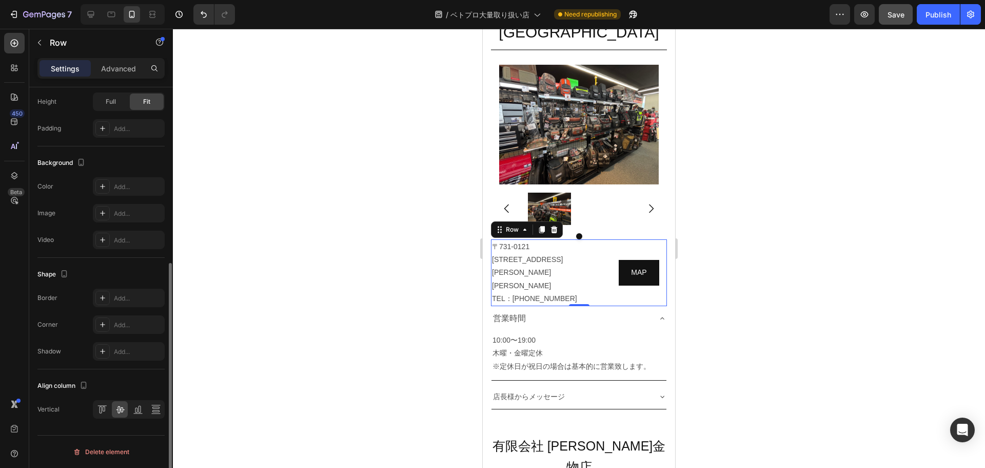
click at [605, 259] on div "[STREET_ADDRESS][PERSON_NAME][PERSON_NAME] TEL：[PHONE_NUMBER] [GEOGRAPHIC_DATA]…" at bounding box center [579, 272] width 176 height 67
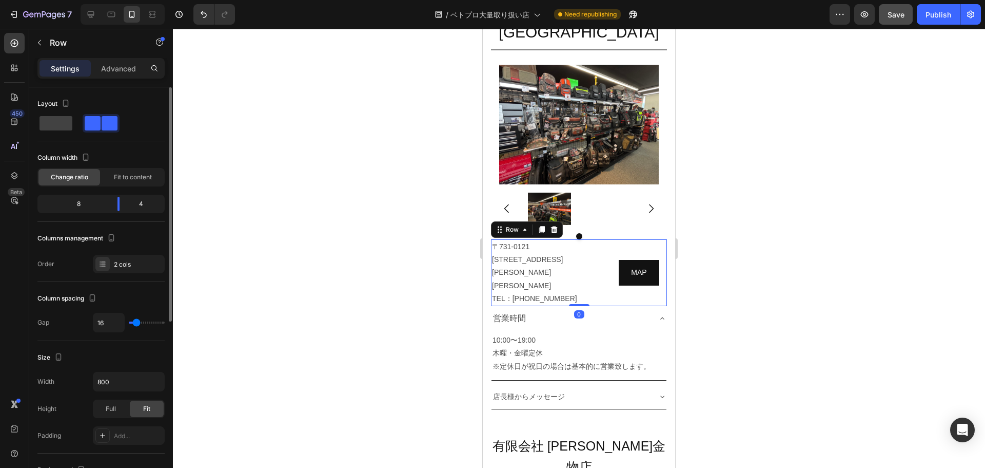
scroll to position [47, 0]
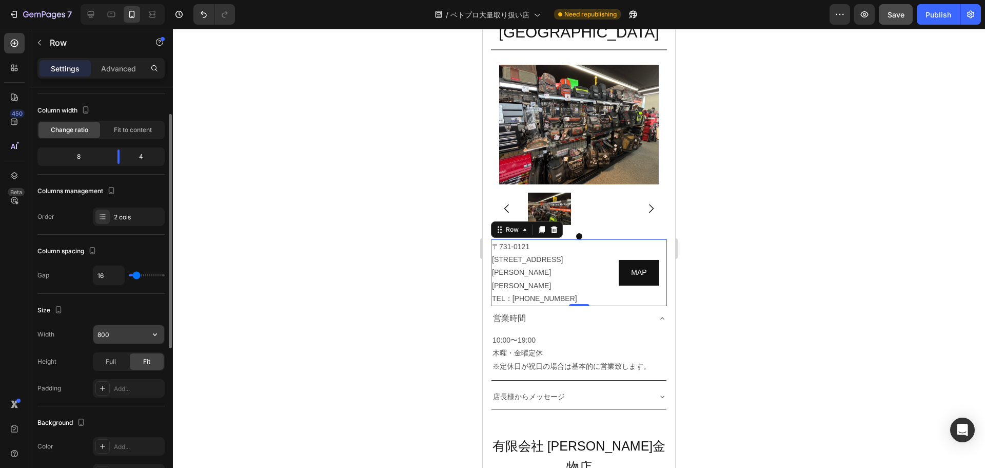
click at [157, 342] on button "button" at bounding box center [155, 334] width 18 height 18
click at [134, 364] on p "Default 100%" at bounding box center [126, 360] width 59 height 9
click at [113, 333] on input "100%" at bounding box center [128, 334] width 71 height 18
type input "90%"
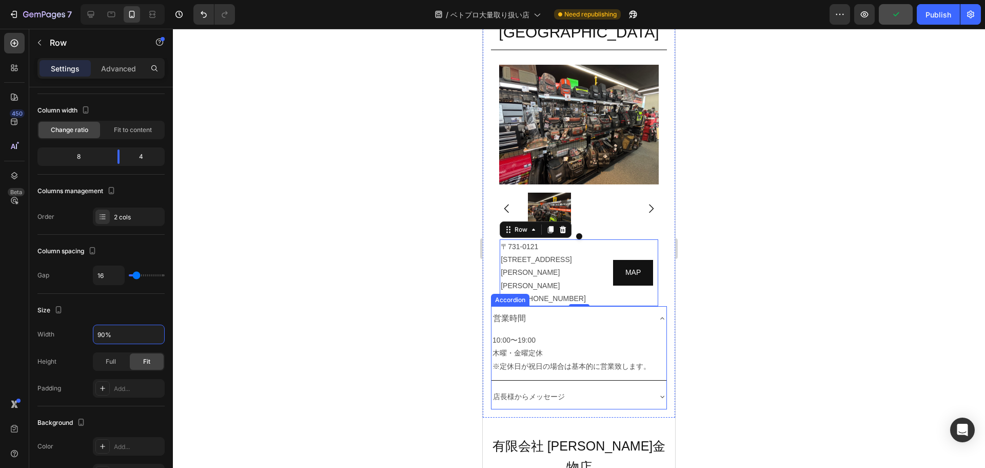
click at [609, 310] on div "営業時間" at bounding box center [571, 318] width 159 height 16
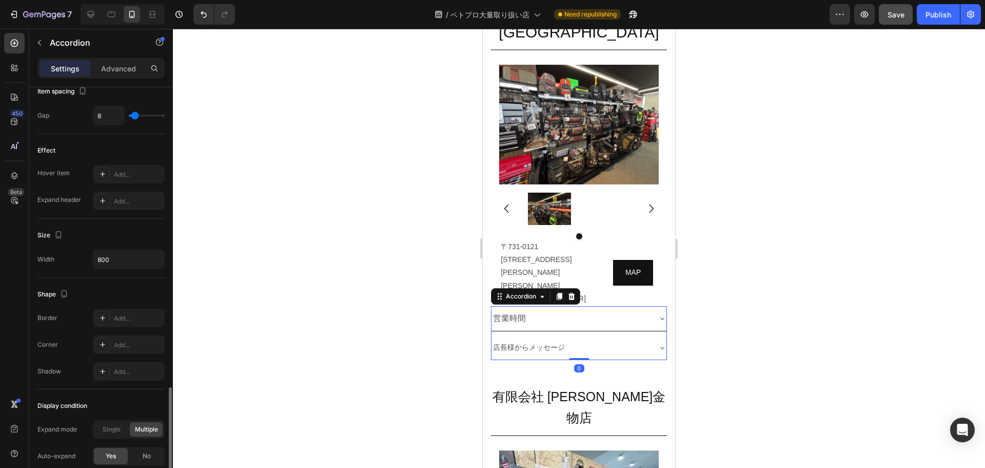
scroll to position [558, 0]
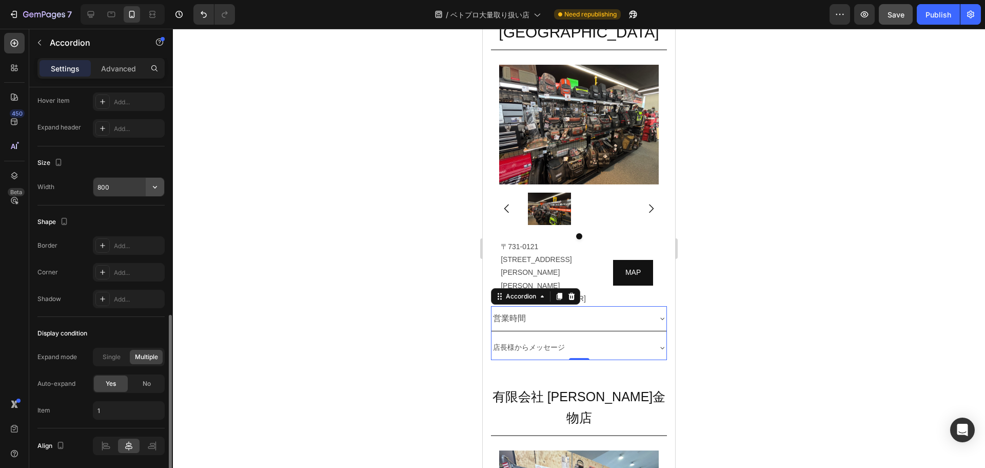
click at [154, 186] on icon "button" at bounding box center [155, 187] width 10 height 10
click at [132, 212] on p "Full 100%" at bounding box center [126, 212] width 59 height 9
click at [129, 184] on input "100%" at bounding box center [128, 187] width 71 height 18
type input "90%"
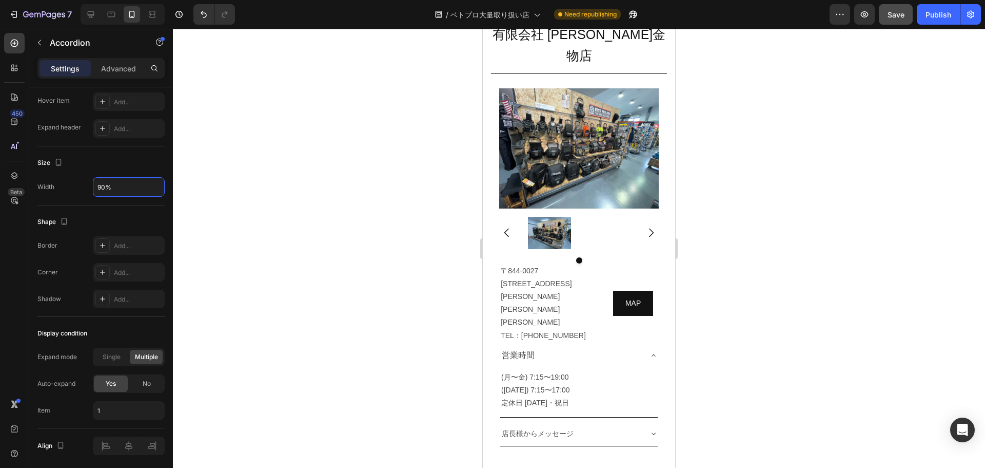
scroll to position [5842, 0]
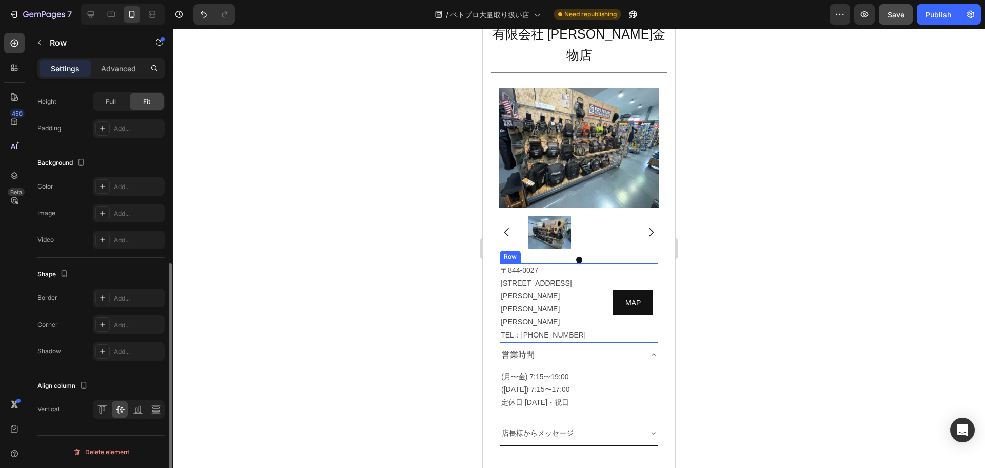
click at [599, 263] on div "[STREET_ADDRESS][PERSON_NAME][PERSON_NAME][PERSON_NAME]：[PHONE_NUMBER] Text [GE…" at bounding box center [579, 303] width 159 height 80
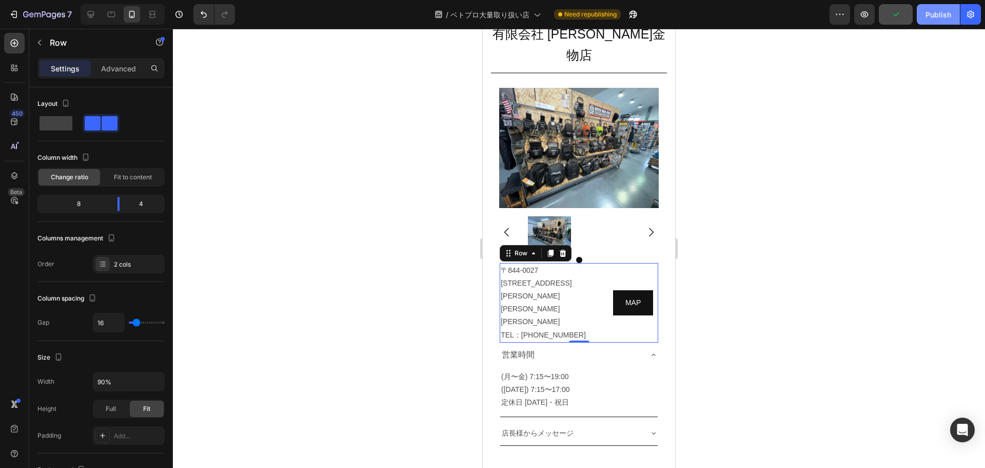
click at [925, 17] on button "Publish" at bounding box center [938, 14] width 43 height 21
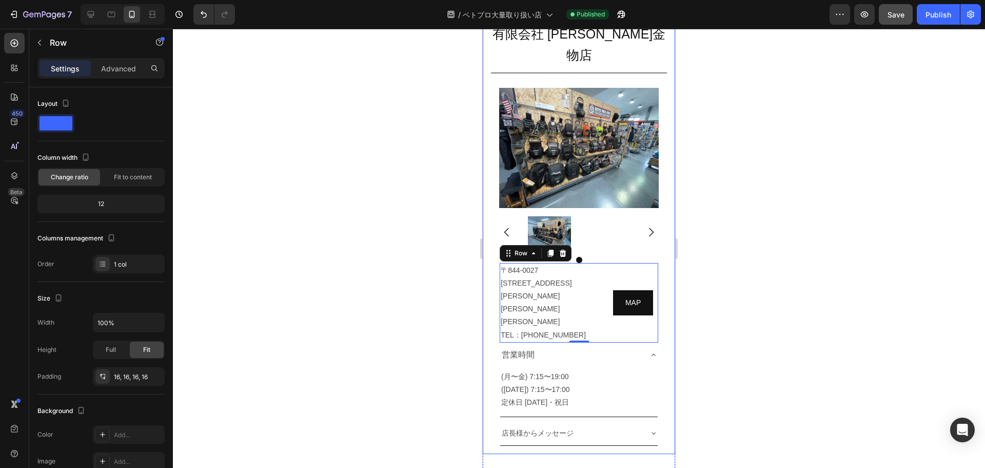
click at [665, 297] on div "有限会社 [PERSON_NAME]金物店 Heading Title Line Image Image Row Image Row Image Carous…" at bounding box center [579, 233] width 192 height 439
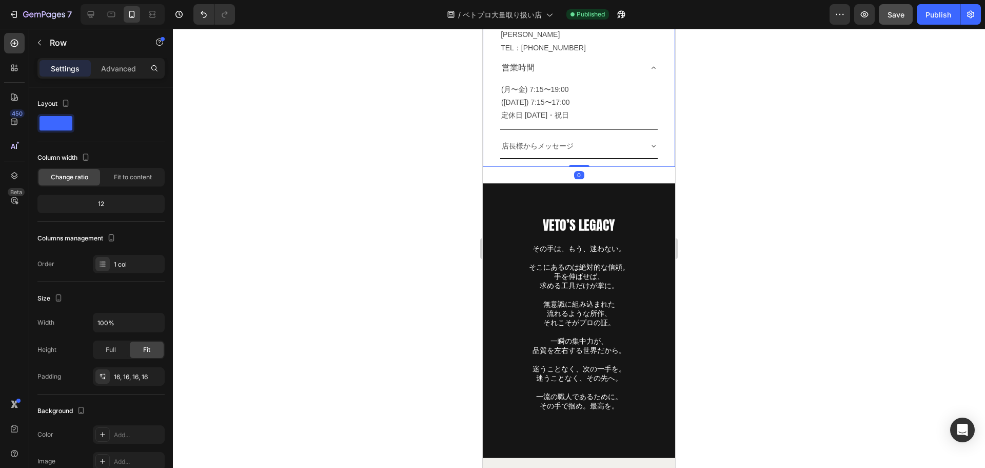
scroll to position [6129, 0]
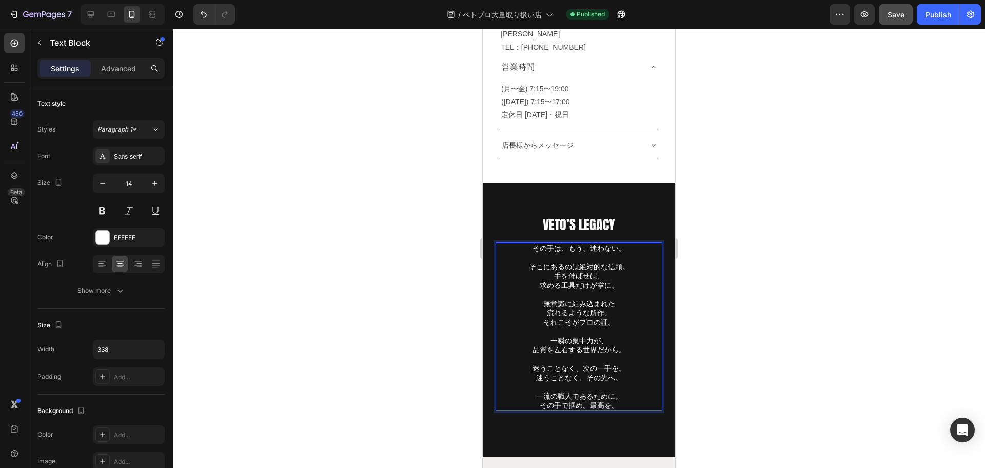
click at [588, 271] on p "手を伸ばせば、 求める工具だけが掌に。 無意識に組み込まれた 流れるような所作、 それこそがプロの証。 一瞬の集中力が、 品質を左右する世界だから。 迷うこと…" at bounding box center [579, 340] width 165 height 139
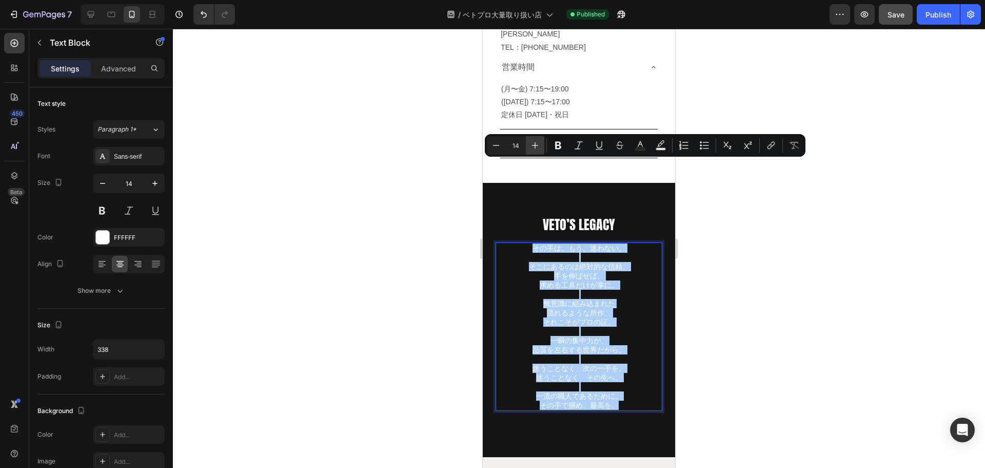
click at [541, 139] on button "Plus" at bounding box center [535, 145] width 18 height 18
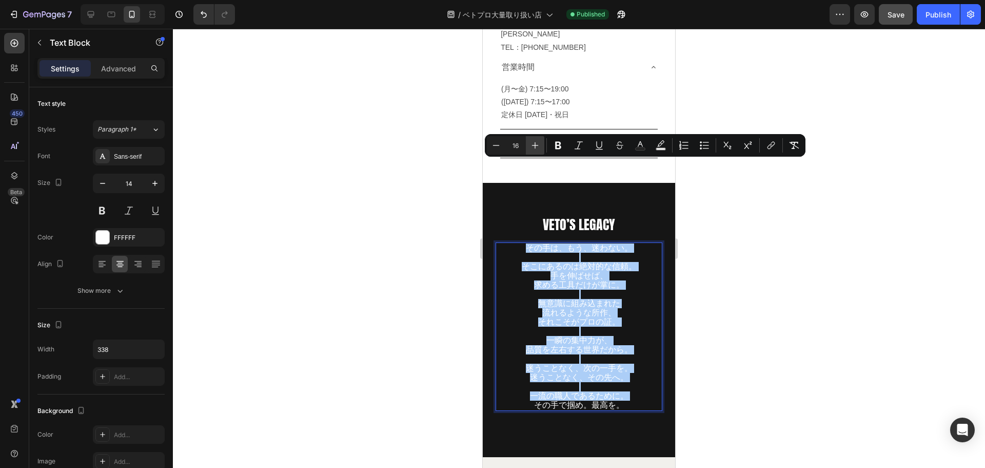
click at [541, 139] on button "Plus" at bounding box center [535, 145] width 18 height 18
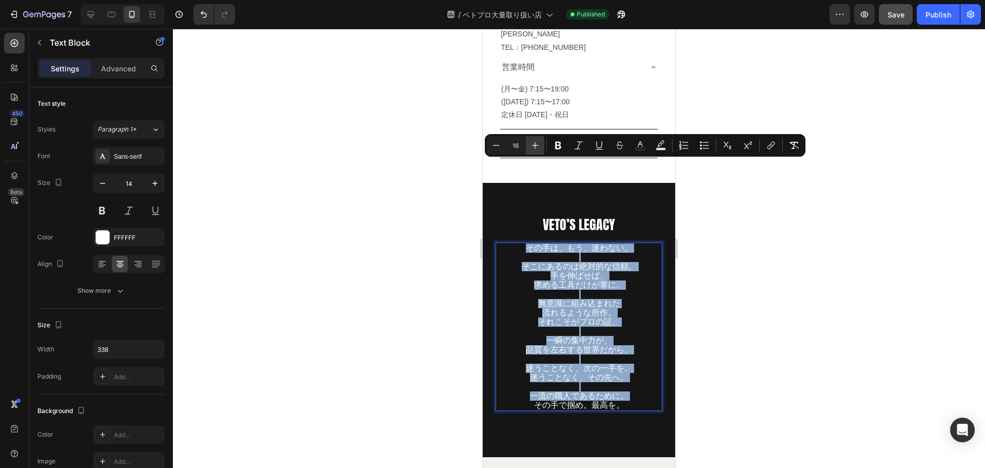
type input "17"
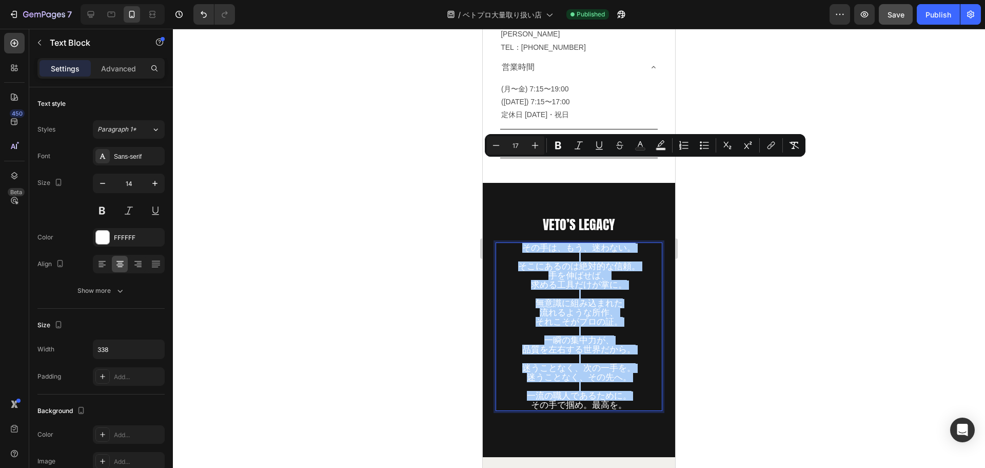
click at [698, 238] on div at bounding box center [579, 248] width 812 height 439
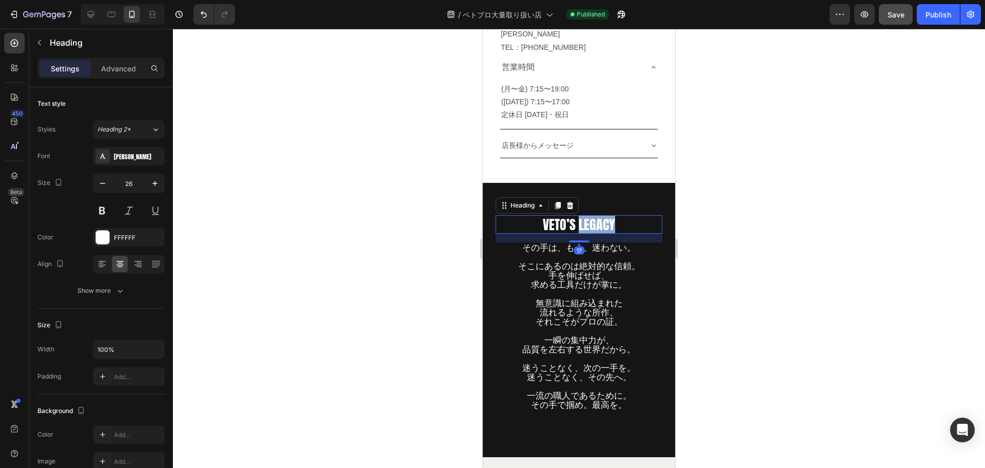
click at [597, 215] on h2 "VETO’S LEGACY" at bounding box center [579, 224] width 167 height 18
click at [597, 216] on p "VETO’S LEGACY" at bounding box center [579, 224] width 165 height 16
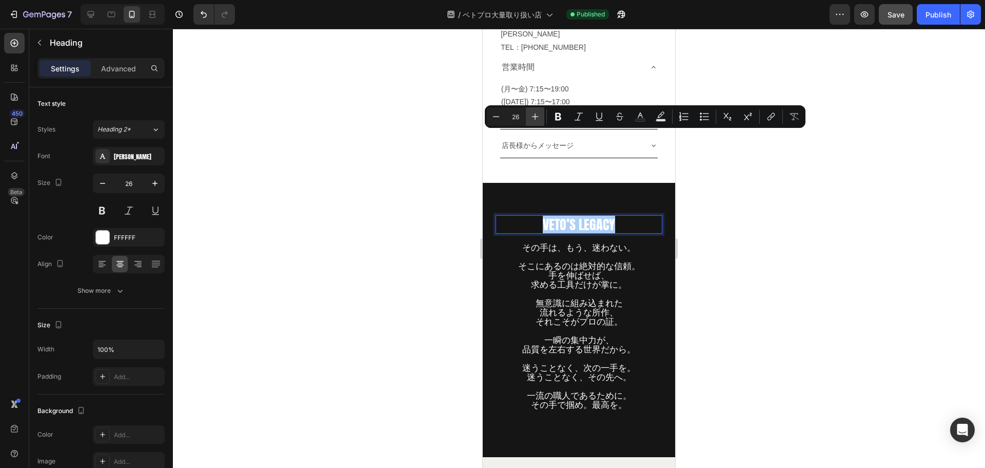
click at [537, 117] on icon "Editor contextual toolbar" at bounding box center [535, 116] width 7 height 7
type input "29"
click at [741, 203] on div at bounding box center [579, 248] width 812 height 439
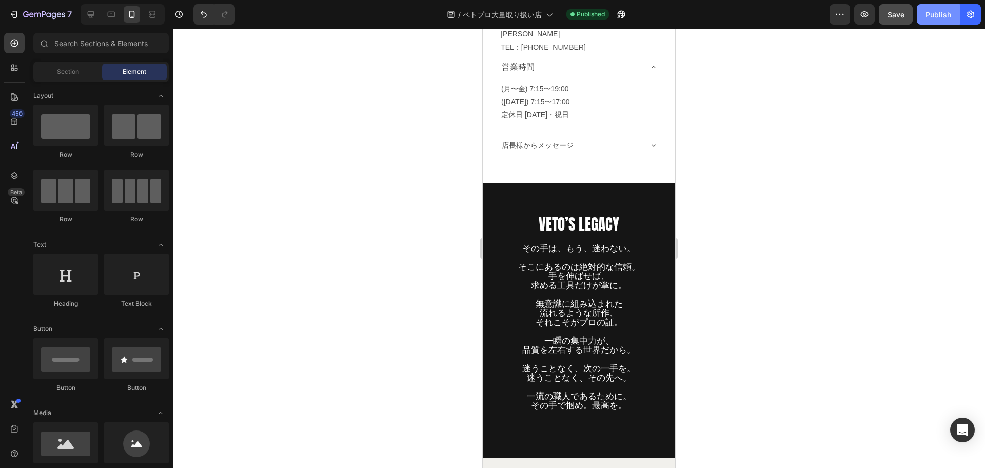
click at [934, 20] on button "Publish" at bounding box center [938, 14] width 43 height 21
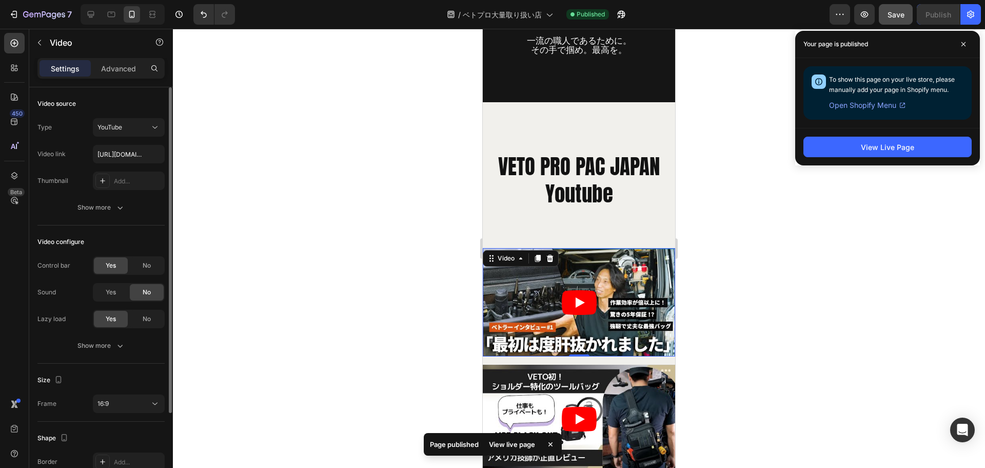
scroll to position [106, 0]
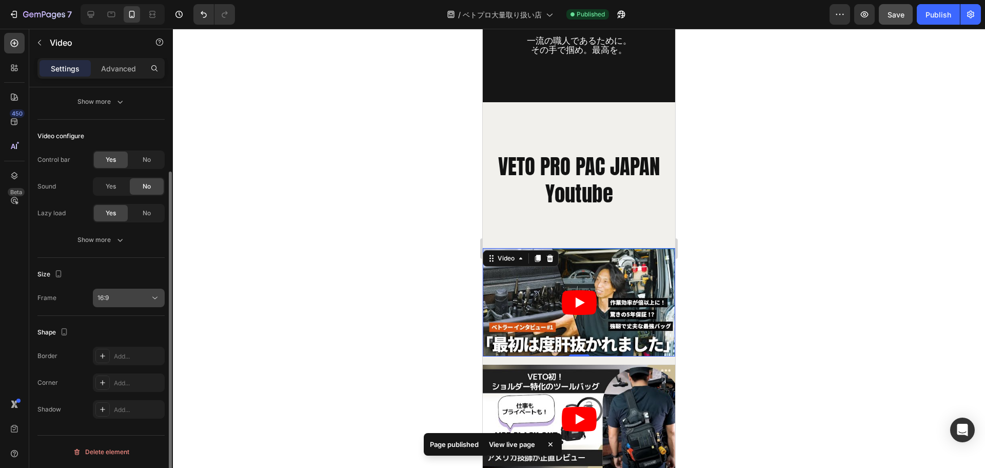
click at [159, 290] on button "16:9" at bounding box center [129, 297] width 72 height 18
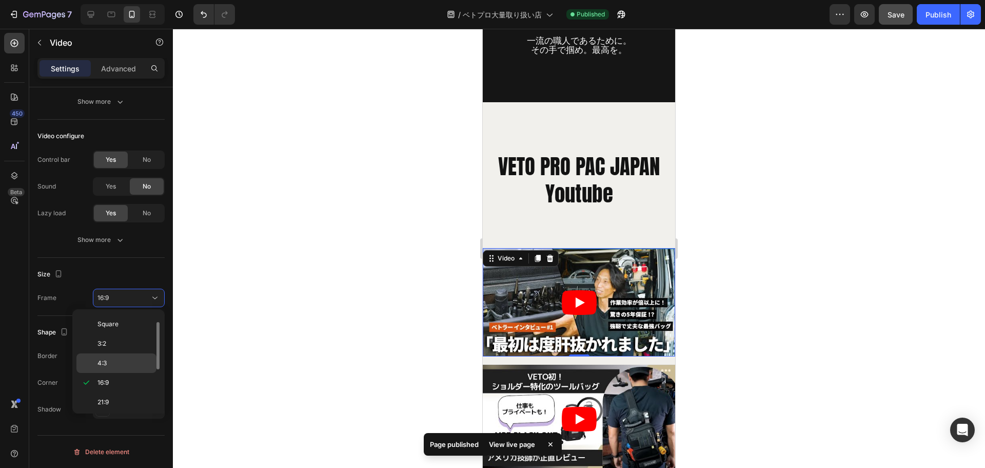
scroll to position [99, 0]
click at [118, 393] on div "Custom" at bounding box center [116, 400] width 80 height 20
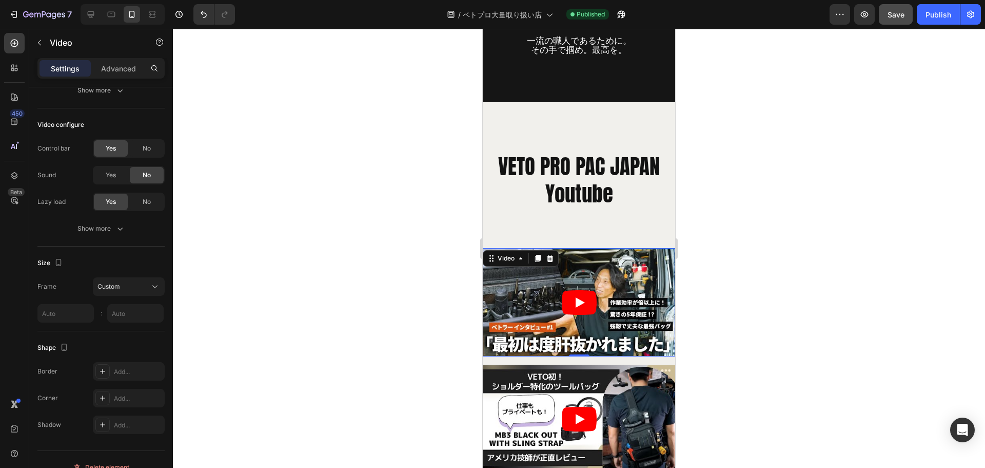
scroll to position [0, 0]
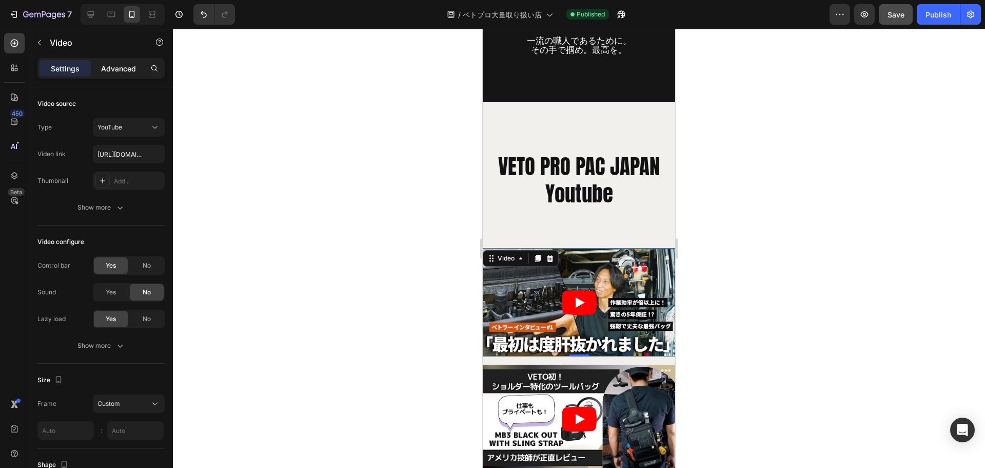
click at [128, 66] on p "Advanced" at bounding box center [118, 68] width 35 height 11
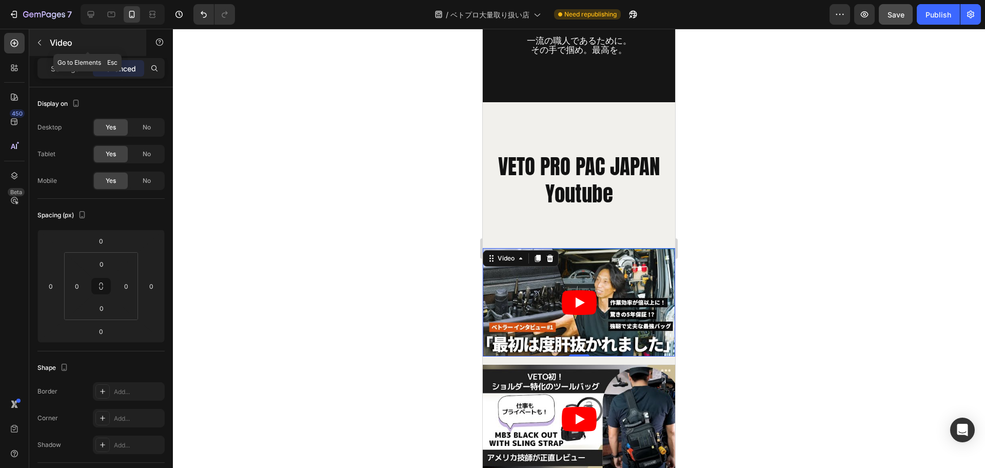
click at [40, 40] on icon "button" at bounding box center [39, 42] width 8 height 8
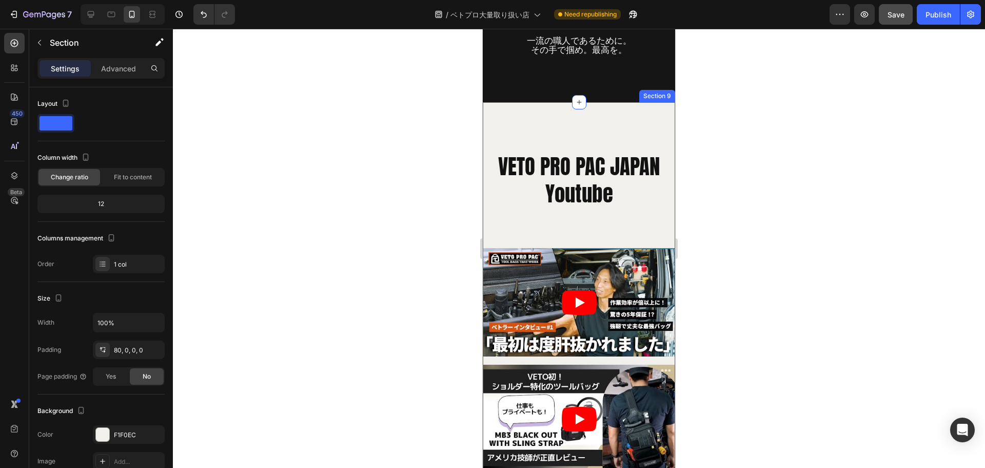
click at [650, 140] on div "VETO PRO PAC JAPAN Youtube Heading Row Video Video Row Section 9" at bounding box center [579, 303] width 192 height 402
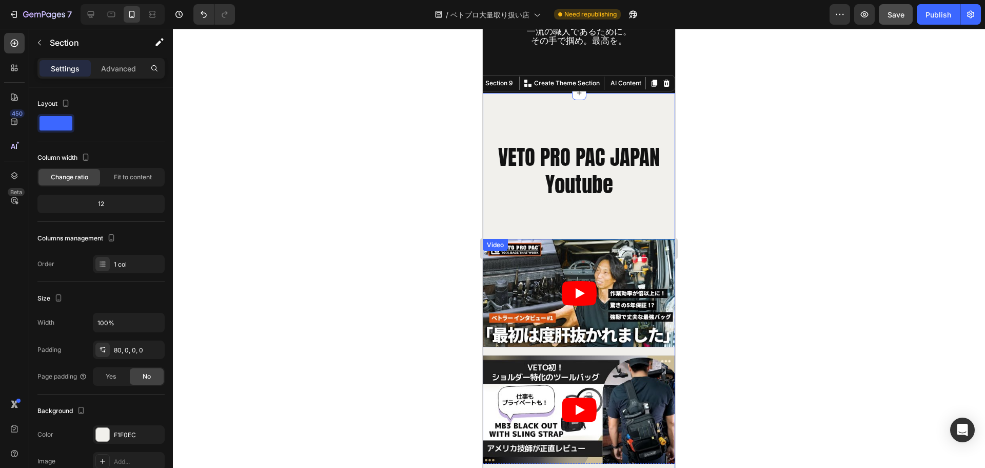
scroll to position [6413, 0]
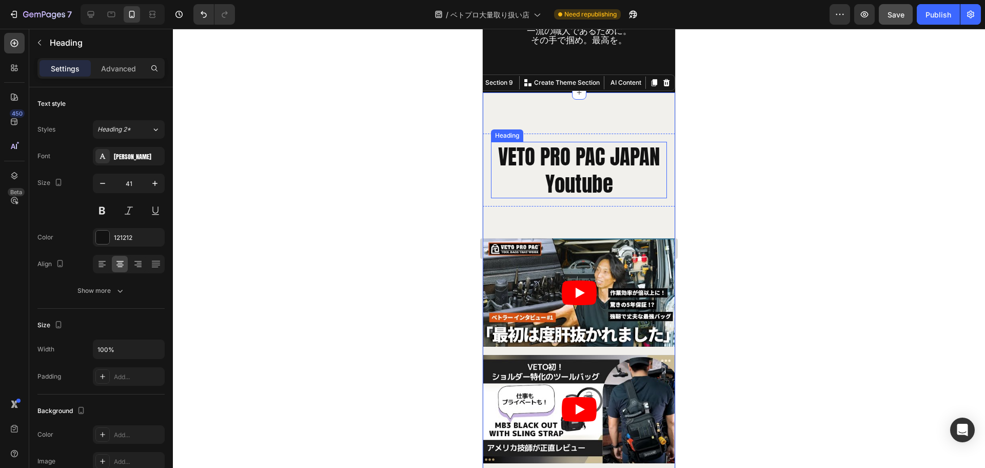
click at [608, 162] on h2 "VETO PRO PAC JAPAN Youtube" at bounding box center [579, 170] width 176 height 57
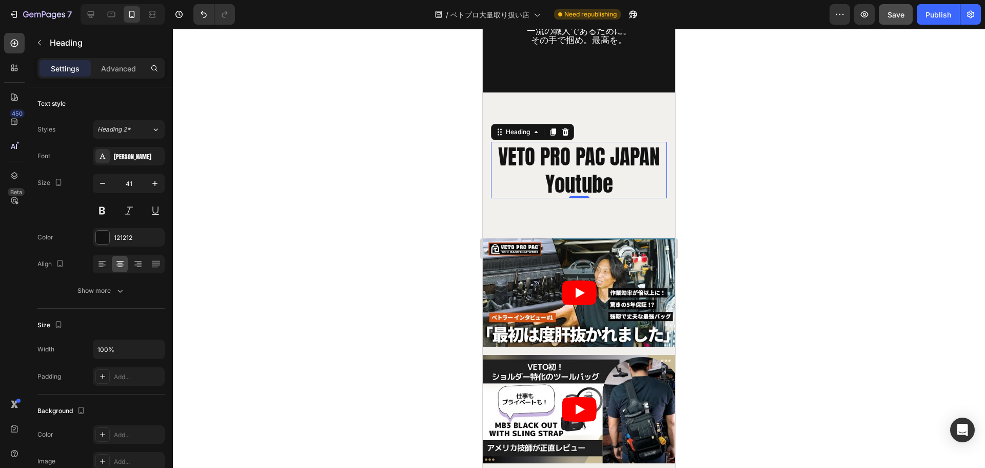
click at [608, 162] on h2 "VETO PRO PAC JAPAN Youtube" at bounding box center [579, 170] width 176 height 57
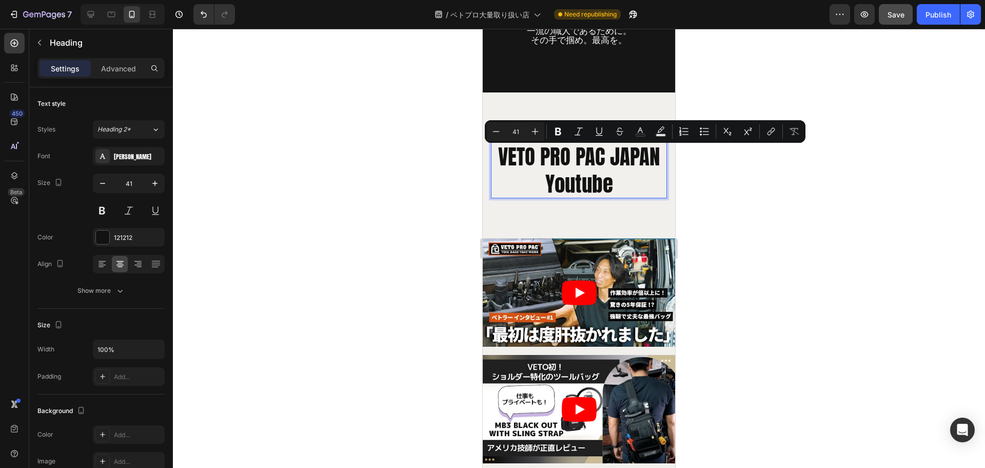
click at [608, 162] on p "VETO PRO PAC JAPAN Youtube" at bounding box center [579, 170] width 174 height 55
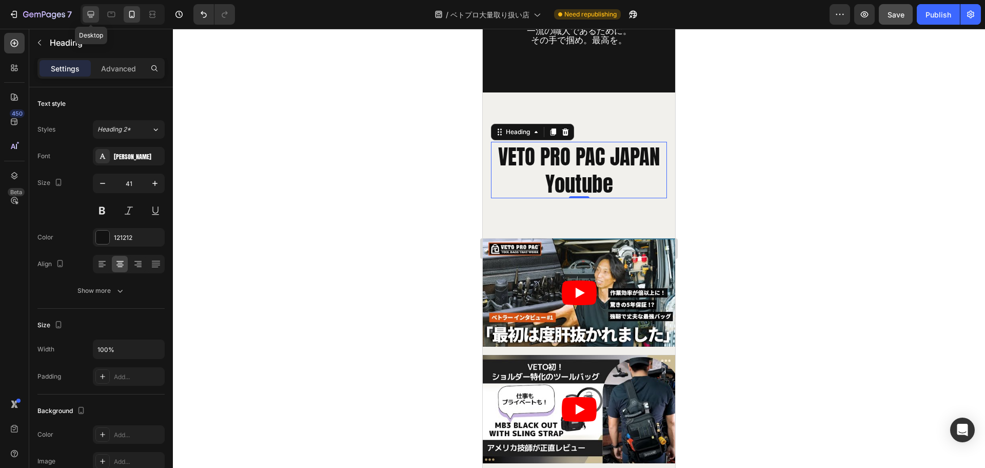
click at [84, 15] on div at bounding box center [91, 14] width 16 height 16
type input "46"
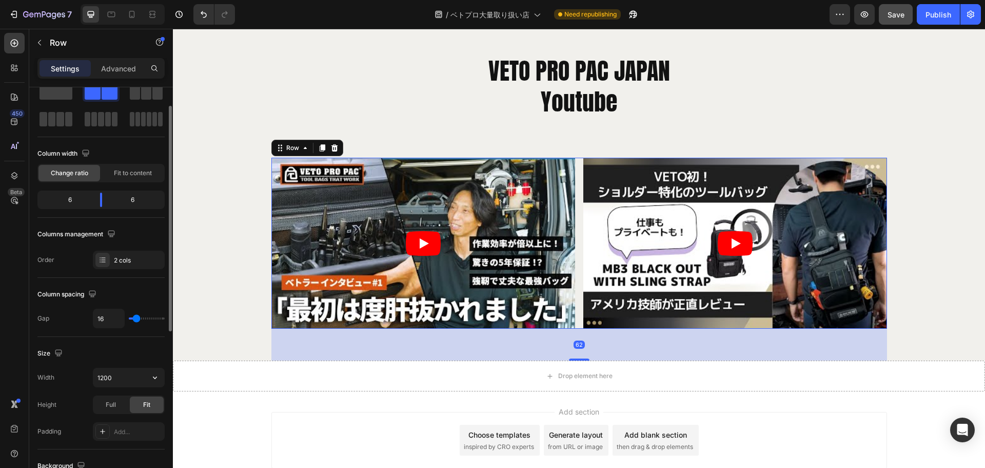
scroll to position [32, 0]
click at [156, 378] on icon "button" at bounding box center [155, 376] width 10 height 10
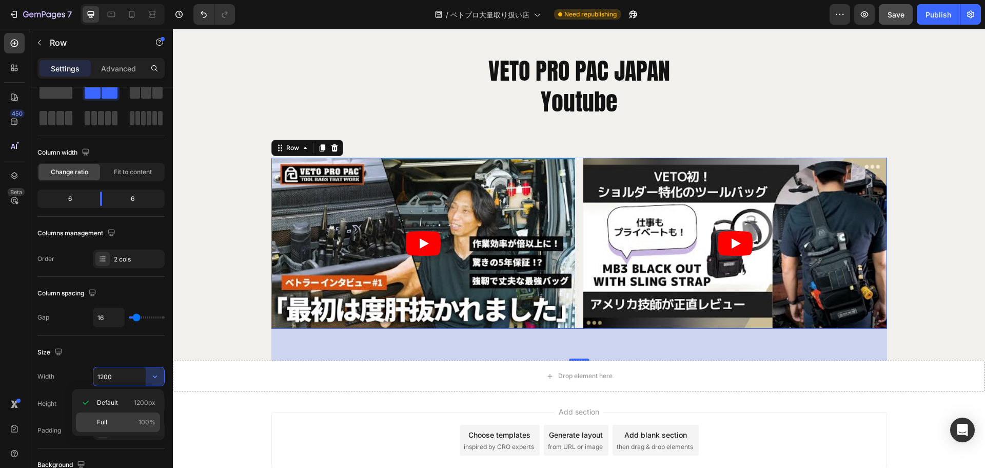
click at [130, 423] on p "Full 100%" at bounding box center [126, 421] width 59 height 9
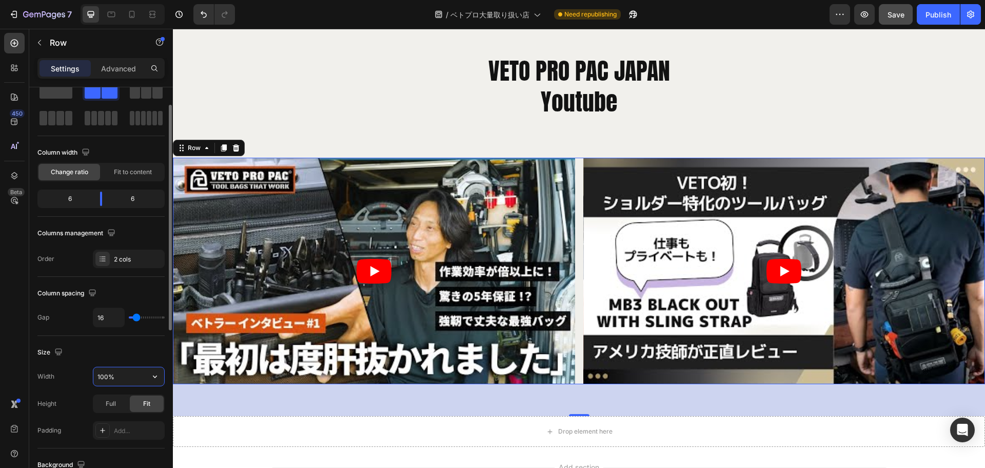
click at [127, 379] on input "100%" at bounding box center [128, 376] width 71 height 18
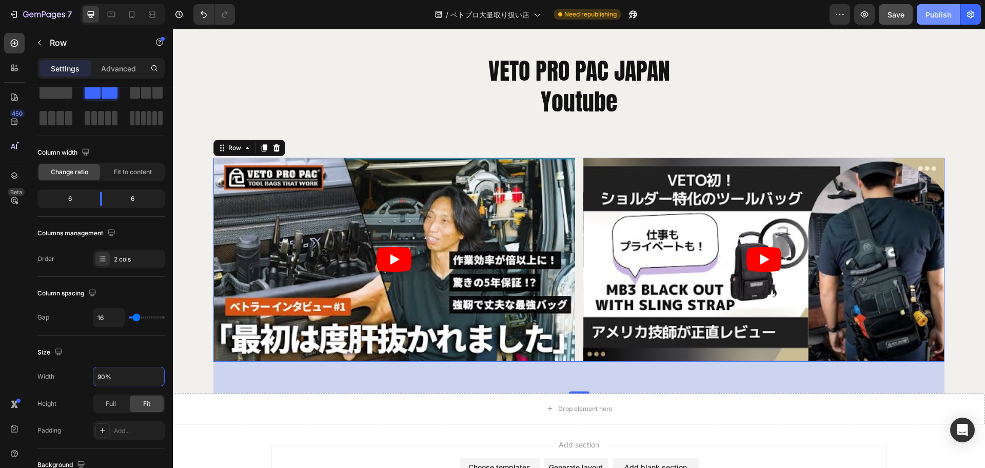
type input "90%"
click at [941, 13] on div "Publish" at bounding box center [939, 14] width 26 height 11
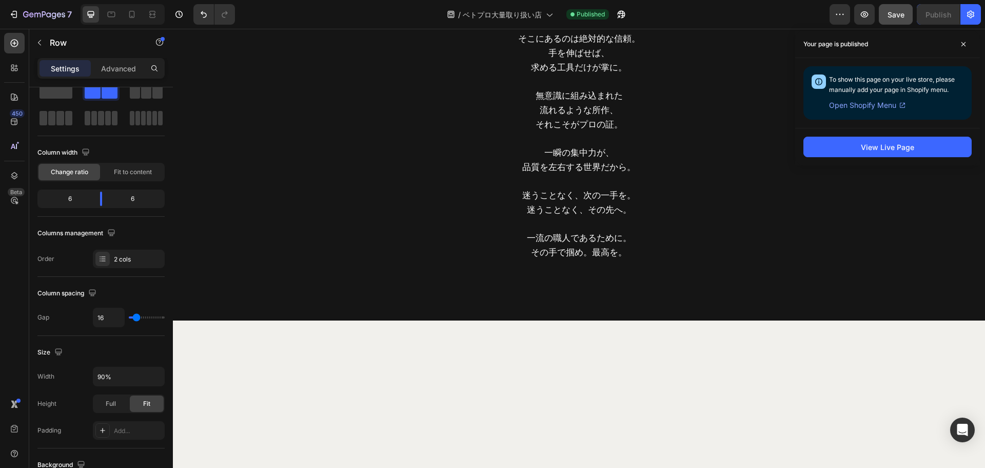
scroll to position [6221, 0]
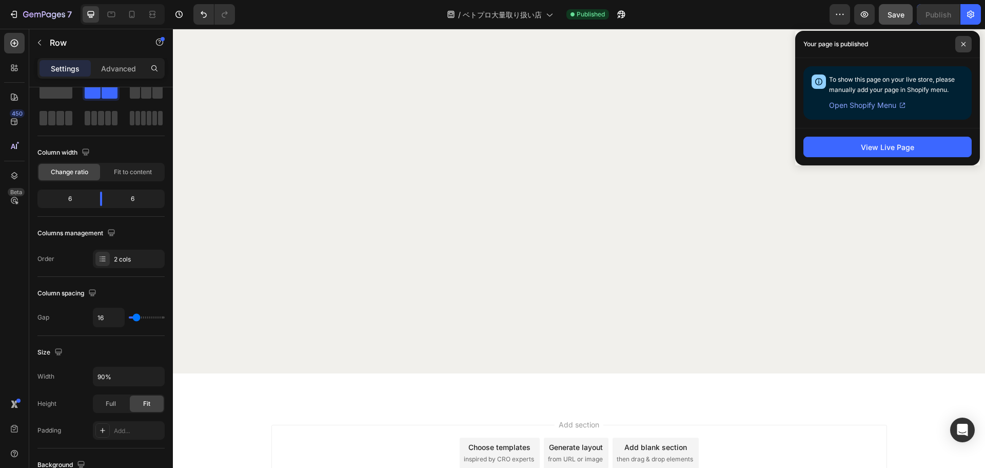
click at [966, 42] on icon at bounding box center [964, 44] width 4 height 4
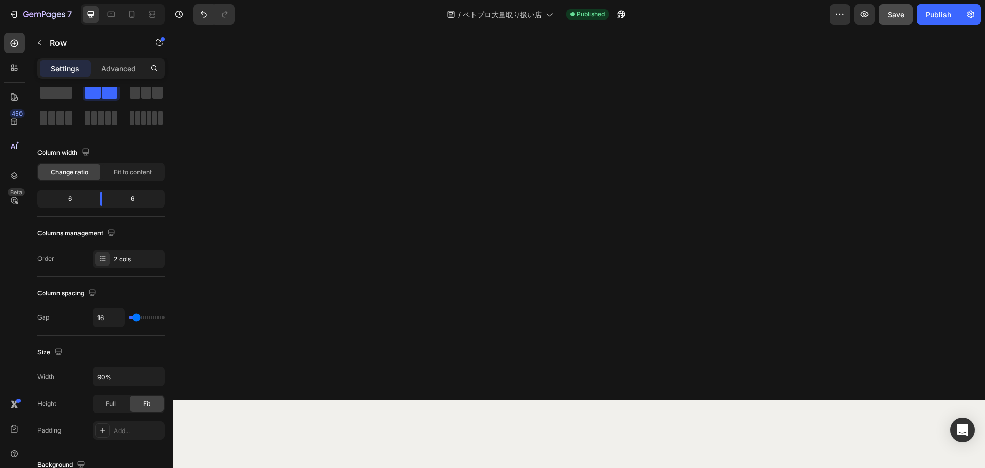
scroll to position [4534, 0]
